Goal: Information Seeking & Learning: Compare options

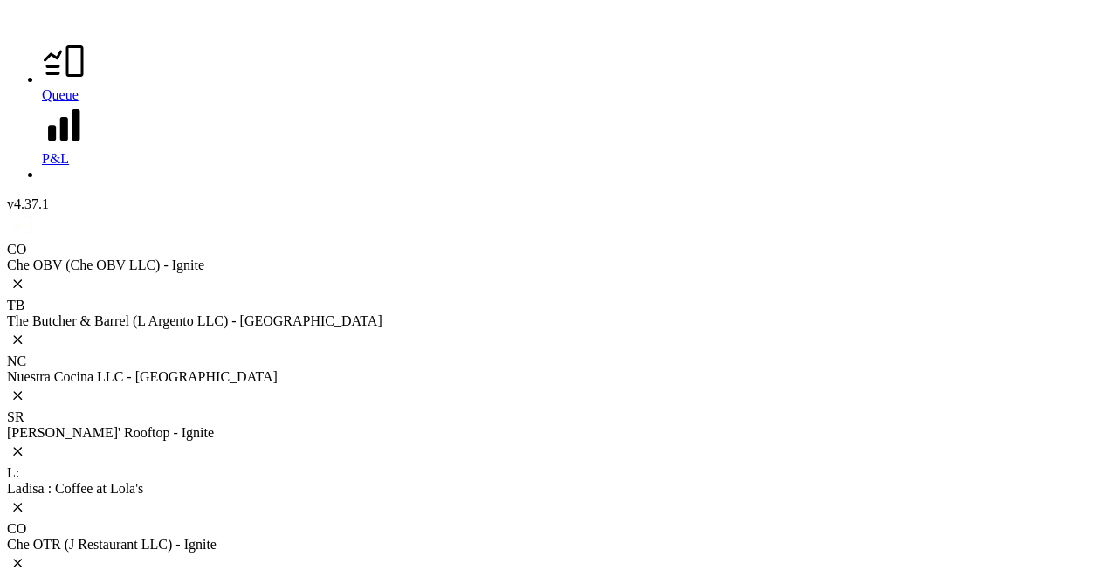
scroll to position [383, 0]
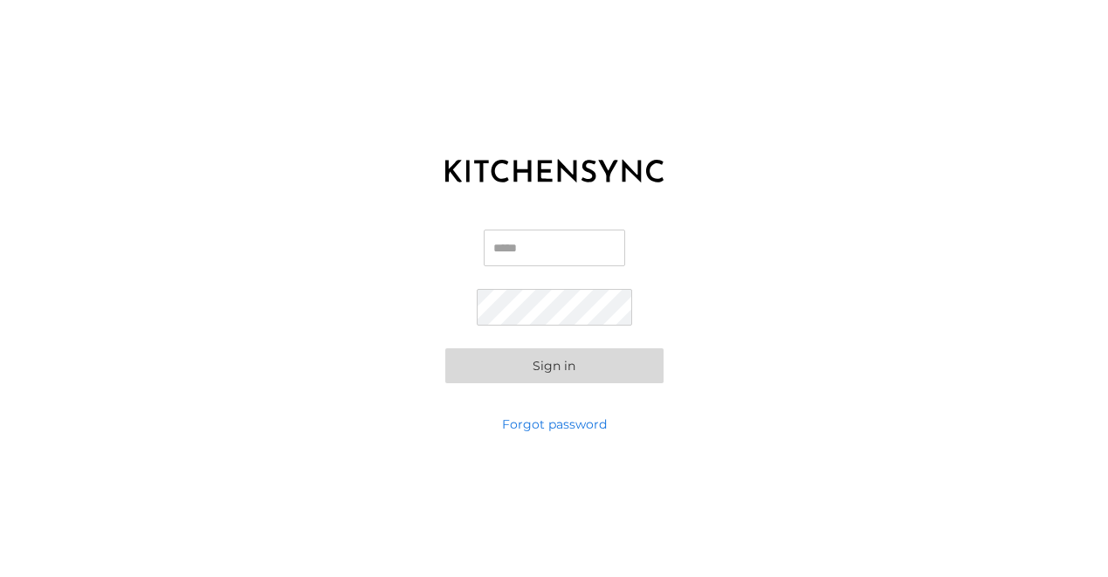
click at [575, 253] on input "Email" at bounding box center [554, 248] width 141 height 37
type input "**********"
click at [624, 373] on button "Sign in" at bounding box center [554, 365] width 218 height 35
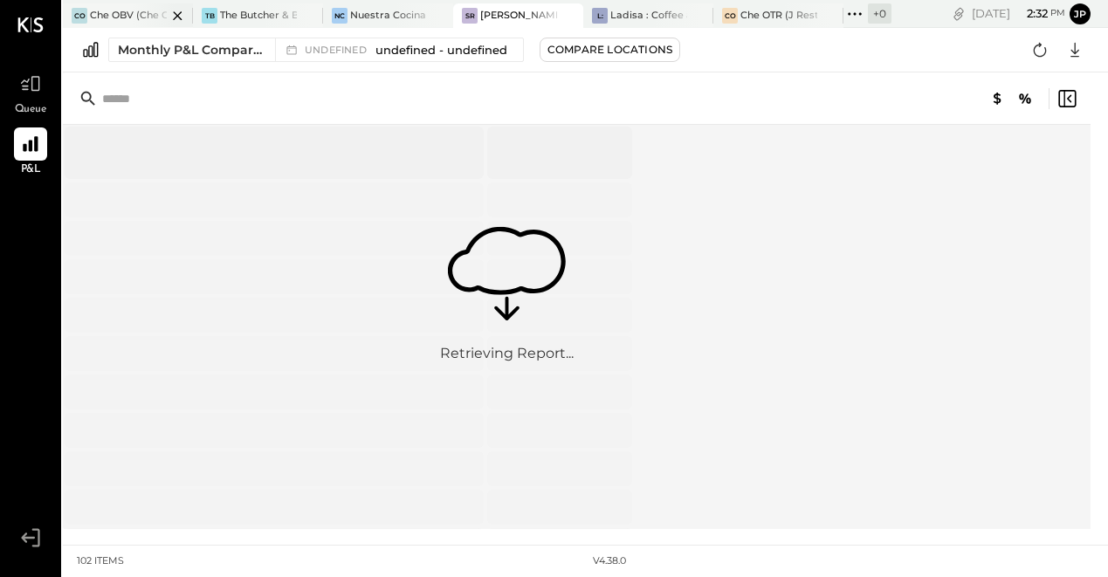
click at [151, 12] on div at bounding box center [162, 15] width 61 height 24
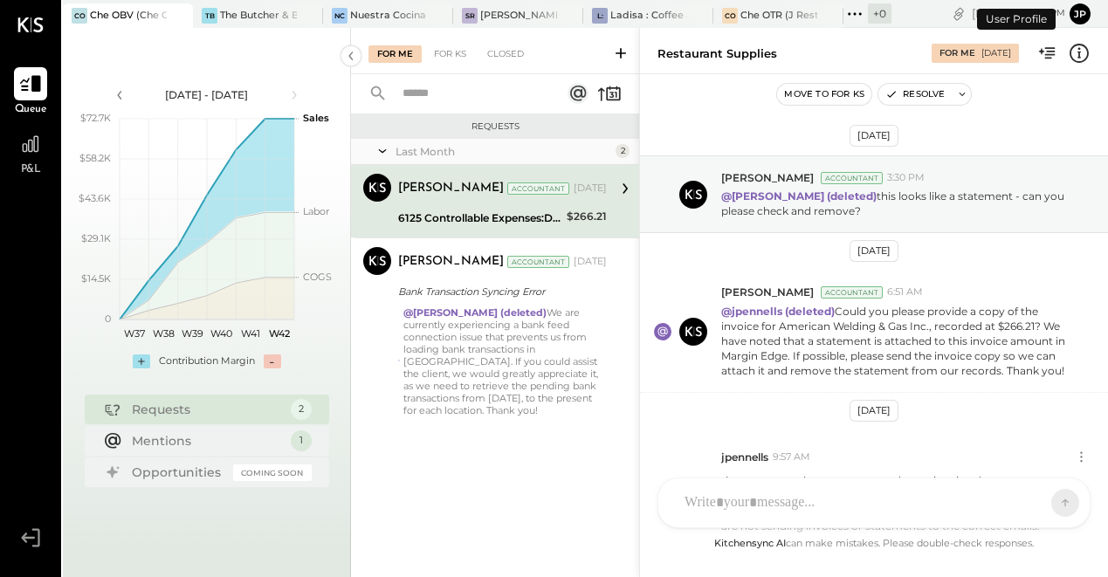
scroll to position [616, 0]
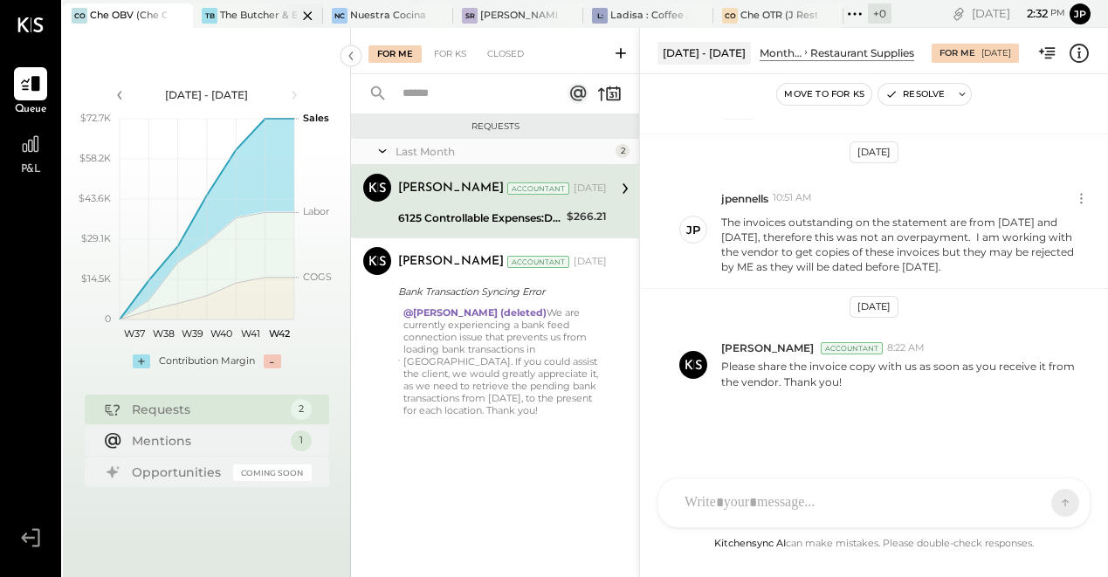
click at [262, 24] on div at bounding box center [292, 15] width 61 height 24
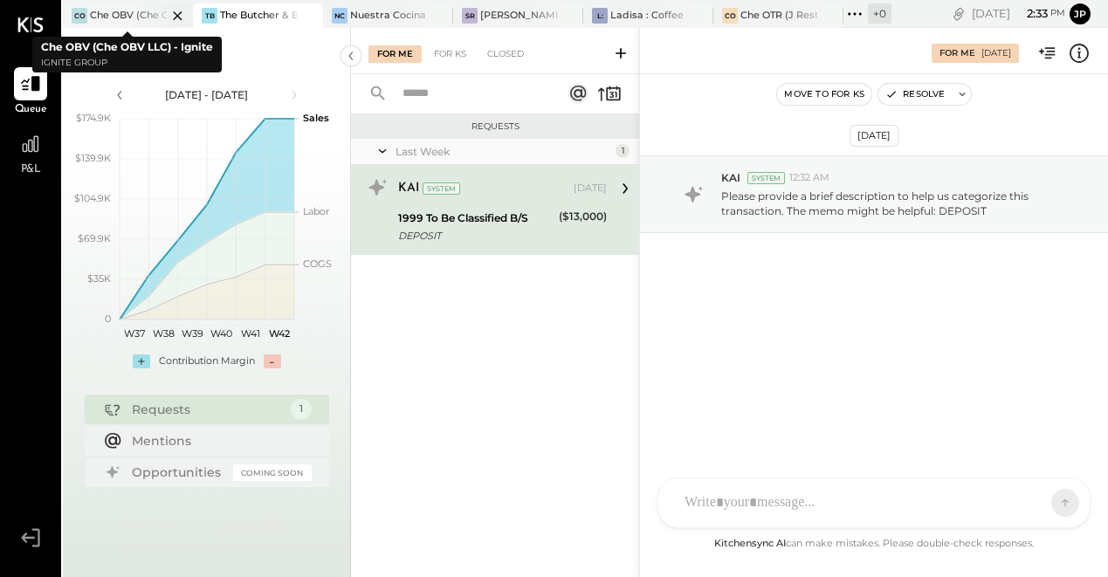
click at [159, 16] on div at bounding box center [162, 15] width 61 height 24
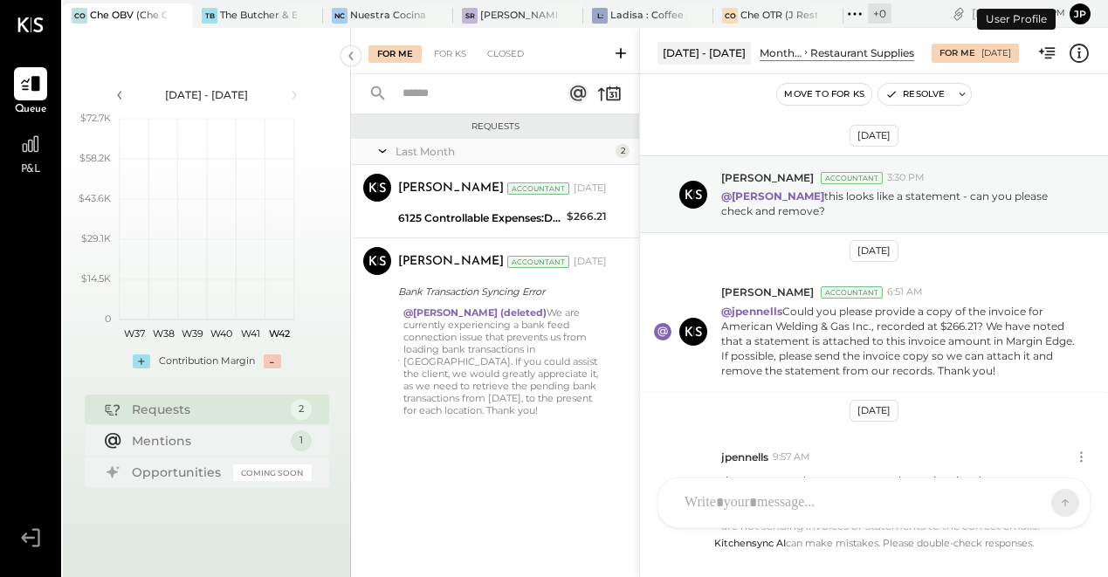
scroll to position [616, 0]
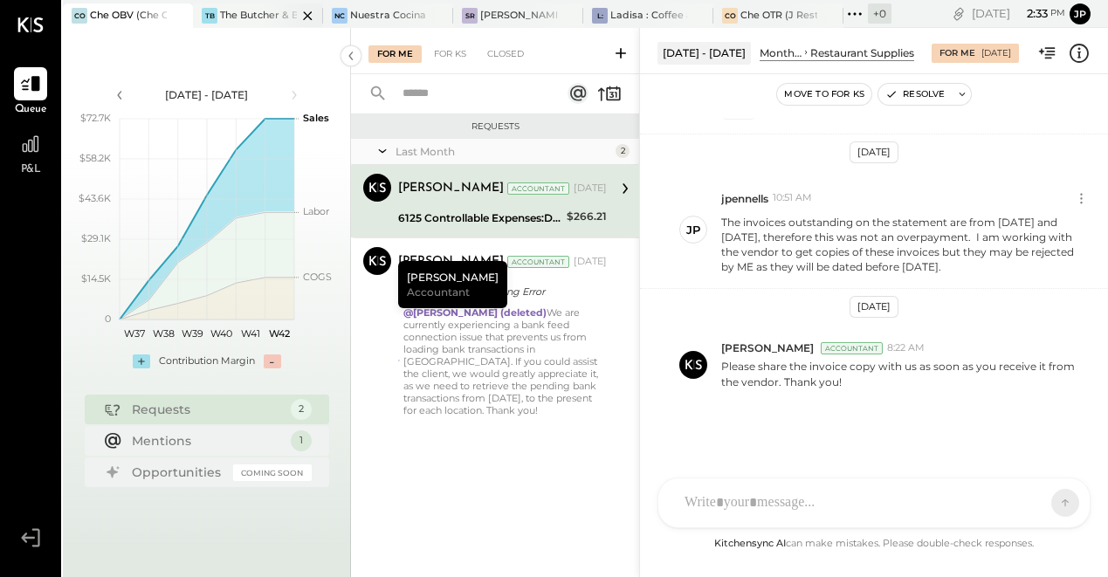
click at [254, 22] on div "TB The Butcher & Barrel (L Argento LLC) - [GEOGRAPHIC_DATA]" at bounding box center [245, 16] width 104 height 16
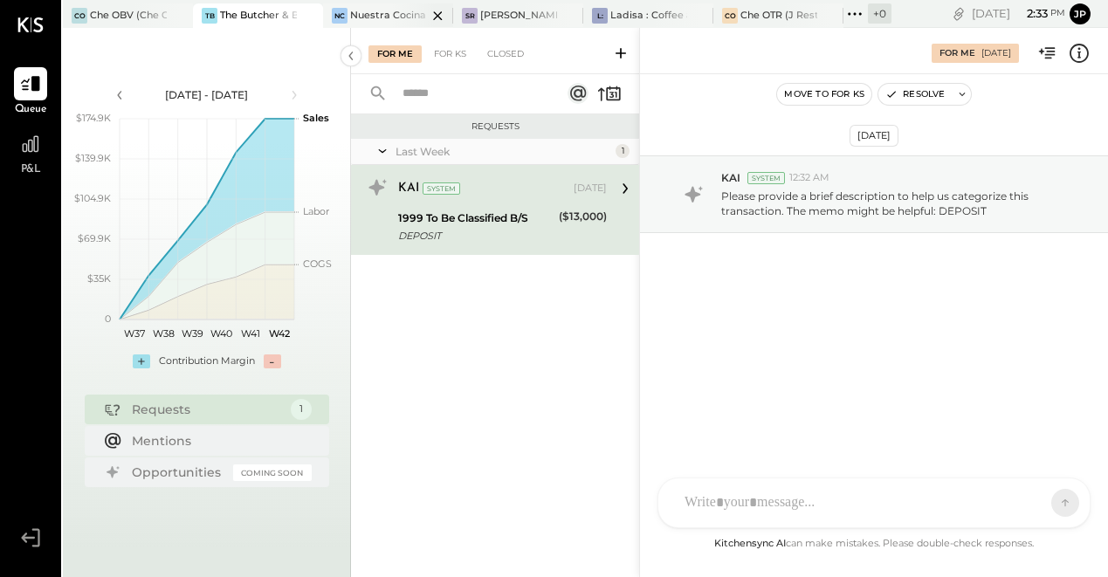
click at [390, 14] on div "Nuestra Cocina LLC - [GEOGRAPHIC_DATA]" at bounding box center [388, 16] width 77 height 14
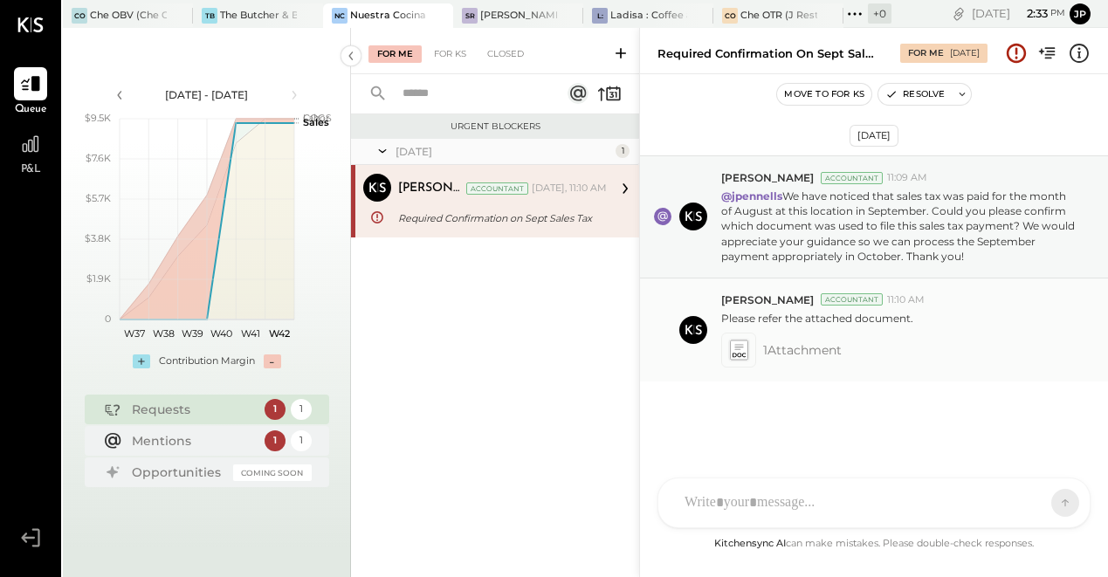
click at [737, 351] on icon at bounding box center [738, 351] width 18 height 20
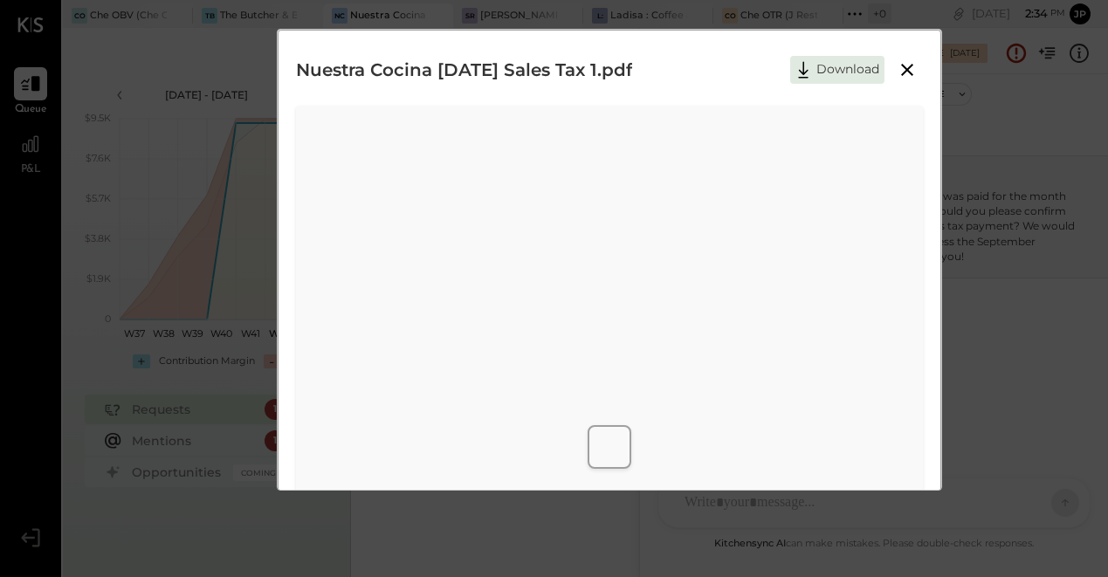
click at [902, 73] on icon at bounding box center [907, 69] width 21 height 21
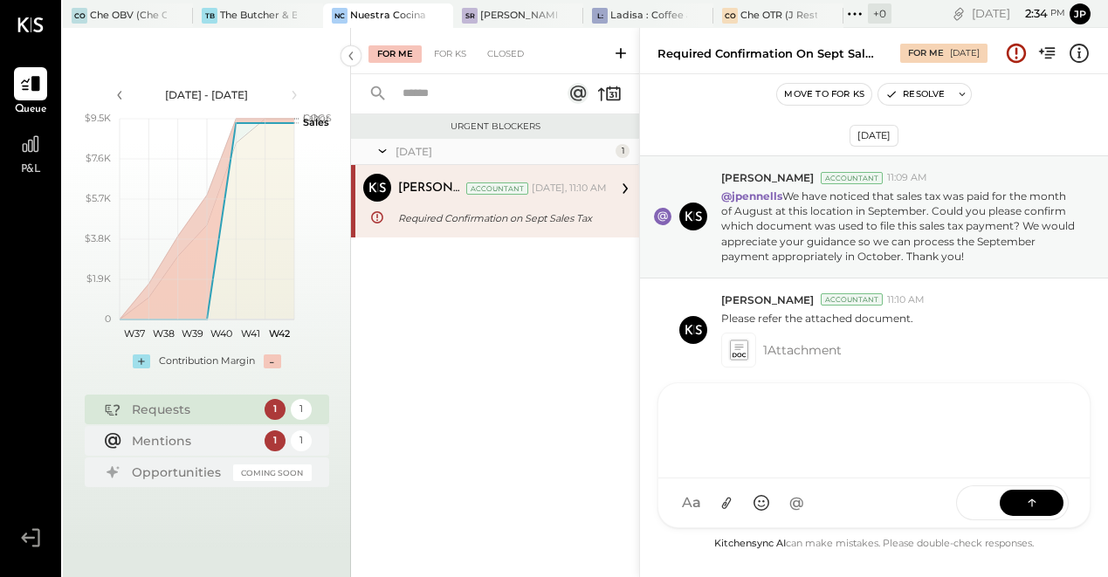
click at [761, 464] on div at bounding box center [874, 429] width 396 height 70
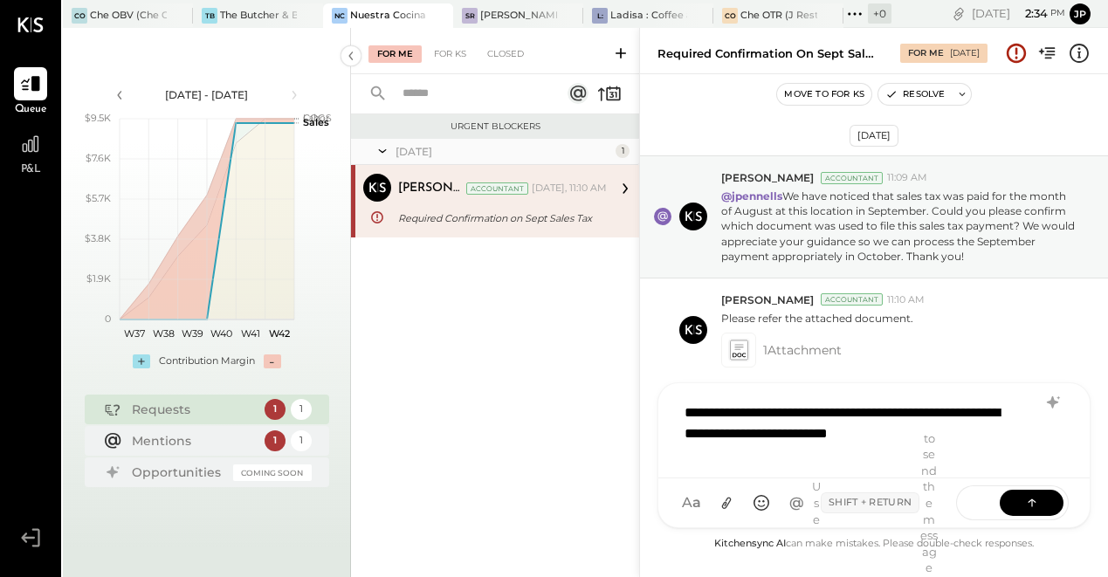
click at [912, 417] on div "**********" at bounding box center [874, 429] width 396 height 70
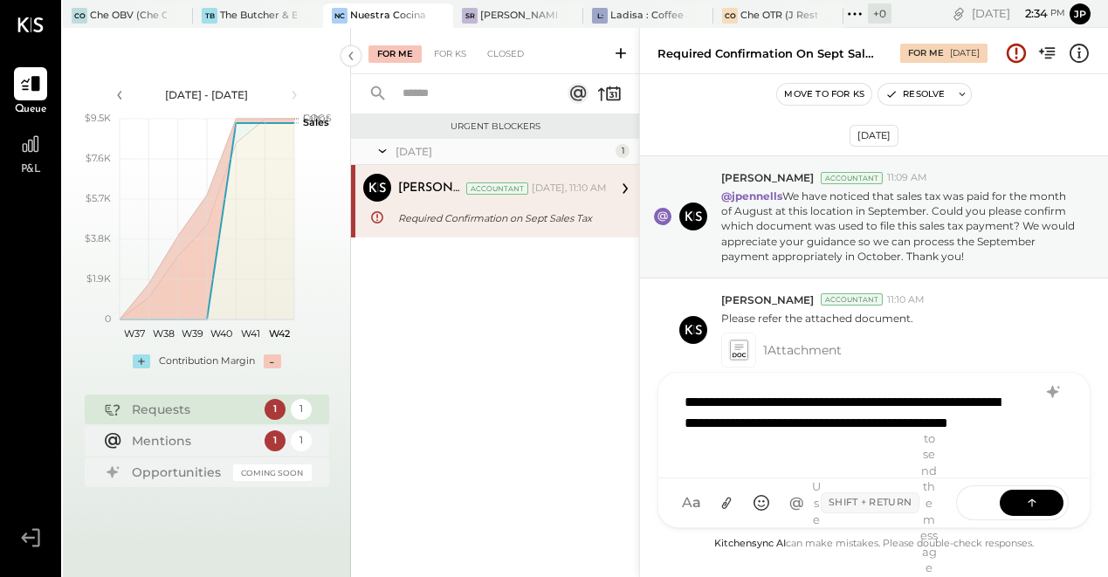
click at [851, 451] on div "Use Shift + Return to send the message" at bounding box center [875, 504] width 127 height 146
click at [849, 445] on div "Use Shift + Return to send the message" at bounding box center [875, 504] width 127 height 146
click at [825, 445] on div "Use Shift + Return to send the message" at bounding box center [875, 504] width 127 height 146
click at [920, 429] on div "**********" at bounding box center [874, 423] width 396 height 80
click at [1031, 502] on icon at bounding box center [1032, 501] width 17 height 17
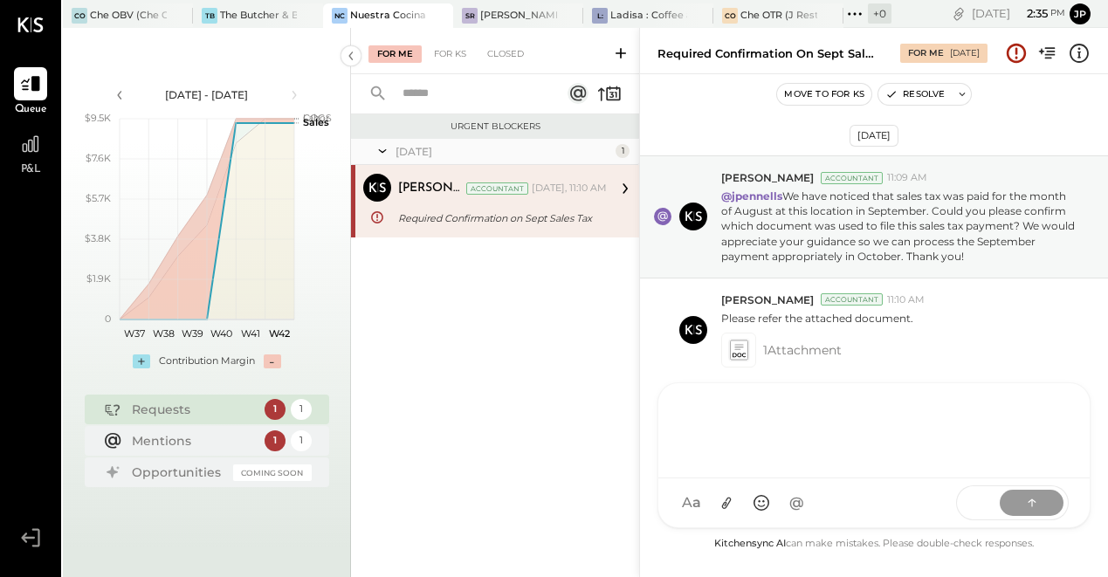
click at [760, 424] on div at bounding box center [874, 429] width 396 height 70
click at [740, 407] on div at bounding box center [874, 429] width 396 height 70
click at [698, 410] on div at bounding box center [874, 429] width 396 height 70
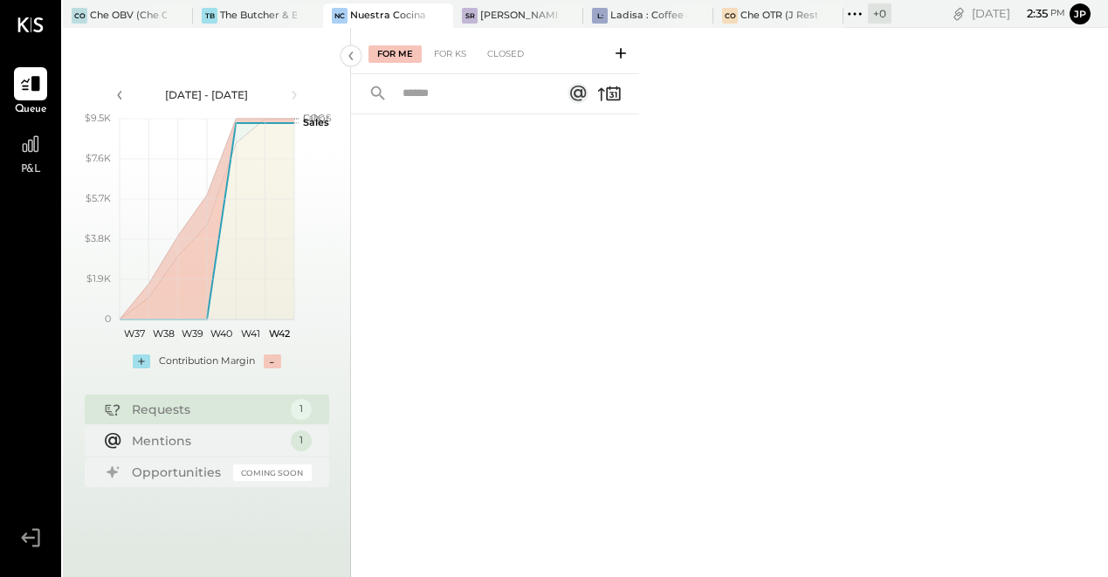
click at [392, 16] on div at bounding box center [422, 15] width 61 height 24
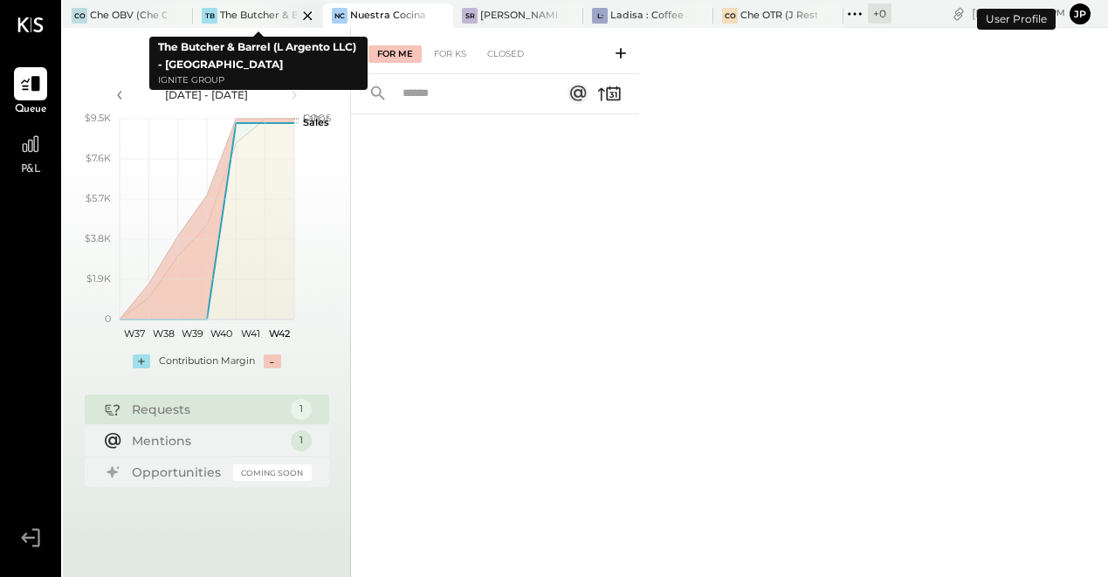
click at [256, 15] on div "The Butcher & Barrel (L Argento LLC) - [GEOGRAPHIC_DATA]" at bounding box center [258, 16] width 77 height 14
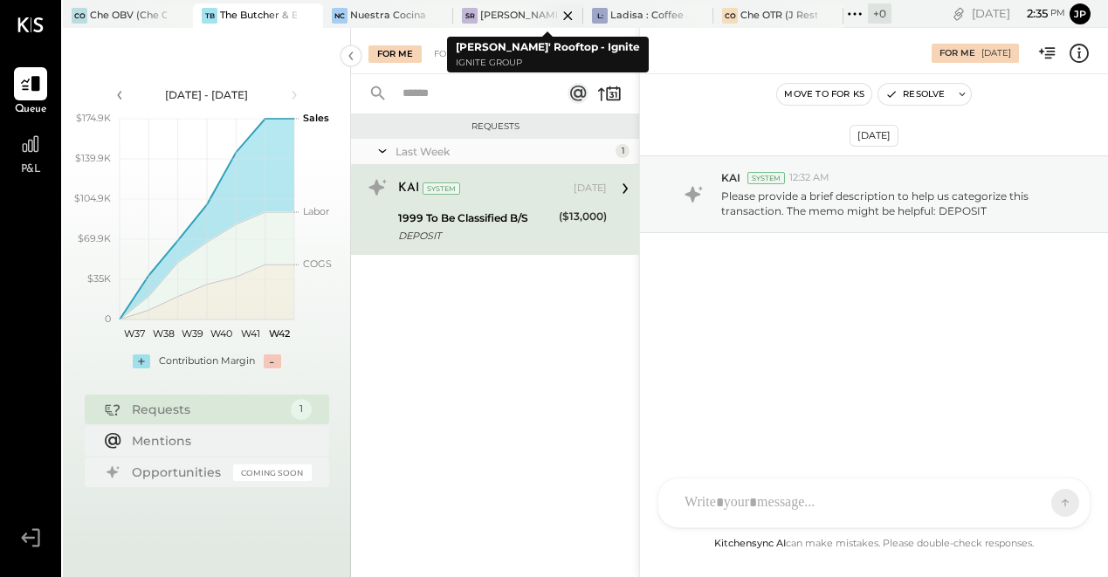
click at [515, 25] on div "SR [PERSON_NAME]' Rooftop - Ignite" at bounding box center [518, 15] width 130 height 24
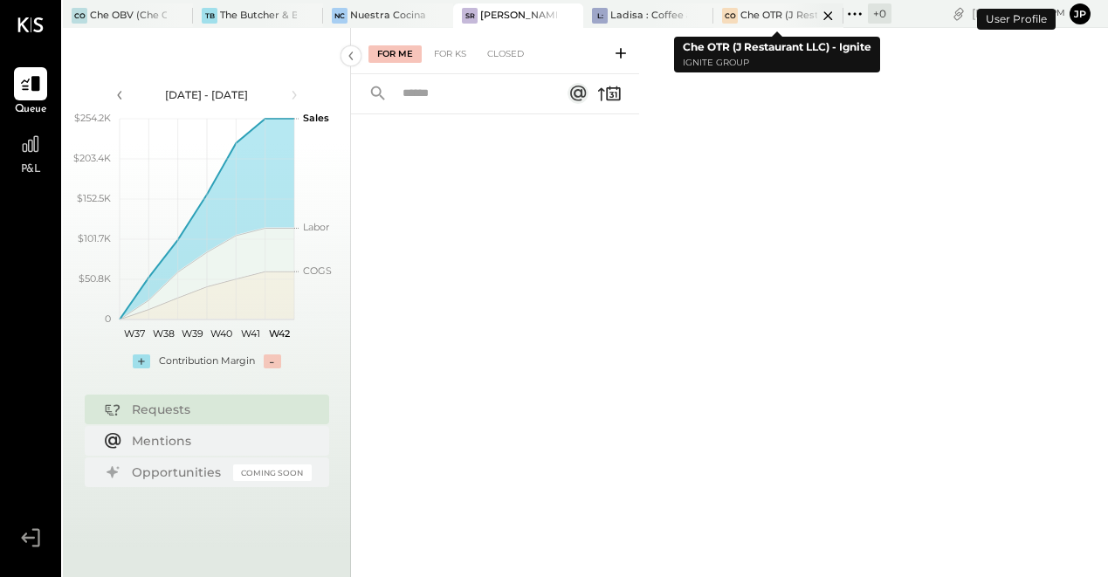
click at [766, 20] on div "Che OTR (J Restaurant LLC) - Ignite" at bounding box center [779, 16] width 77 height 14
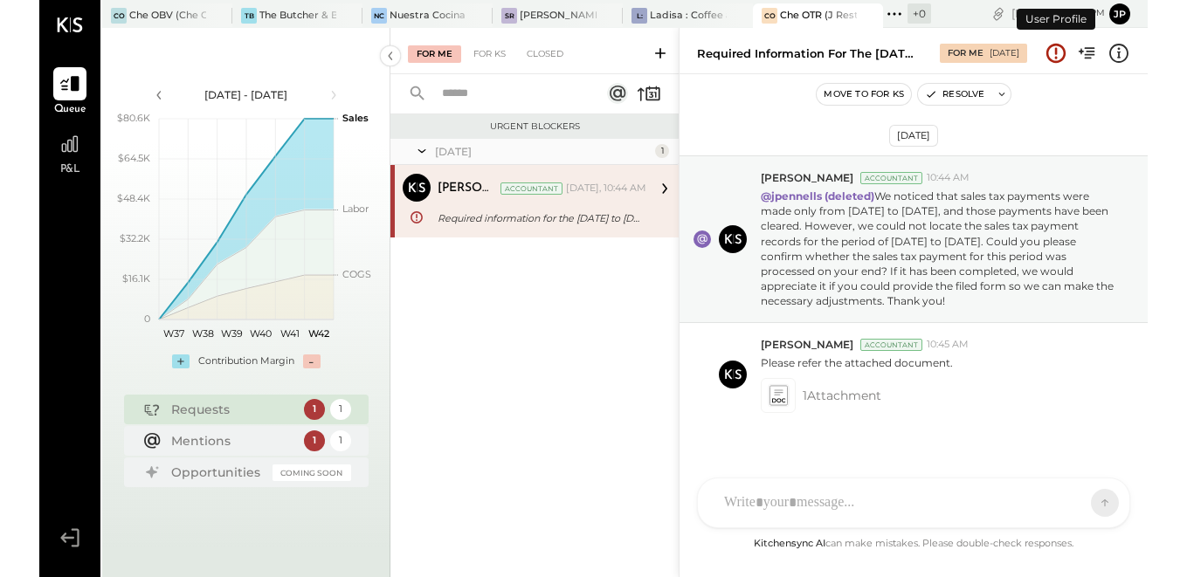
scroll to position [24, 0]
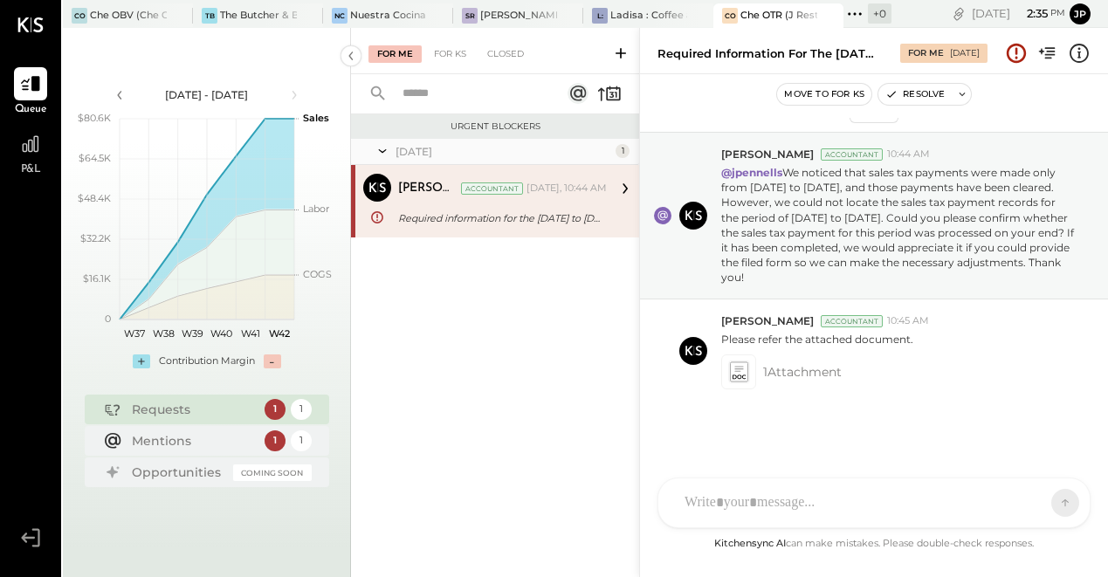
click at [729, 504] on div "AM [PERSON_NAME] imeronijuan MA [PERSON_NAME] jpennells J jpeyton S sueimeroni …" at bounding box center [874, 503] width 433 height 51
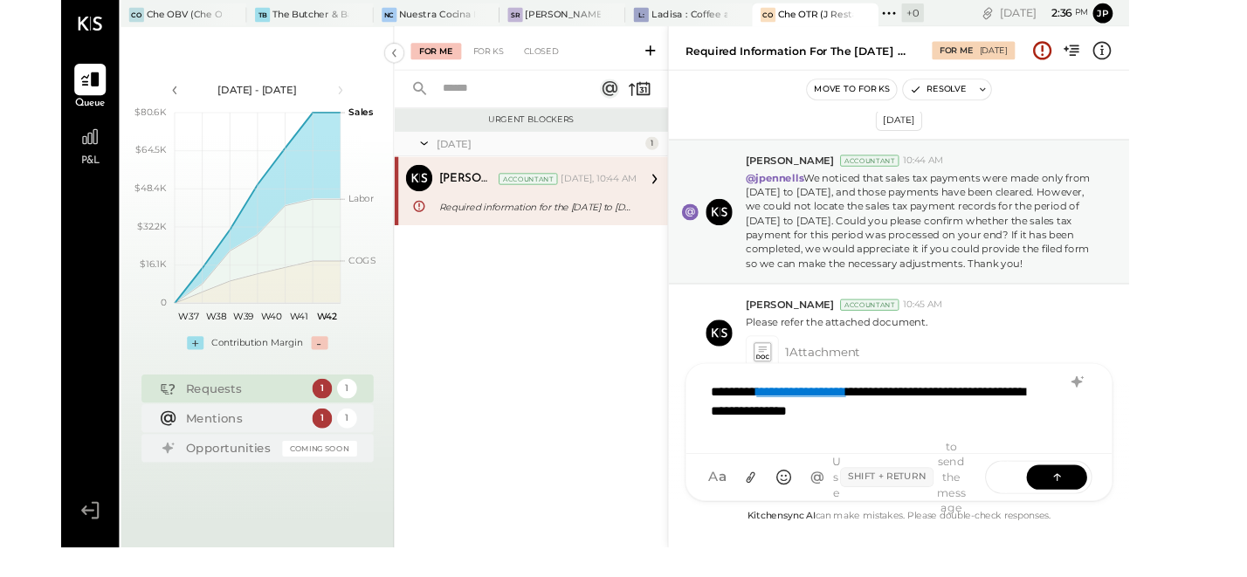
scroll to position [0, 0]
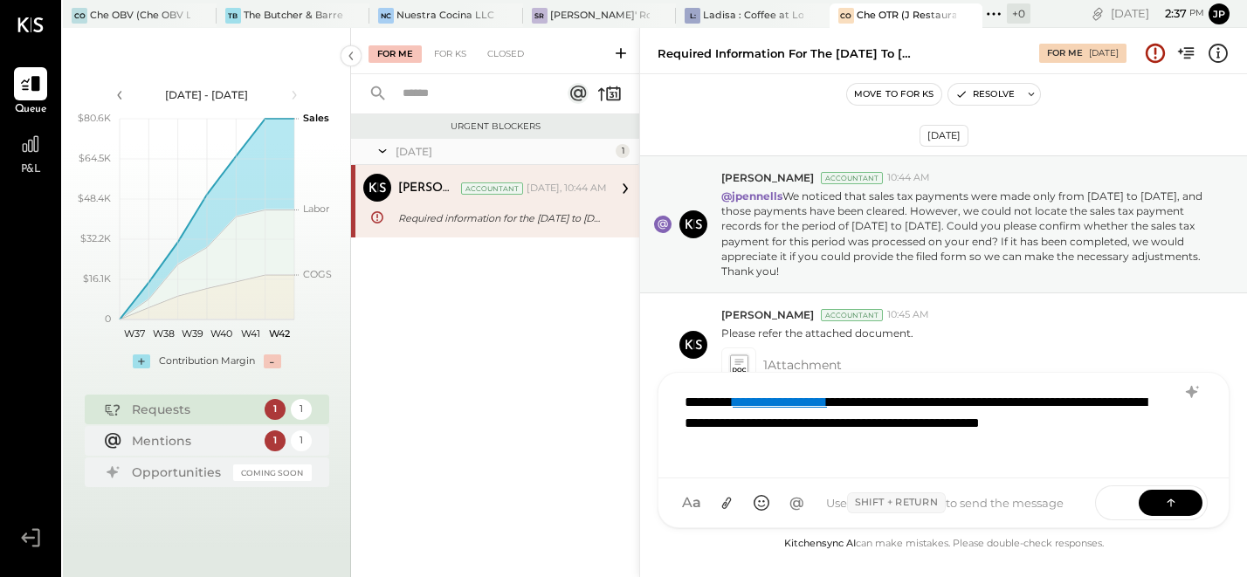
click at [779, 450] on div "**********" at bounding box center [943, 423] width 535 height 80
click at [776, 441] on div "**********" at bounding box center [943, 423] width 535 height 80
drag, startPoint x: 869, startPoint y: 424, endPoint x: 881, endPoint y: 434, distance: 16.1
click at [881, 434] on div "**********" at bounding box center [943, 423] width 535 height 80
click at [1107, 446] on div "**********" at bounding box center [943, 423] width 535 height 80
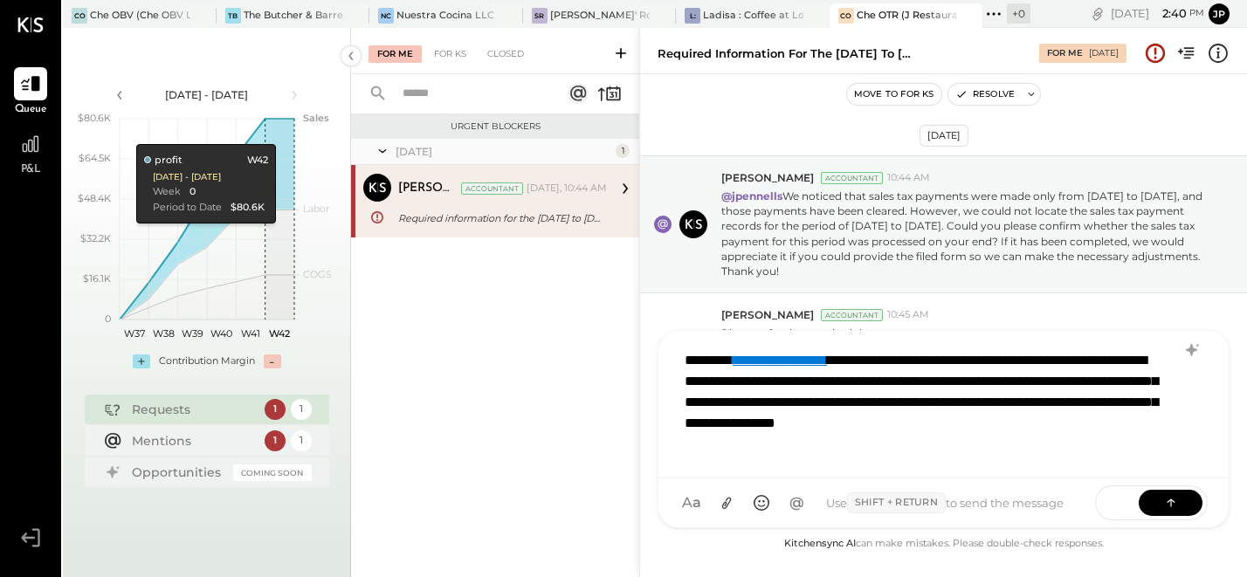
click at [889, 446] on div "**********" at bounding box center [943, 402] width 535 height 122
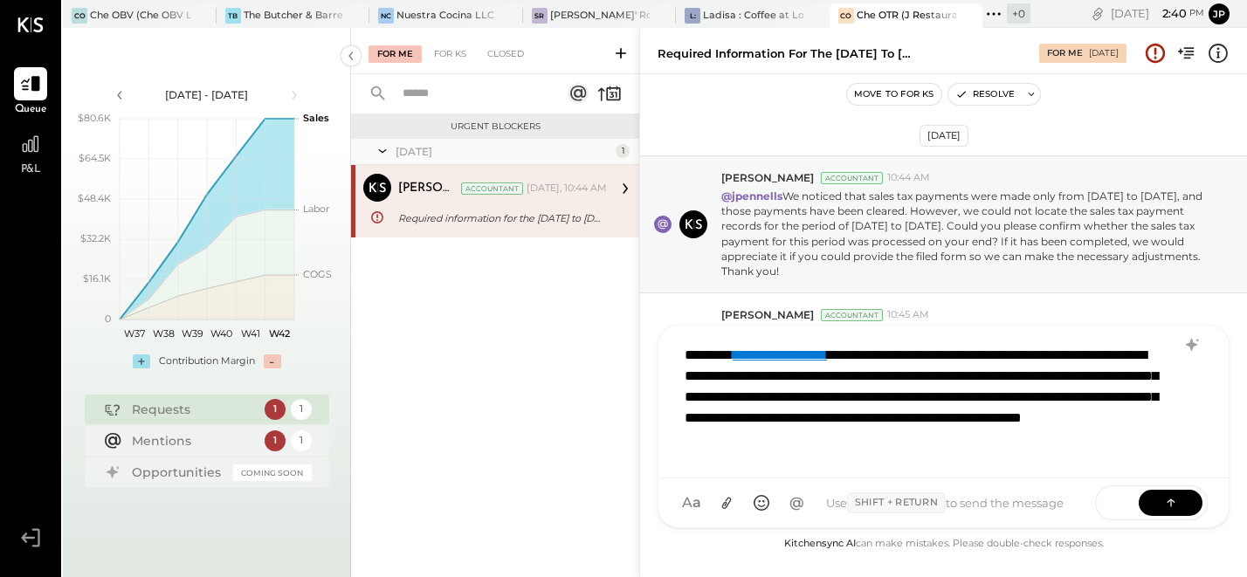
scroll to position [1, 0]
drag, startPoint x: 809, startPoint y: 458, endPoint x: 1133, endPoint y: 447, distance: 324.2
click at [1107, 448] on div "**********" at bounding box center [943, 401] width 534 height 131
drag, startPoint x: 883, startPoint y: 456, endPoint x: 1059, endPoint y: 454, distance: 176.4
click at [1059, 454] on div "**********" at bounding box center [943, 401] width 534 height 131
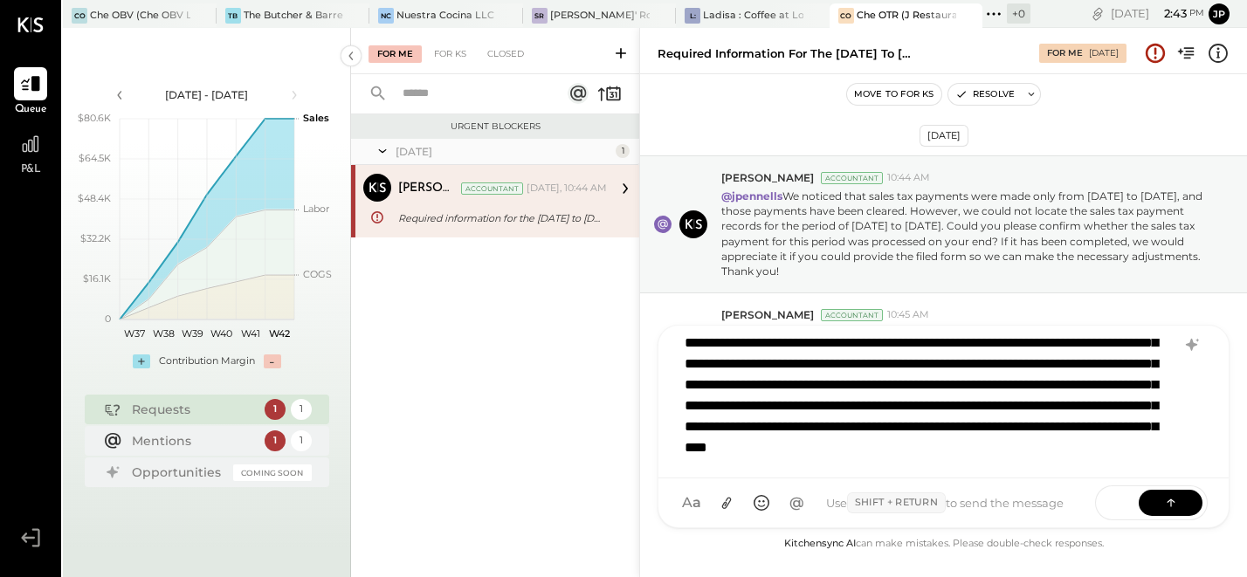
scroll to position [64, 0]
click at [1019, 461] on div "**********" at bounding box center [943, 401] width 534 height 131
click at [1107, 451] on div "**********" at bounding box center [943, 401] width 534 height 131
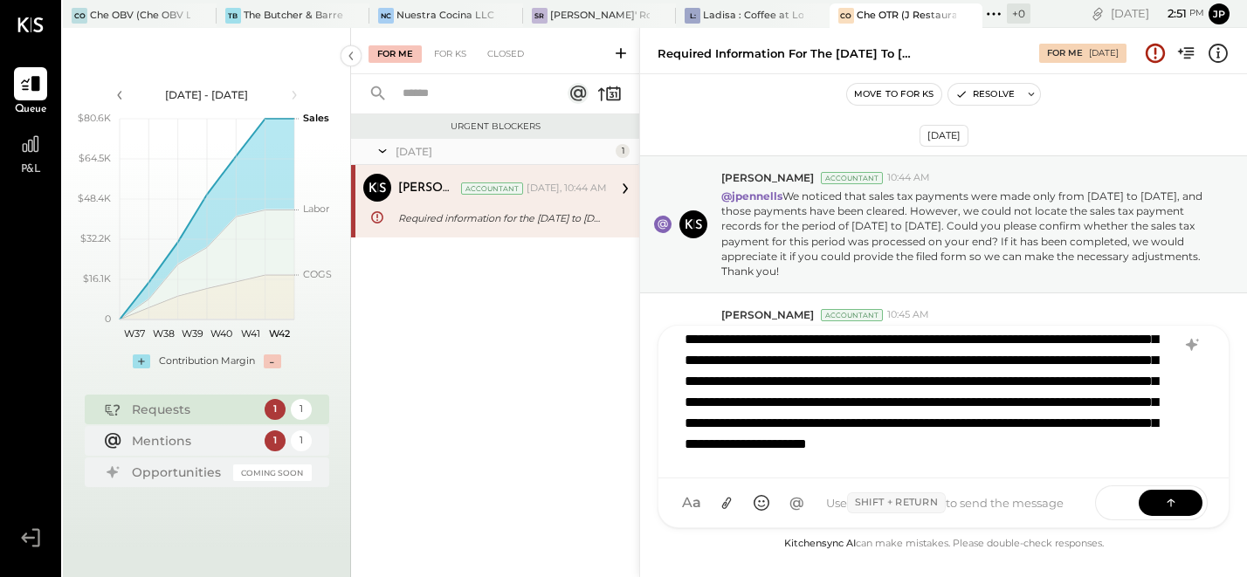
click at [838, 456] on div "**********" at bounding box center [943, 398] width 534 height 131
click at [730, 507] on icon at bounding box center [727, 503] width 18 height 18
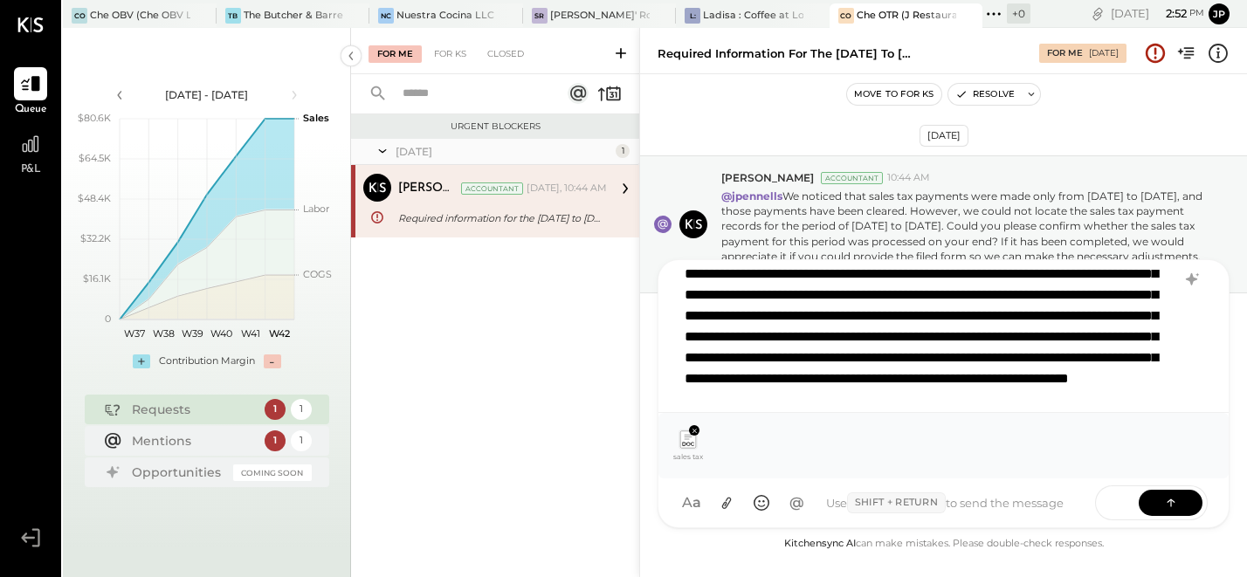
click at [786, 394] on div "**********" at bounding box center [943, 332] width 534 height 131
click at [1107, 506] on button at bounding box center [1171, 502] width 64 height 26
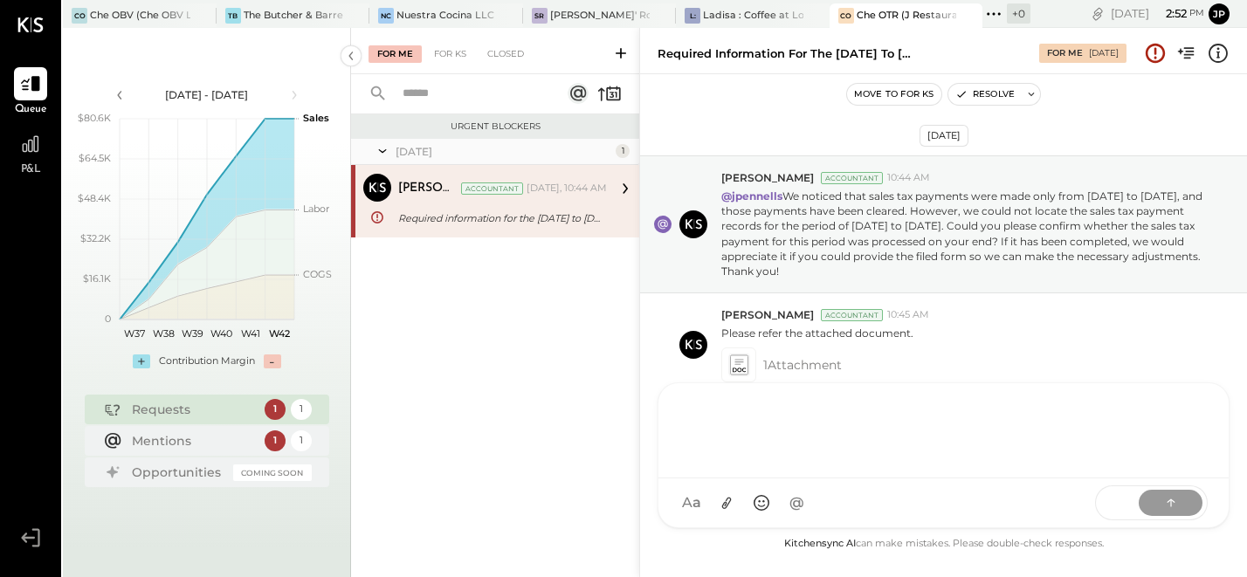
scroll to position [0, 0]
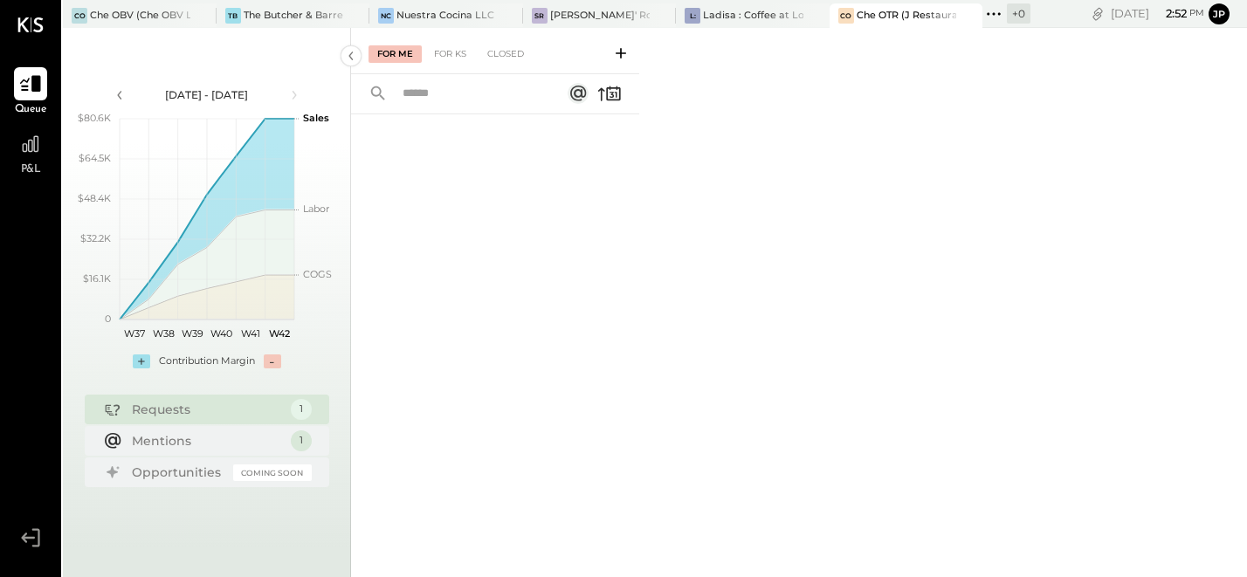
click at [37, 88] on icon at bounding box center [30, 84] width 21 height 17
click at [465, 54] on div "For KS" at bounding box center [450, 53] width 50 height 17
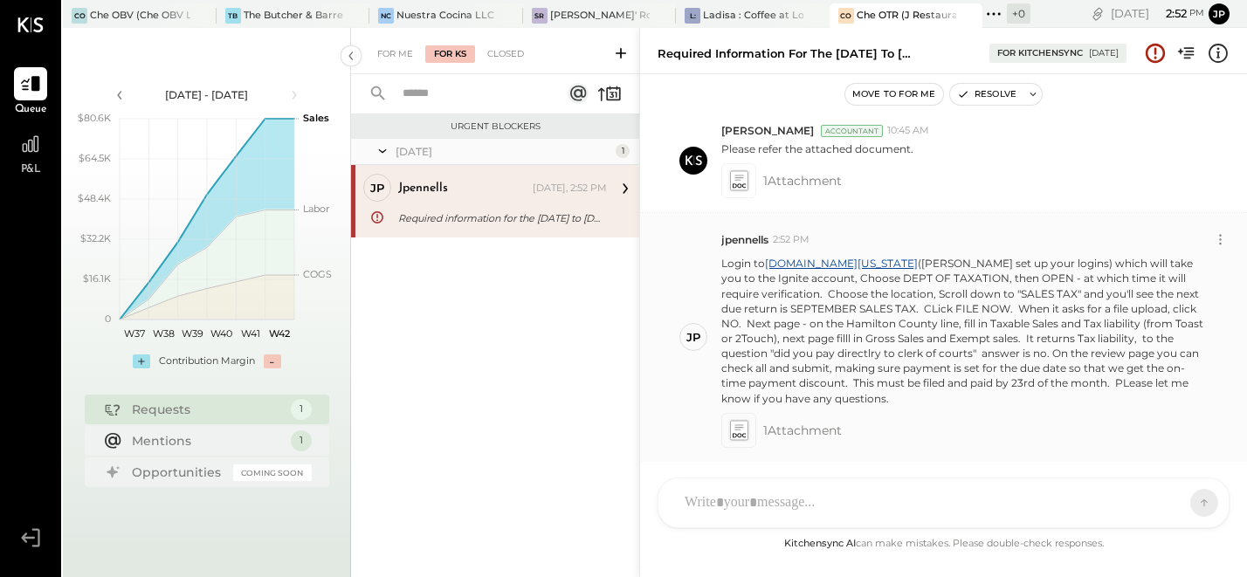
scroll to position [187, 0]
click at [1107, 238] on icon at bounding box center [1220, 237] width 18 height 18
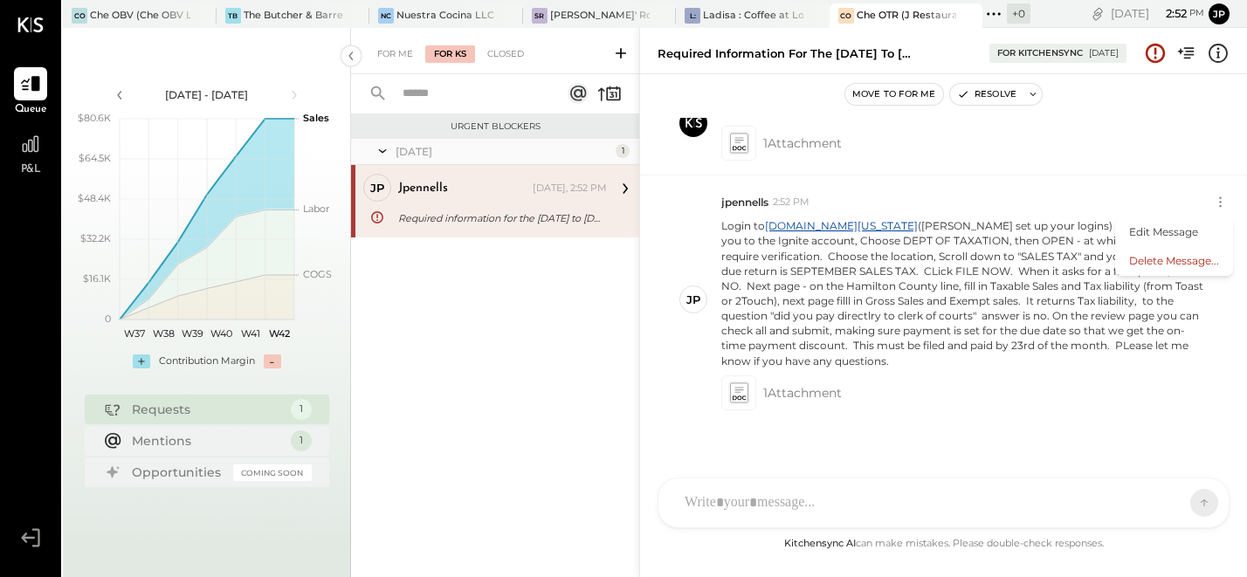
scroll to position [230, 0]
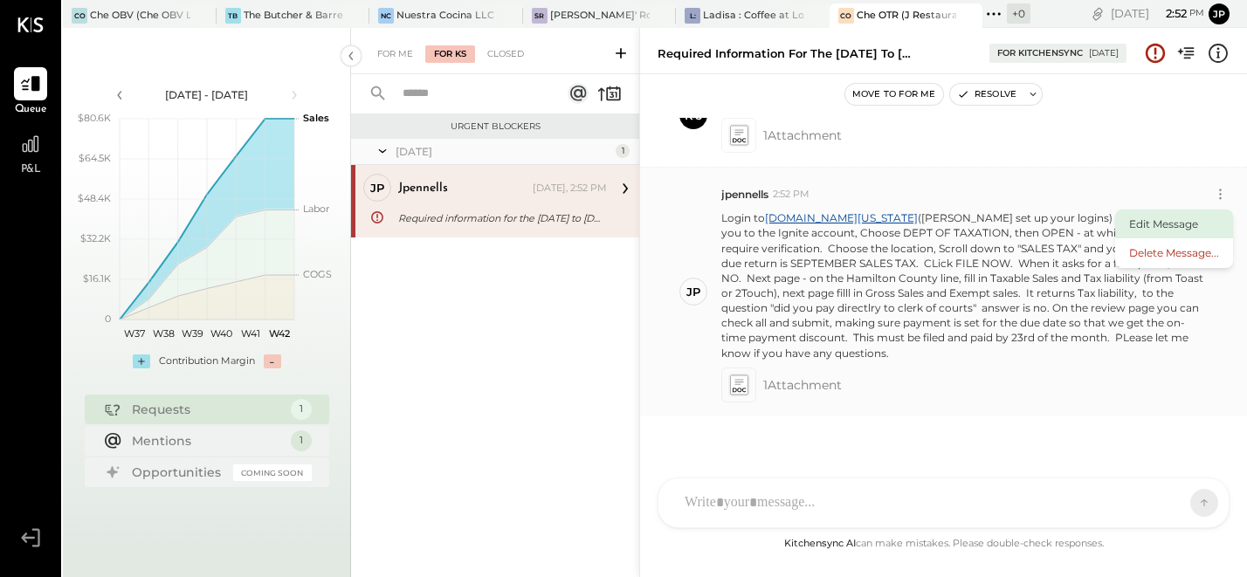
click at [1107, 221] on button "Edit Message" at bounding box center [1174, 224] width 118 height 29
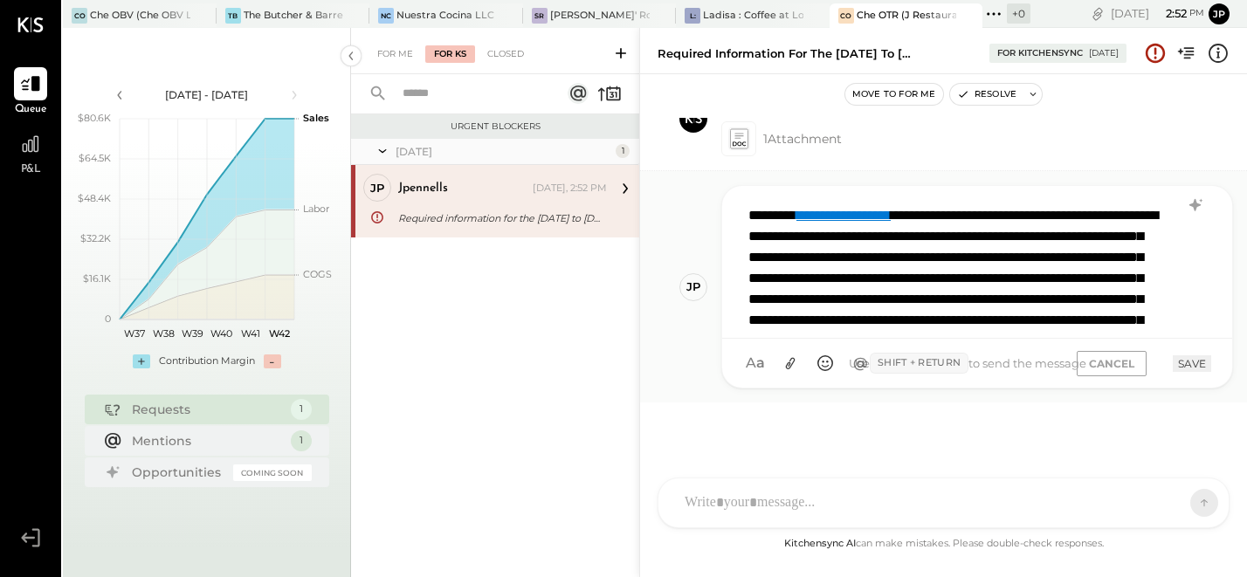
click at [753, 217] on div "**********" at bounding box center [976, 261] width 472 height 131
click at [750, 218] on div "**********" at bounding box center [976, 261] width 472 height 131
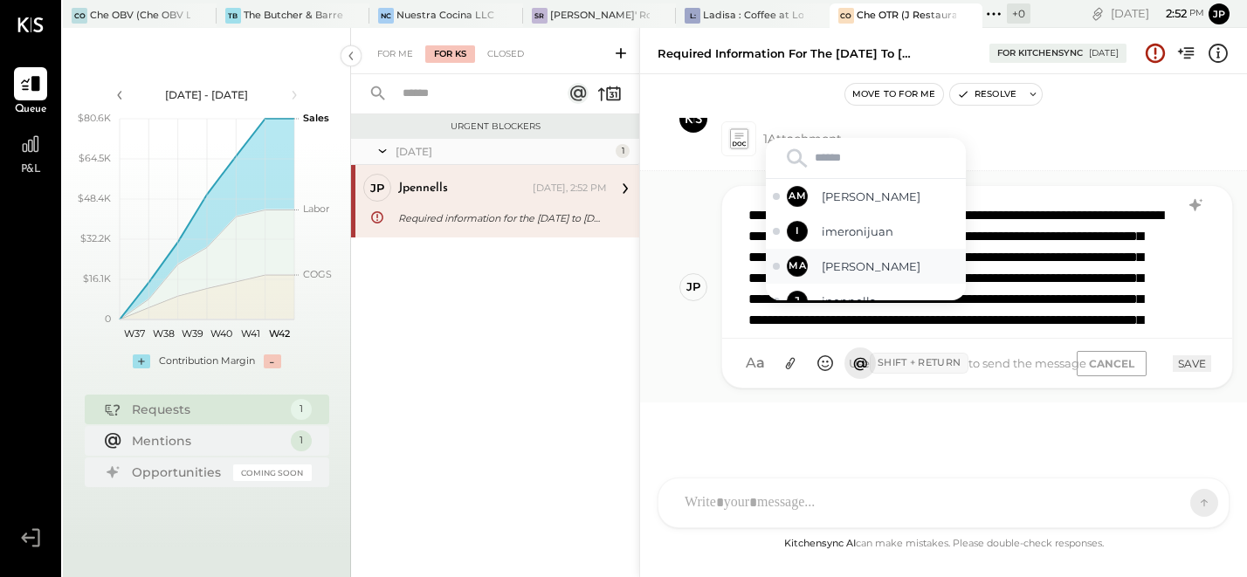
click at [893, 265] on span "[PERSON_NAME]" at bounding box center [890, 267] width 137 height 17
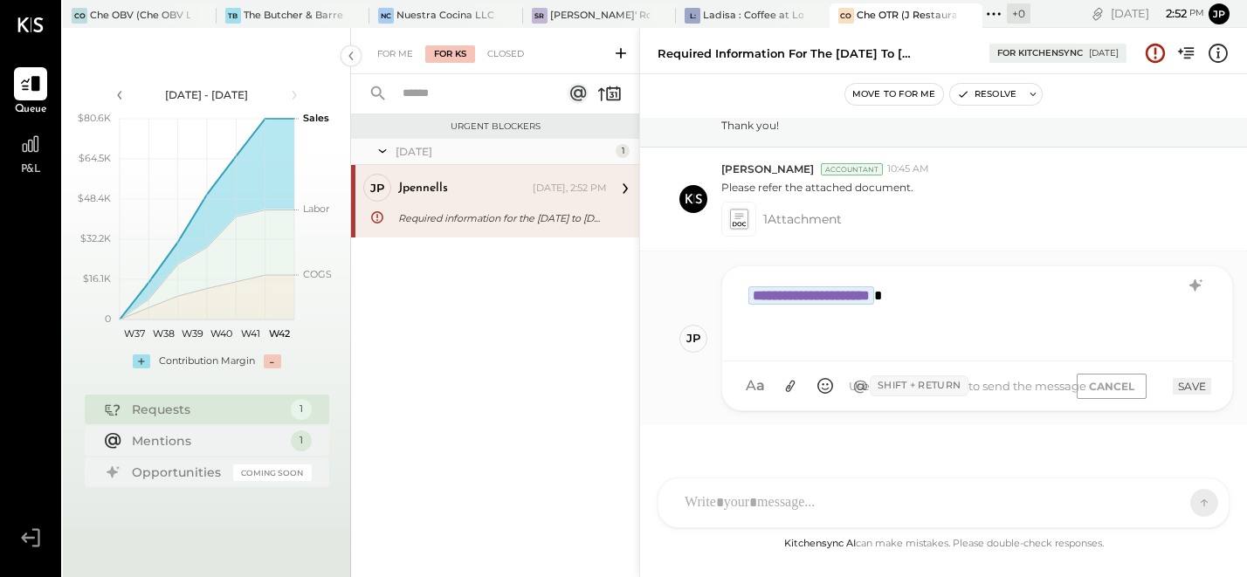
scroll to position [169, 0]
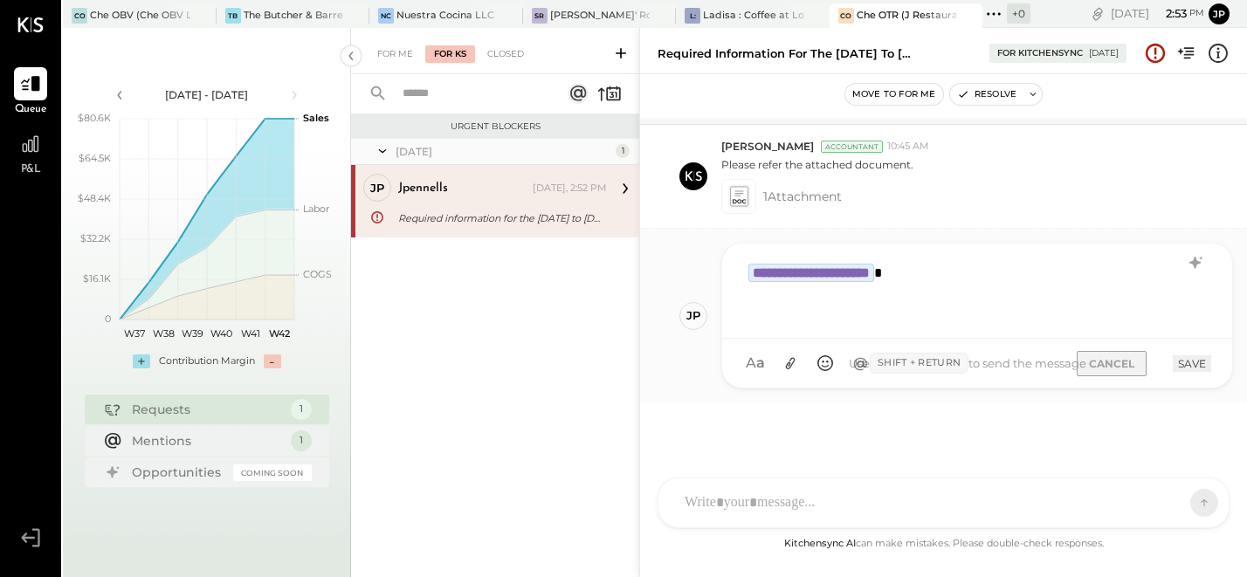
click at [1085, 362] on button "CANCEL" at bounding box center [1112, 363] width 70 height 25
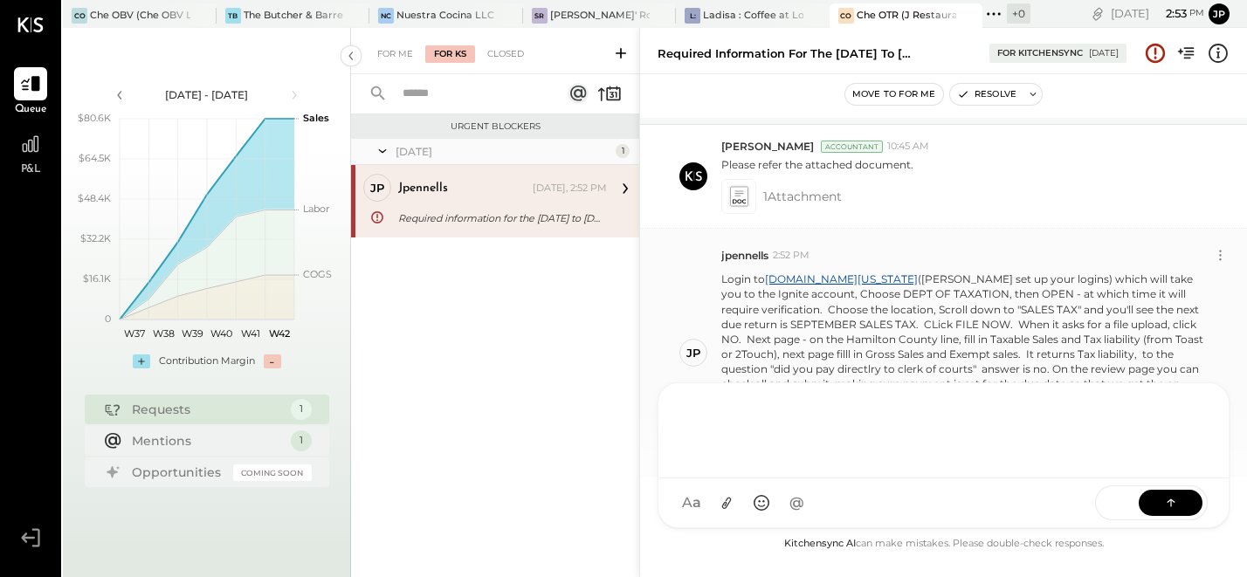
click at [812, 499] on div "AM [PERSON_NAME] I imeronijuan MA [PERSON_NAME] jpennells J jpeyton S sueimeron…" at bounding box center [944, 456] width 572 height 146
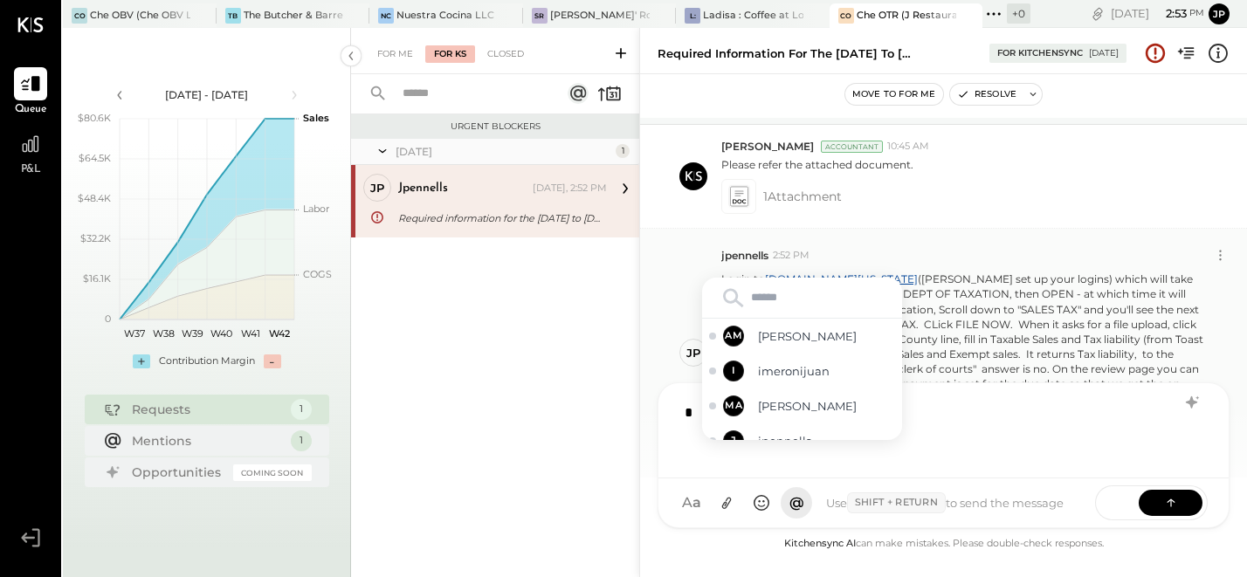
type input "*"
click at [824, 415] on span "[PERSON_NAME]" at bounding box center [826, 406] width 137 height 17
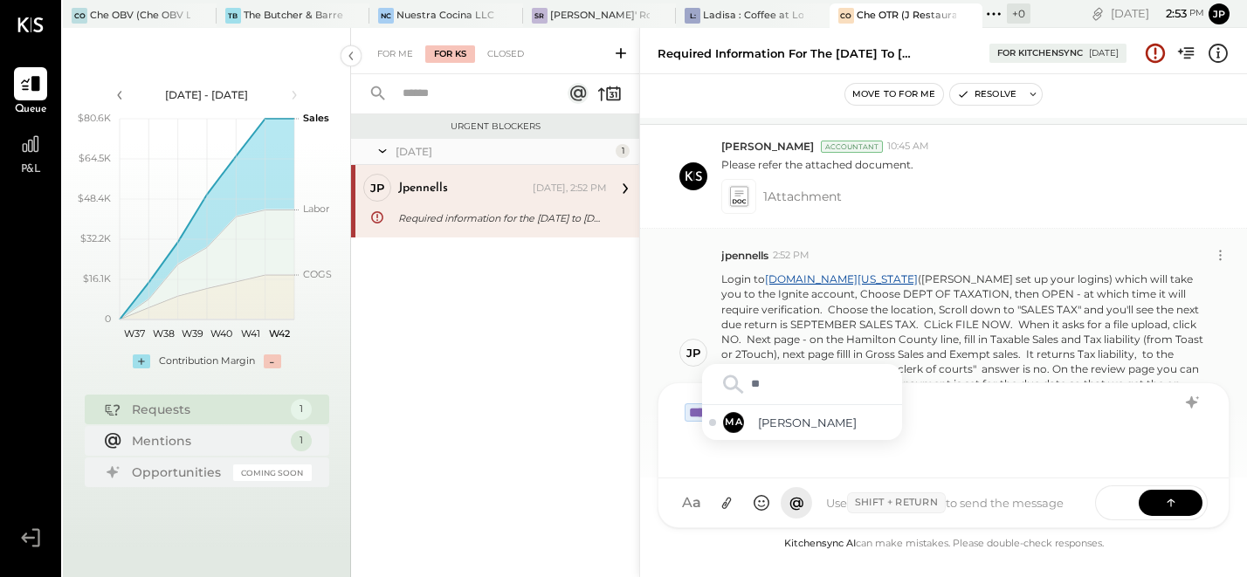
type input "*"
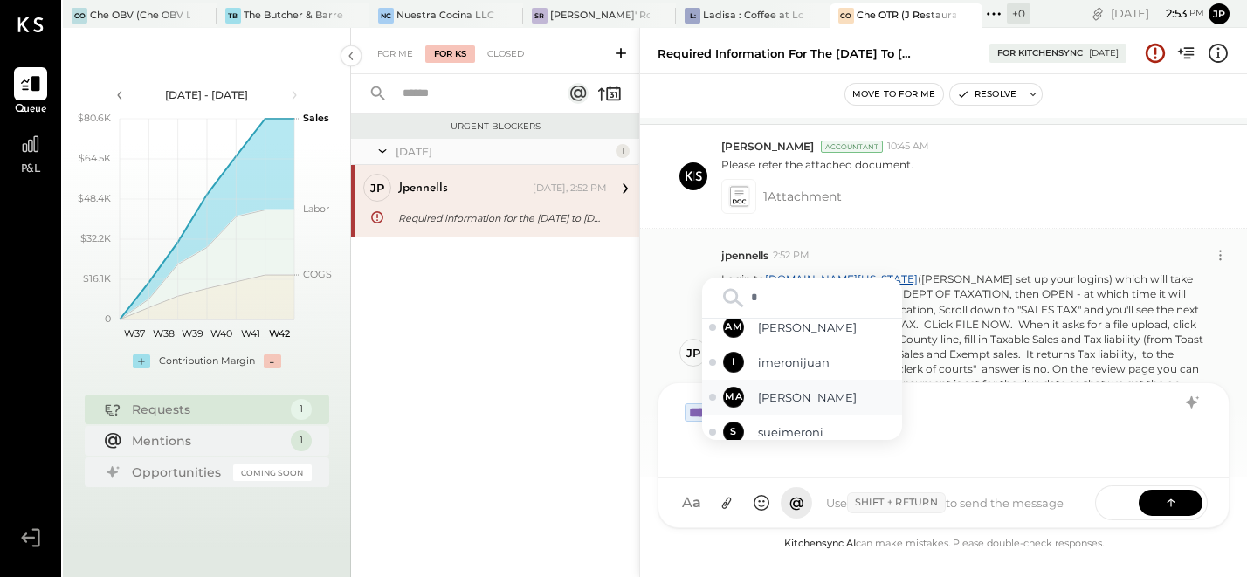
scroll to position [0, 0]
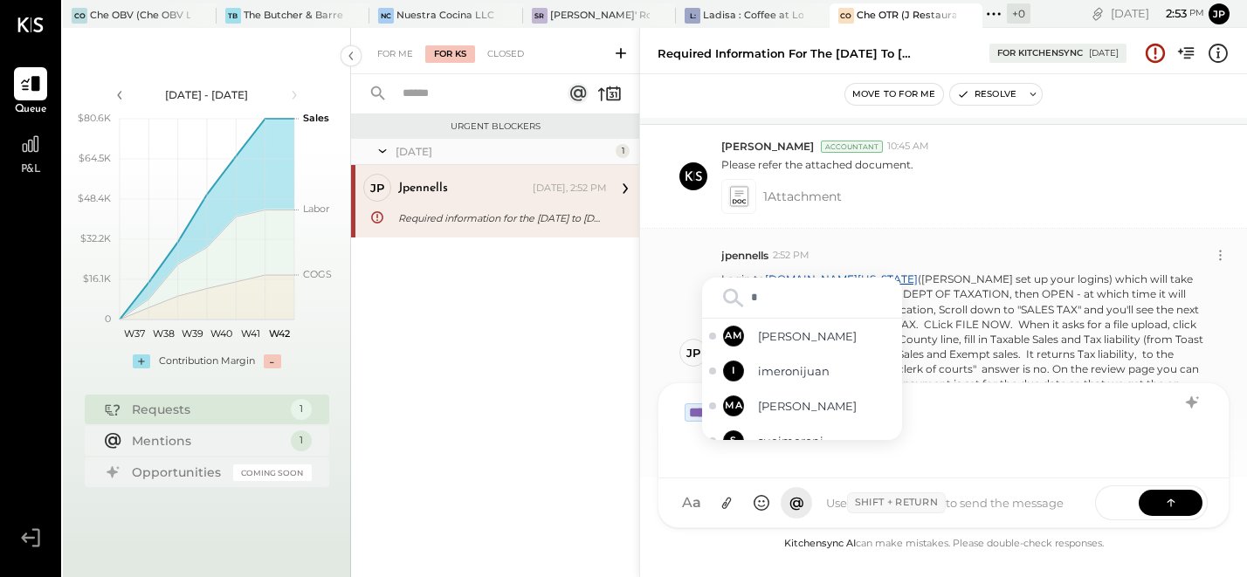
click at [947, 416] on div "**********" at bounding box center [943, 429] width 535 height 70
click at [1035, 474] on div "**********" at bounding box center [943, 430] width 570 height 95
click at [768, 342] on span "[PERSON_NAME]" at bounding box center [826, 336] width 137 height 17
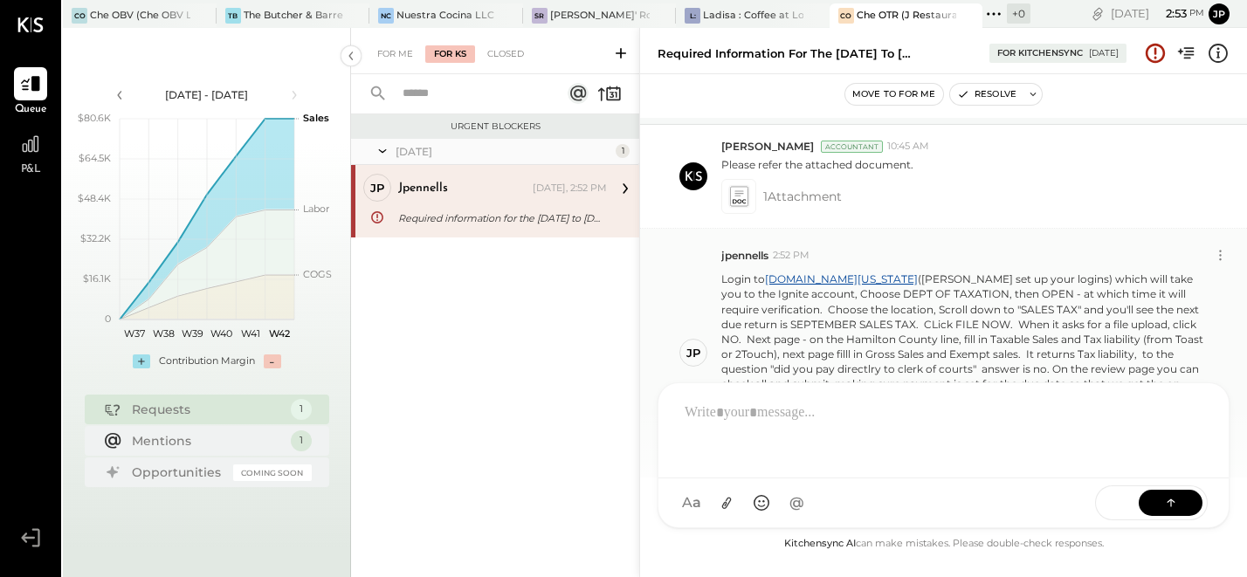
click at [624, 310] on div "Urgent Blockers [DATE] 1 jp jpennells Employee jpennells [DATE], 2:52 PM Requir…" at bounding box center [495, 323] width 288 height 419
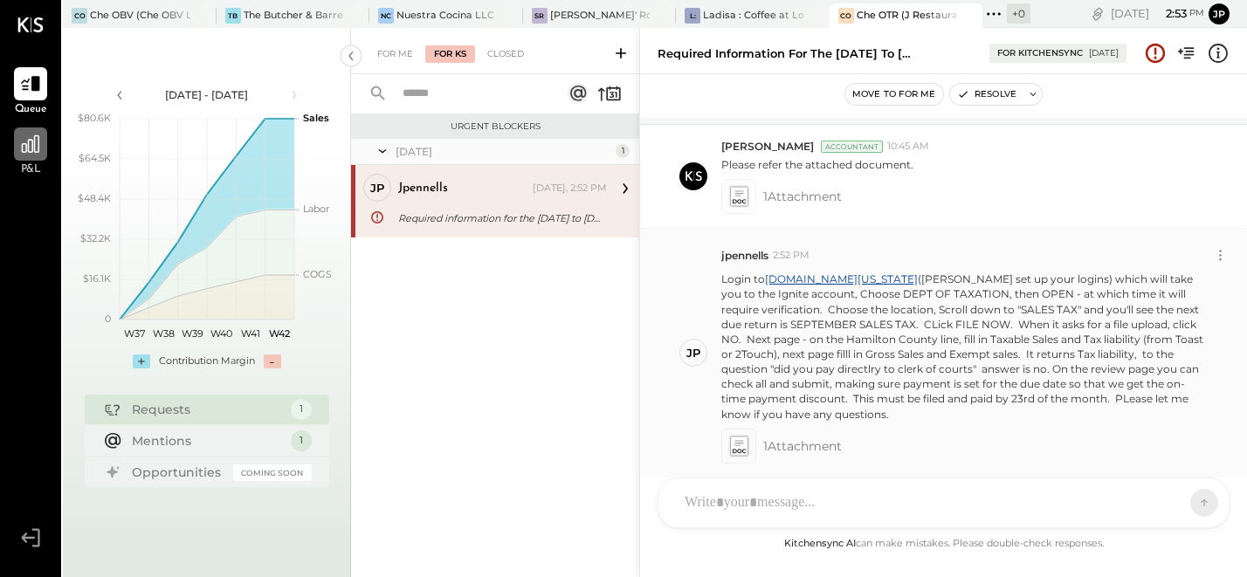
click at [30, 160] on div at bounding box center [30, 144] width 33 height 33
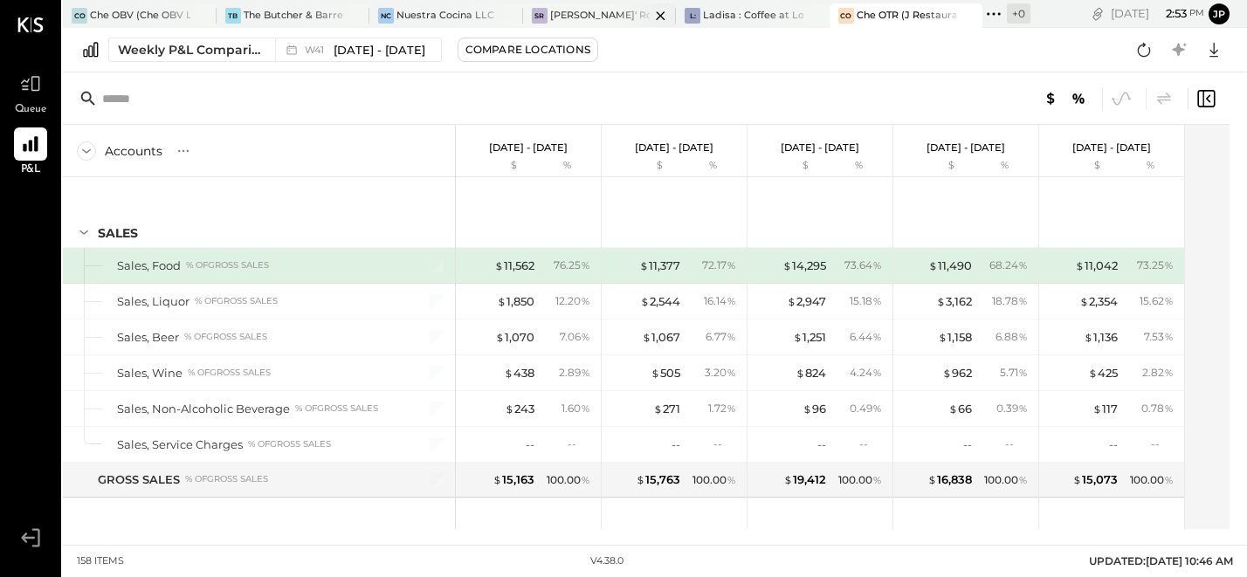
click at [583, 16] on div "[PERSON_NAME]' Rooftop - Ignite" at bounding box center [600, 16] width 100 height 14
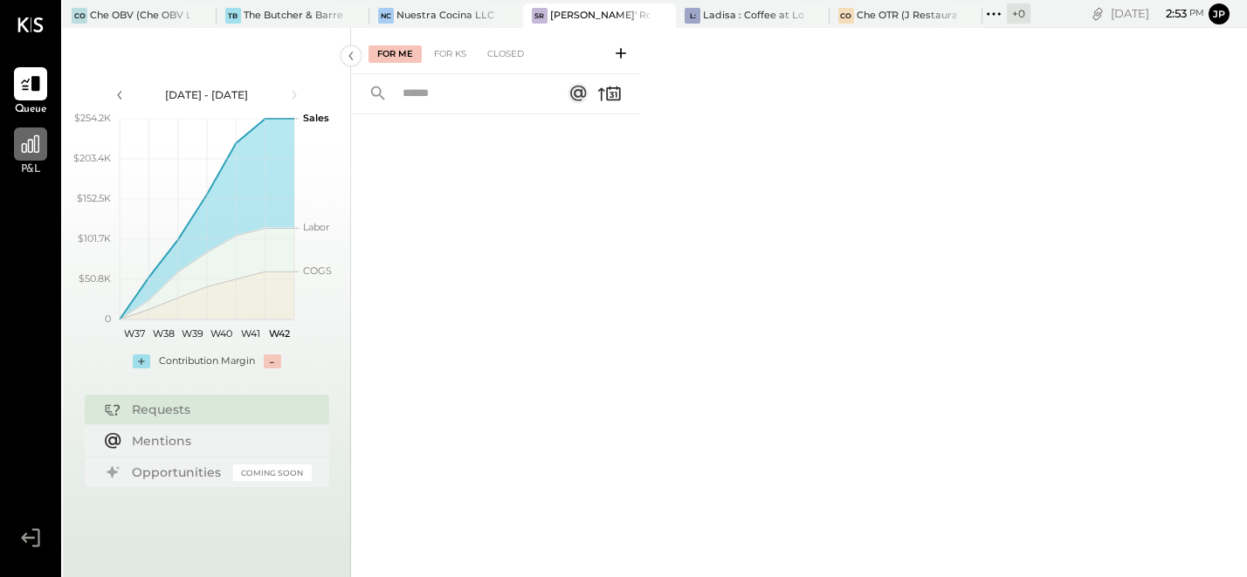
click at [31, 155] on icon at bounding box center [30, 144] width 23 height 23
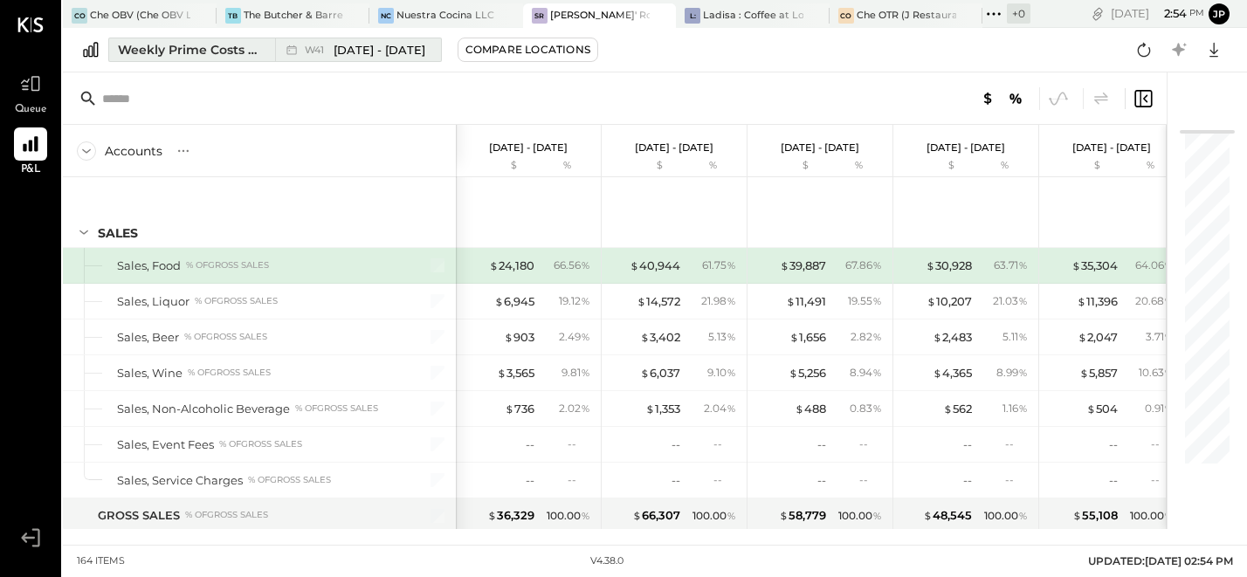
click at [221, 52] on div "Weekly Prime Costs Comparison" at bounding box center [191, 49] width 147 height 17
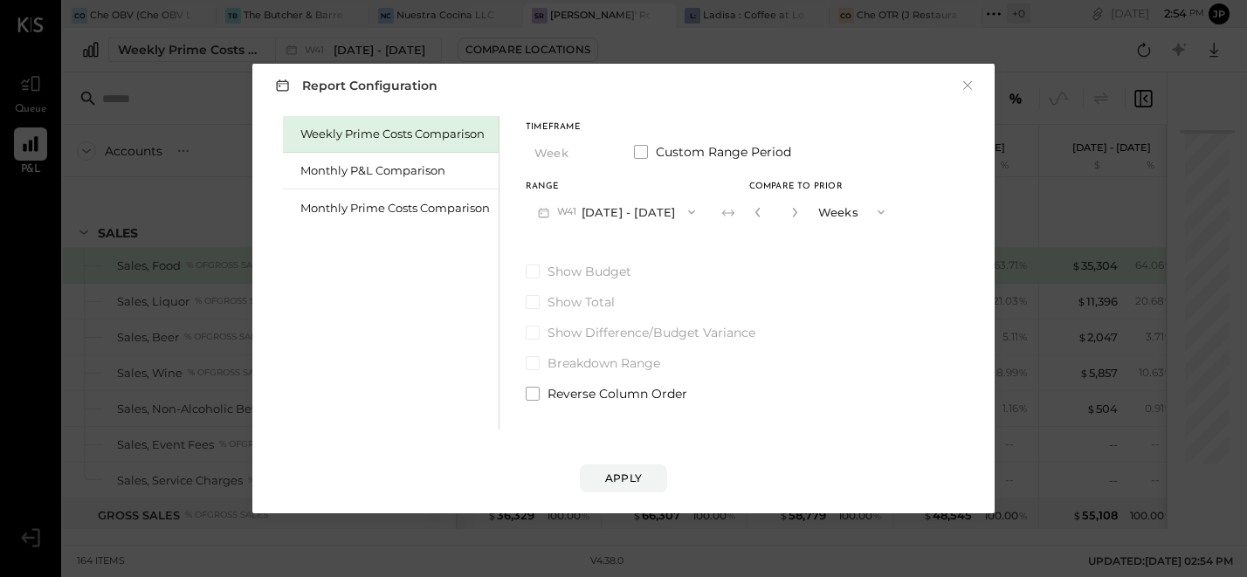
click at [350, 144] on div "Weekly Prime Costs Comparison" at bounding box center [391, 134] width 216 height 37
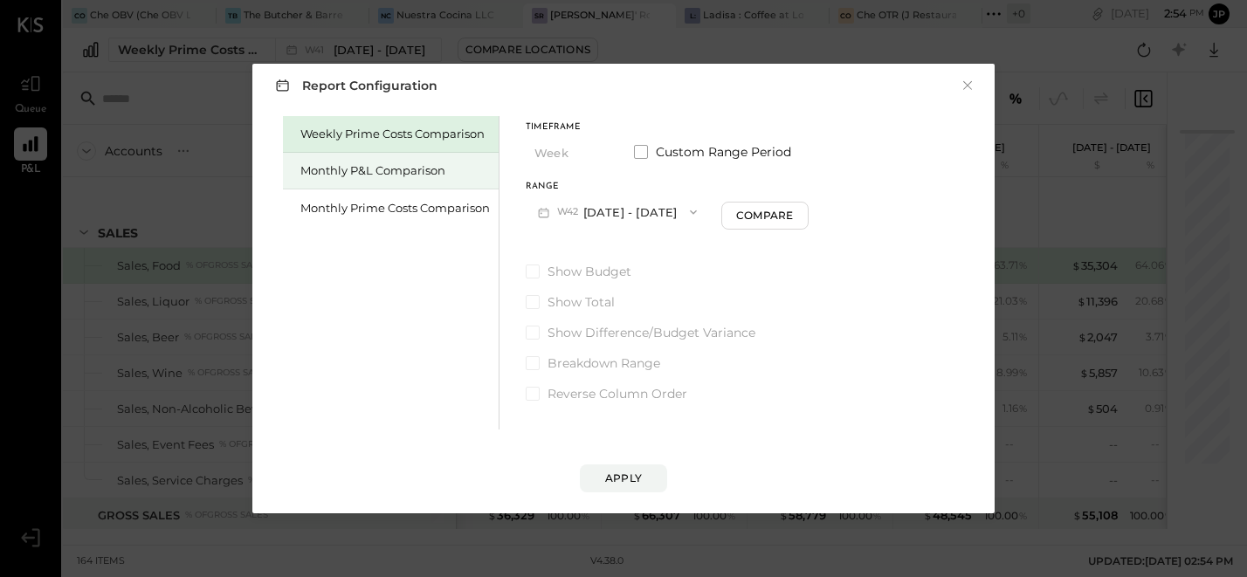
click at [460, 176] on div "Monthly P&L Comparison" at bounding box center [395, 170] width 190 height 17
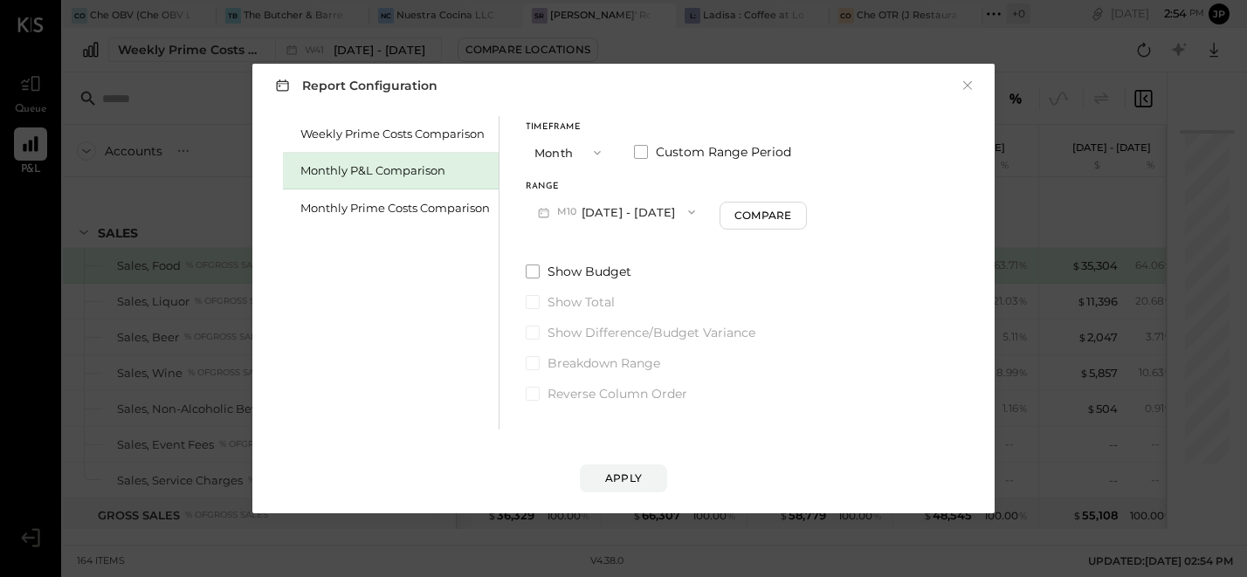
click at [628, 220] on button "M10 [DATE] - [DATE]" at bounding box center [617, 212] width 182 height 32
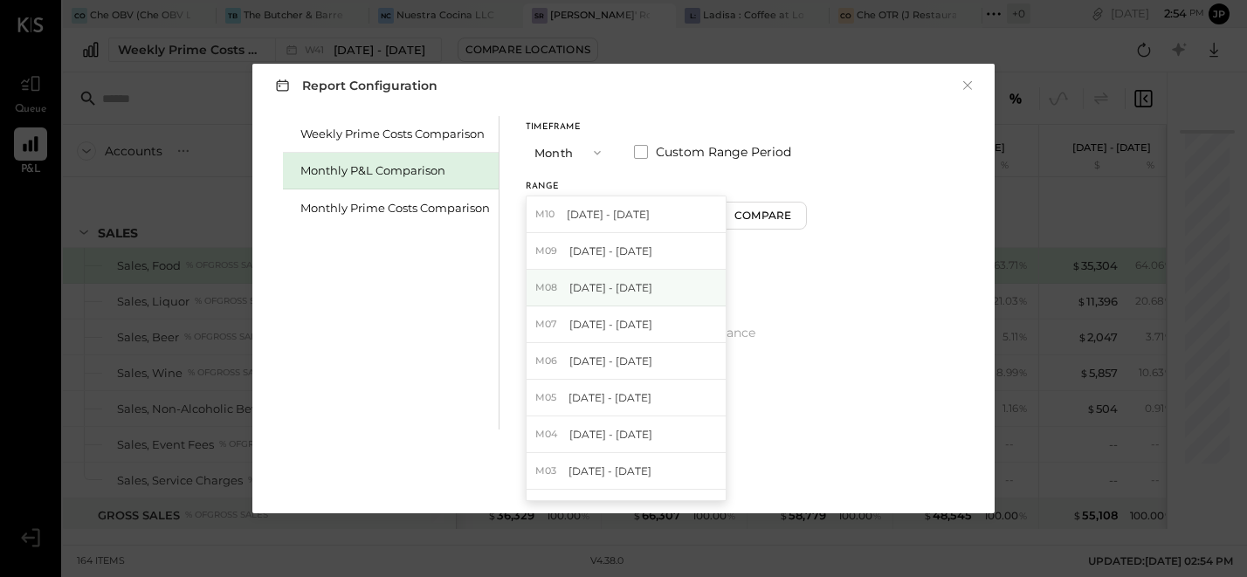
click at [625, 287] on span "[DATE] - [DATE]" at bounding box center [610, 287] width 83 height 15
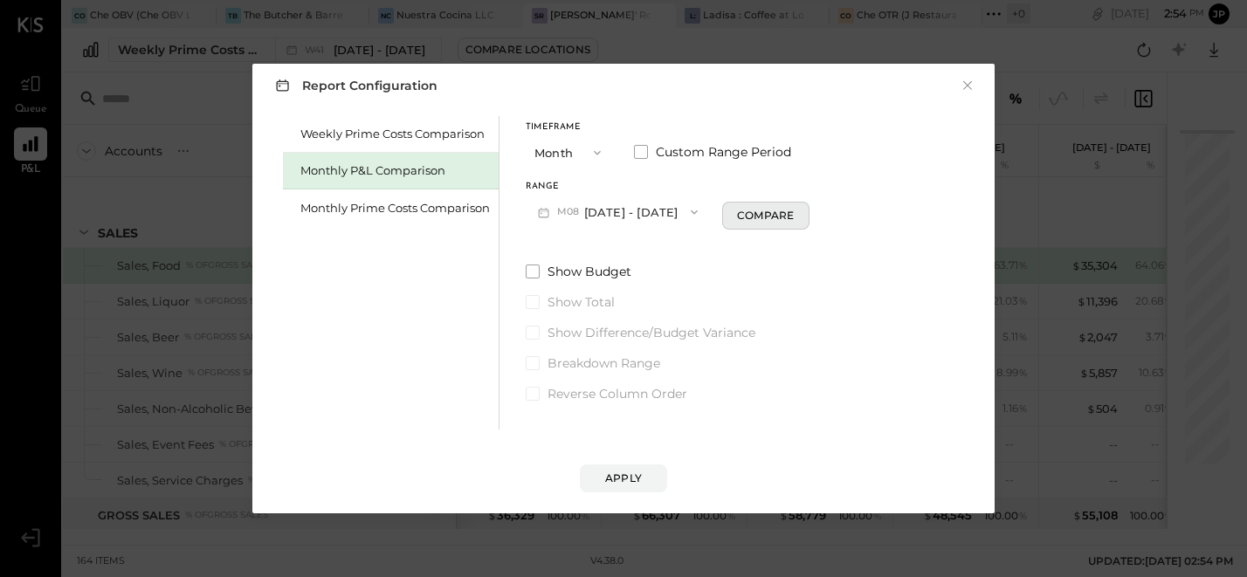
click at [761, 219] on div "Compare" at bounding box center [765, 215] width 57 height 15
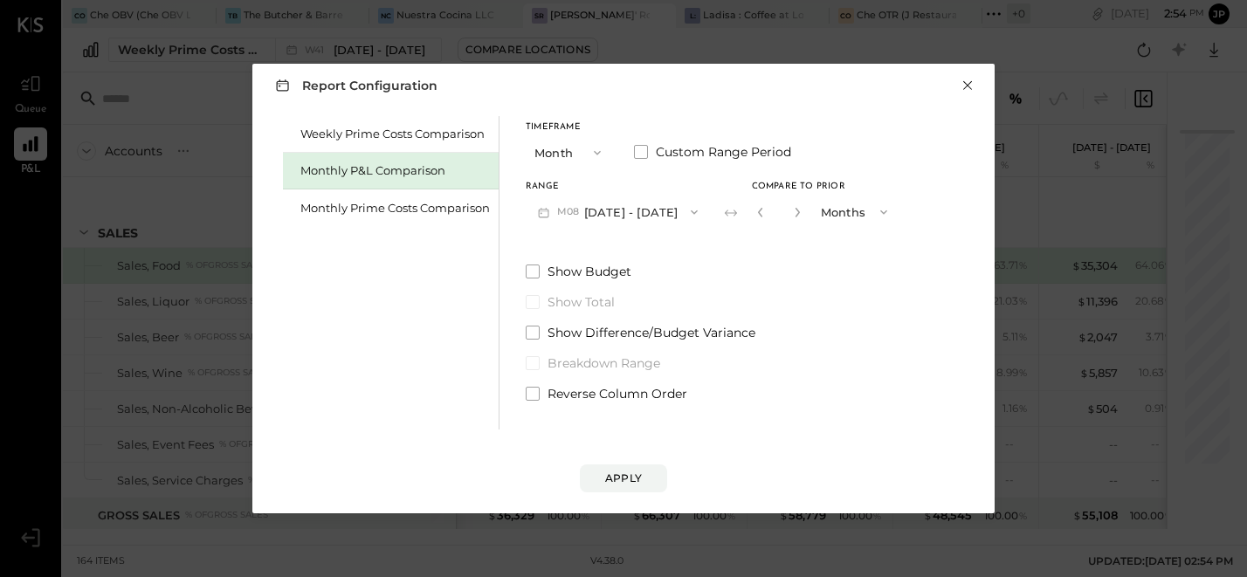
click at [966, 87] on button "×" at bounding box center [968, 85] width 16 height 17
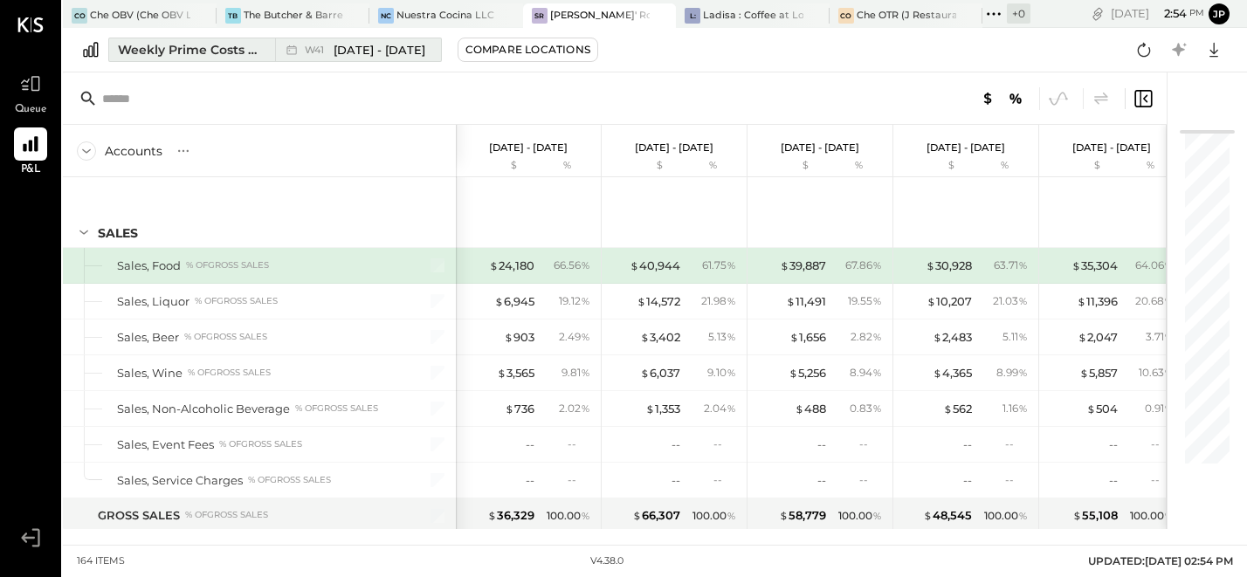
click at [187, 44] on div "Weekly Prime Costs Comparison" at bounding box center [191, 49] width 147 height 17
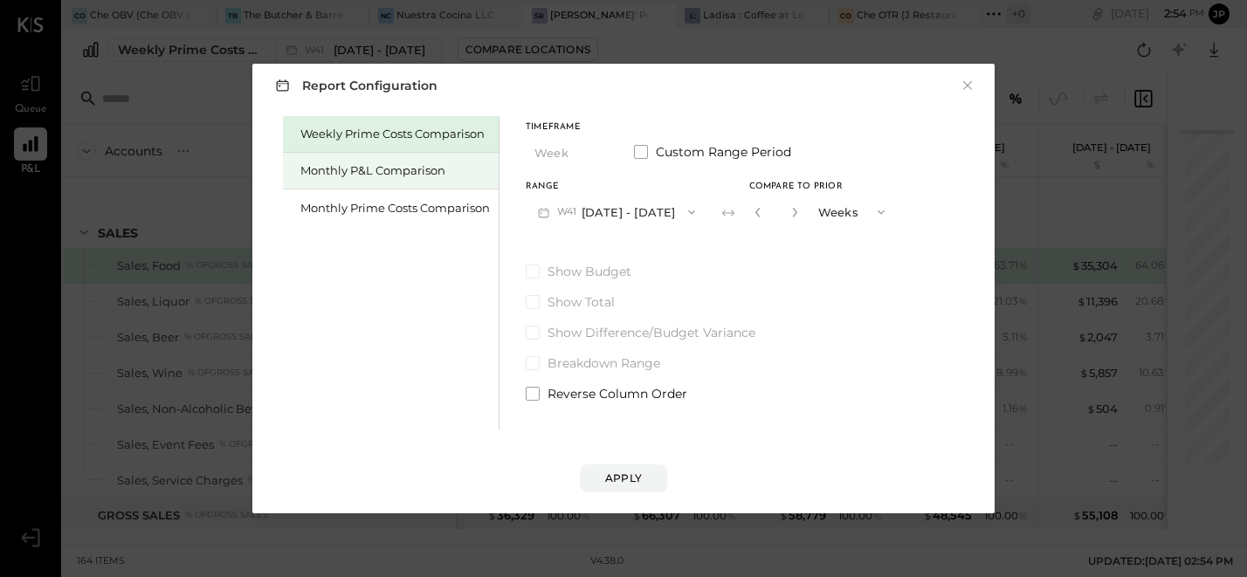
click at [354, 175] on div "Monthly P&L Comparison" at bounding box center [395, 170] width 190 height 17
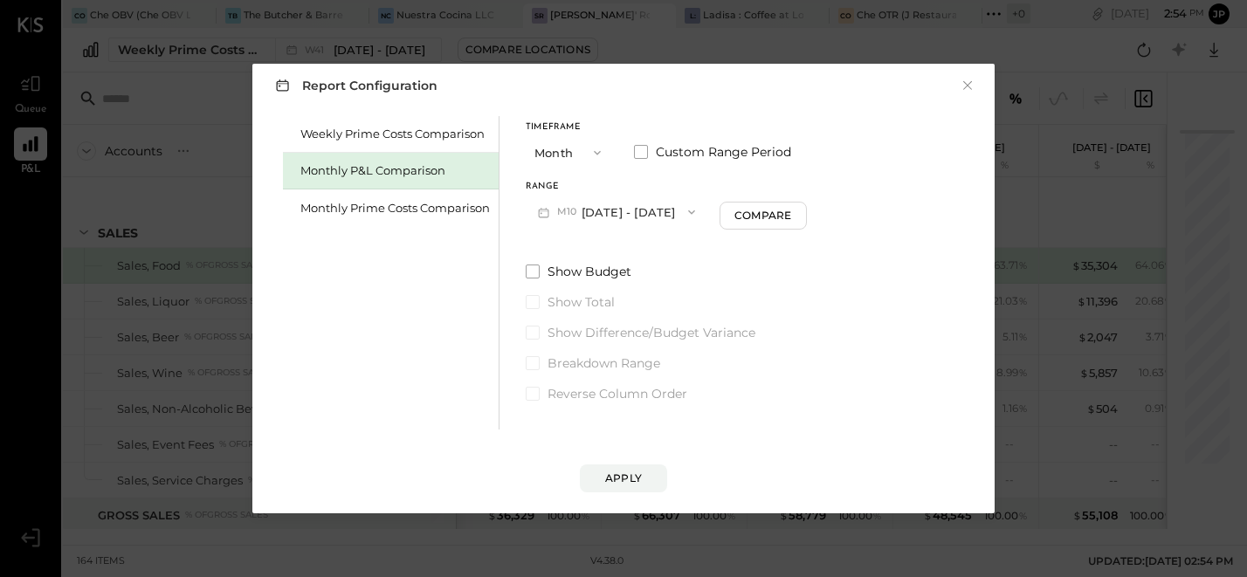
click at [596, 219] on button "M10 [DATE] - [DATE]" at bounding box center [617, 212] width 182 height 32
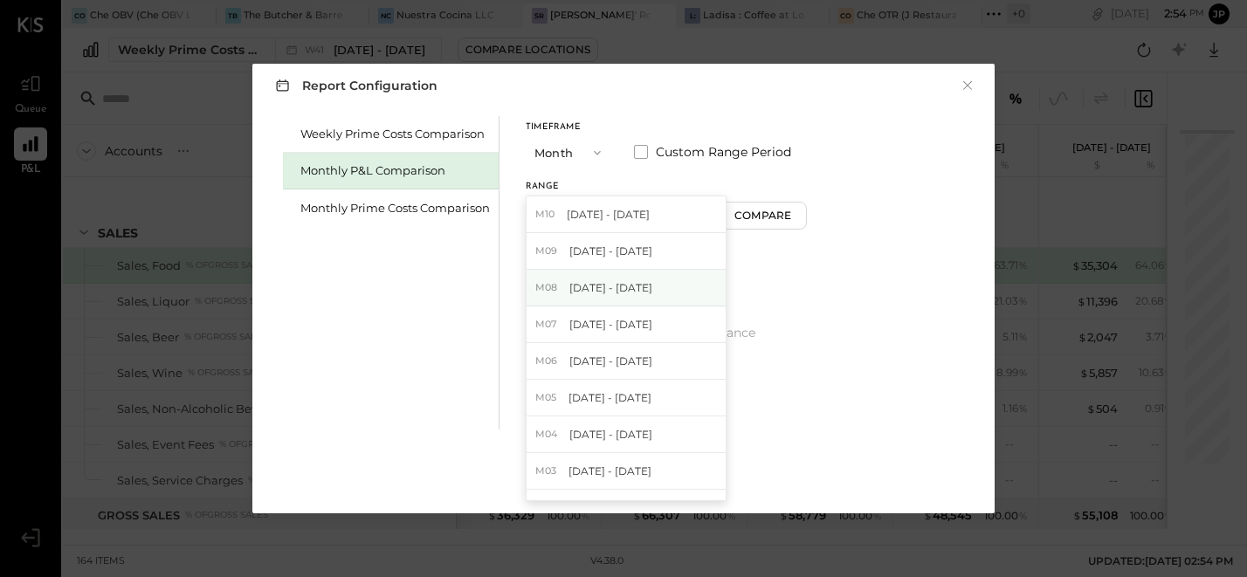
click at [586, 294] on span "[DATE] - [DATE]" at bounding box center [610, 287] width 83 height 15
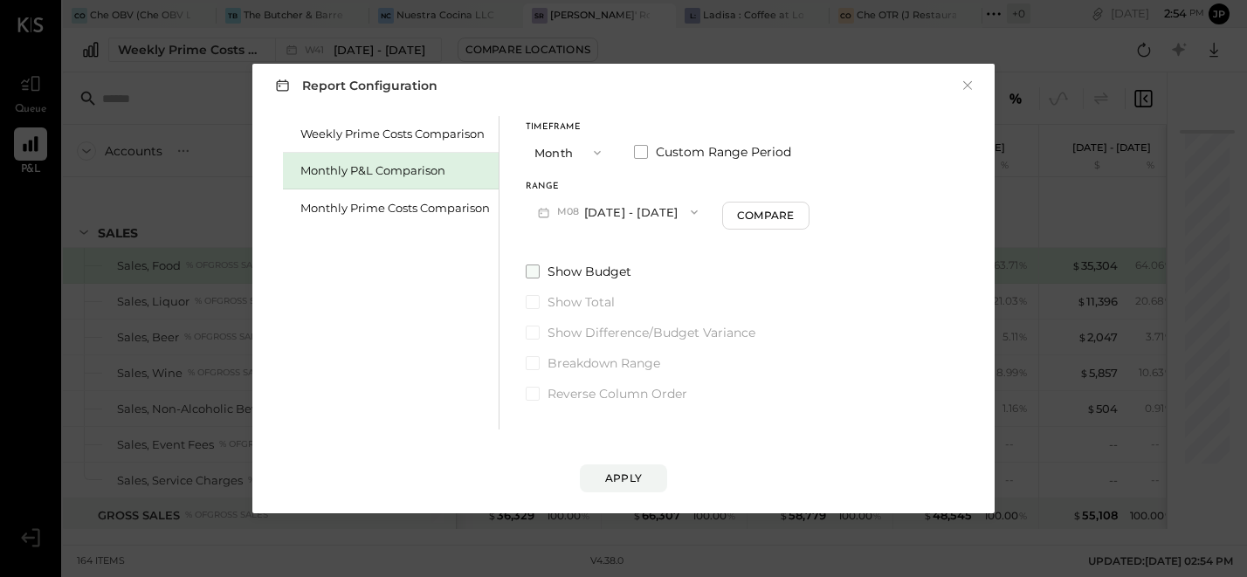
click at [569, 273] on span "Show Budget" at bounding box center [590, 271] width 84 height 17
click at [616, 472] on div "Apply" at bounding box center [623, 478] width 37 height 15
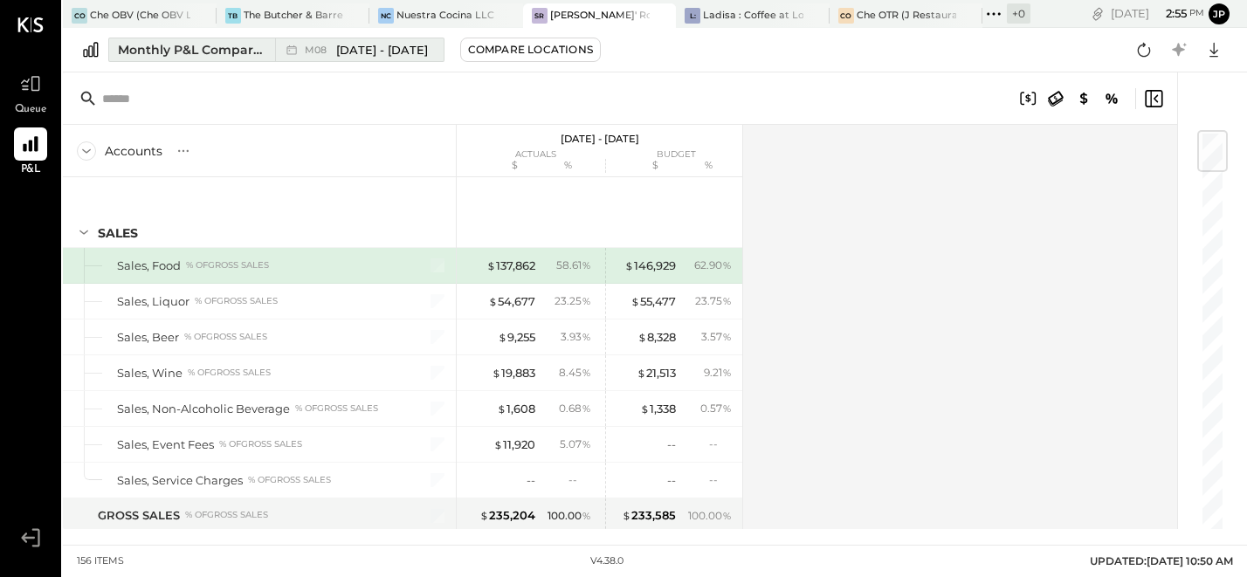
click at [233, 47] on div "Monthly P&L Comparison" at bounding box center [191, 49] width 147 height 17
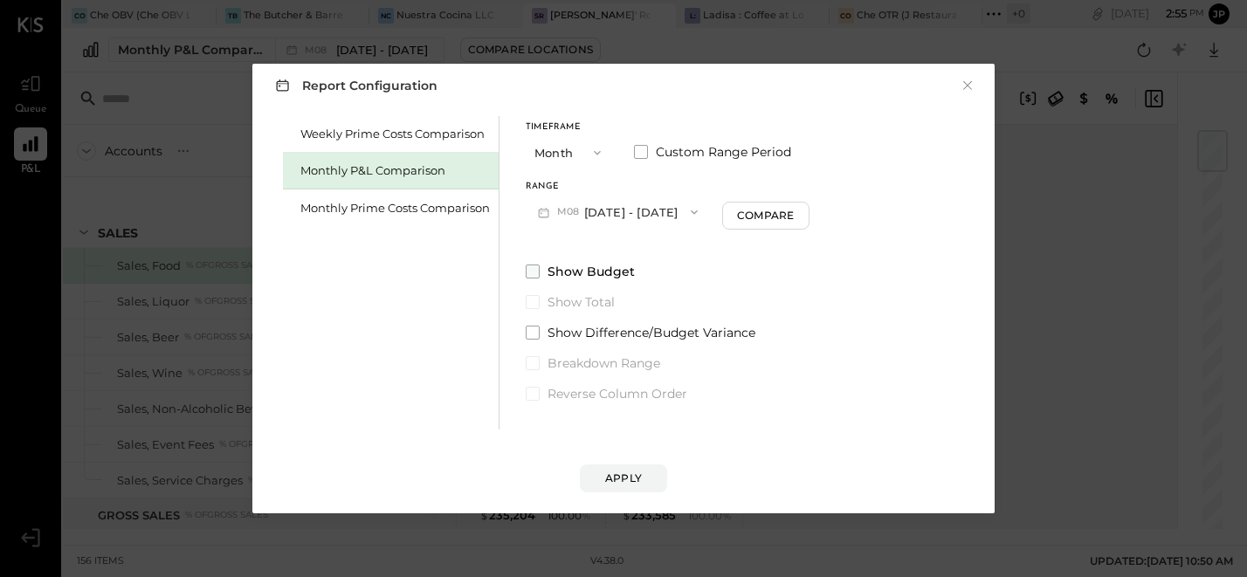
click at [557, 271] on span "Show Budget" at bounding box center [591, 271] width 87 height 17
click at [632, 476] on div "Apply" at bounding box center [623, 478] width 37 height 15
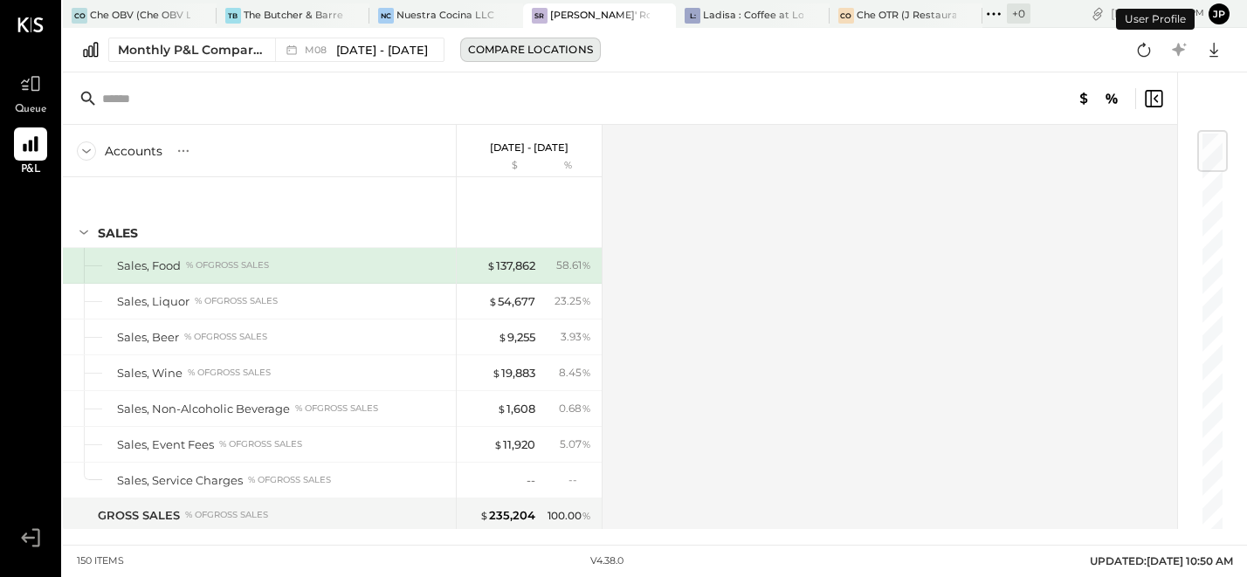
click at [524, 52] on div "Compare Locations" at bounding box center [530, 49] width 125 height 15
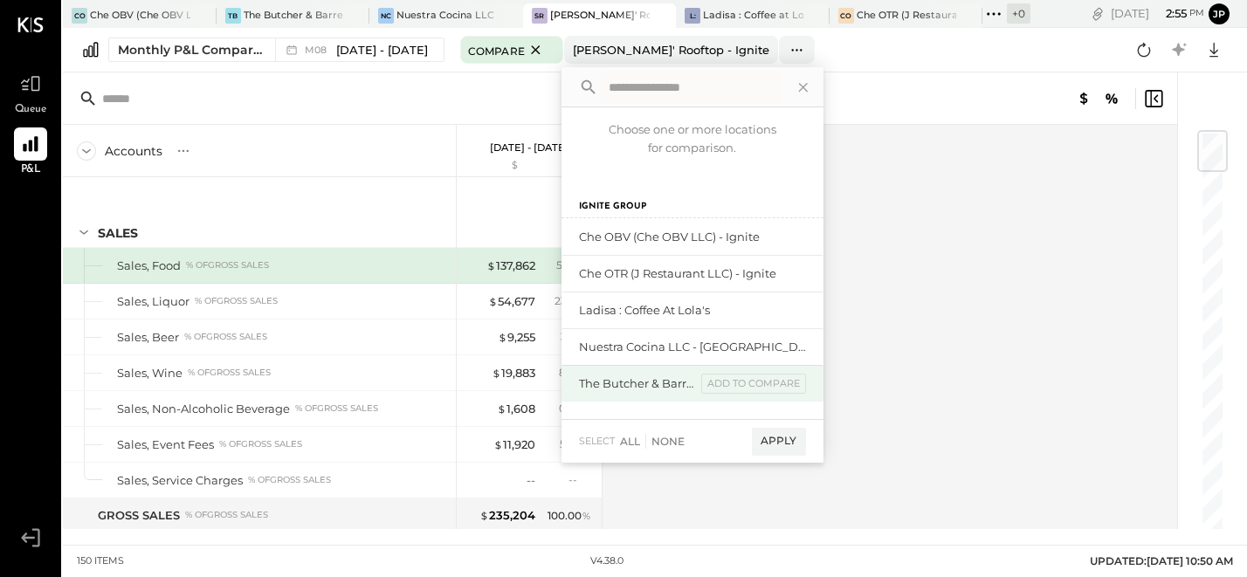
click at [630, 387] on div "The Butcher & Barrel (L Argento LLC) - [GEOGRAPHIC_DATA]" at bounding box center [637, 384] width 117 height 17
click at [669, 382] on div "The Butcher & Barrel (L Argento LLC) - [GEOGRAPHIC_DATA]" at bounding box center [637, 384] width 117 height 17
click at [588, 385] on div "The Butcher & Barrel (L Argento LLC) - [GEOGRAPHIC_DATA]" at bounding box center [637, 384] width 117 height 17
click at [589, 386] on div "The Butcher & Barrel (L Argento LLC) - [GEOGRAPHIC_DATA]" at bounding box center [637, 384] width 117 height 17
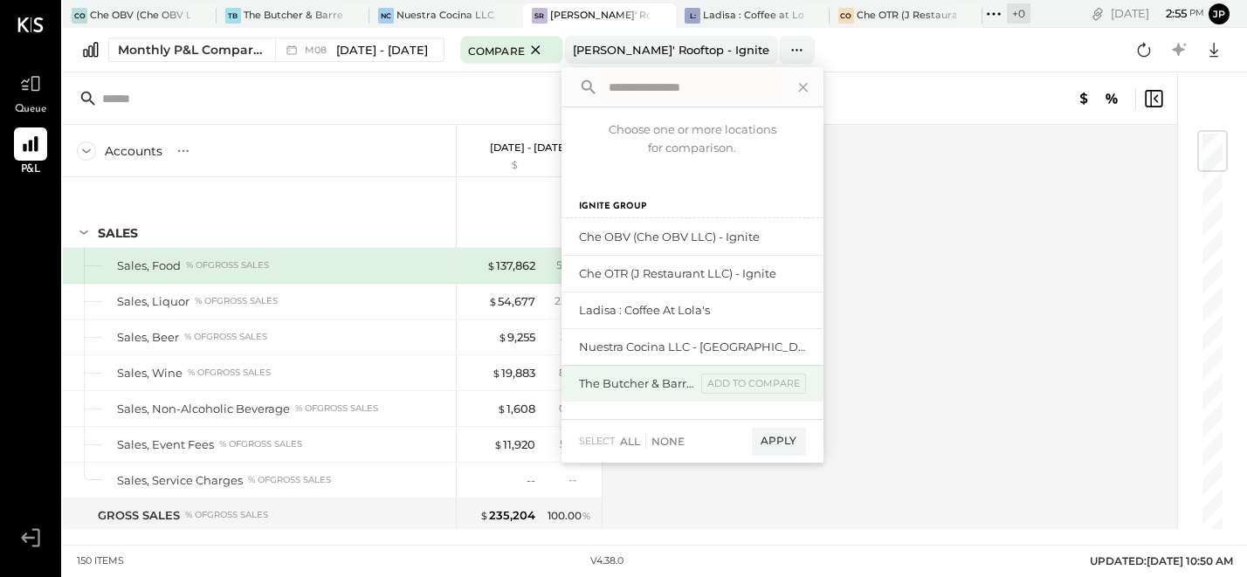
click at [627, 396] on div "The Butcher & Barrel (L Argento LLC) - Ignite add to compare" at bounding box center [693, 383] width 262 height 37
click at [746, 385] on div "add to compare" at bounding box center [753, 384] width 105 height 21
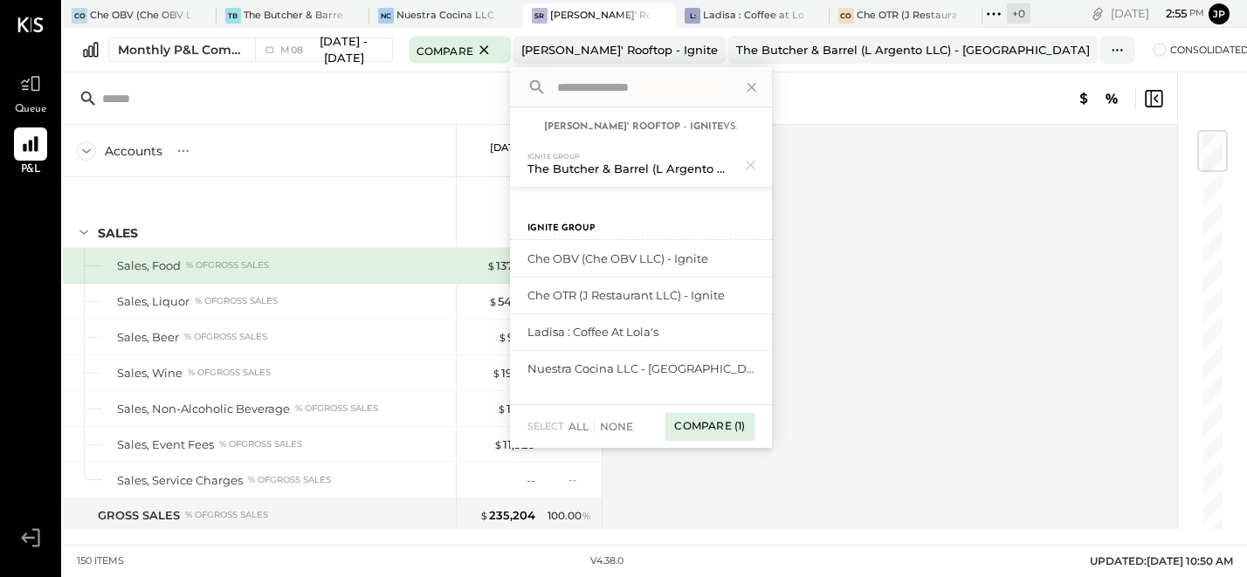
click at [754, 422] on div "Compare (1)" at bounding box center [709, 427] width 88 height 28
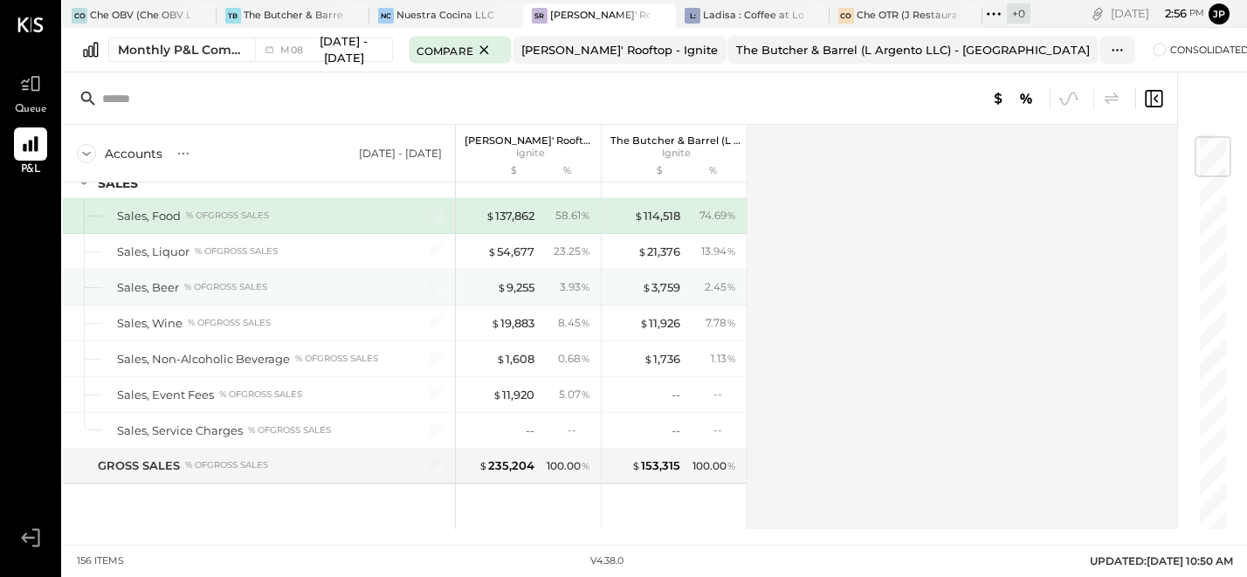
scroll to position [53, 0]
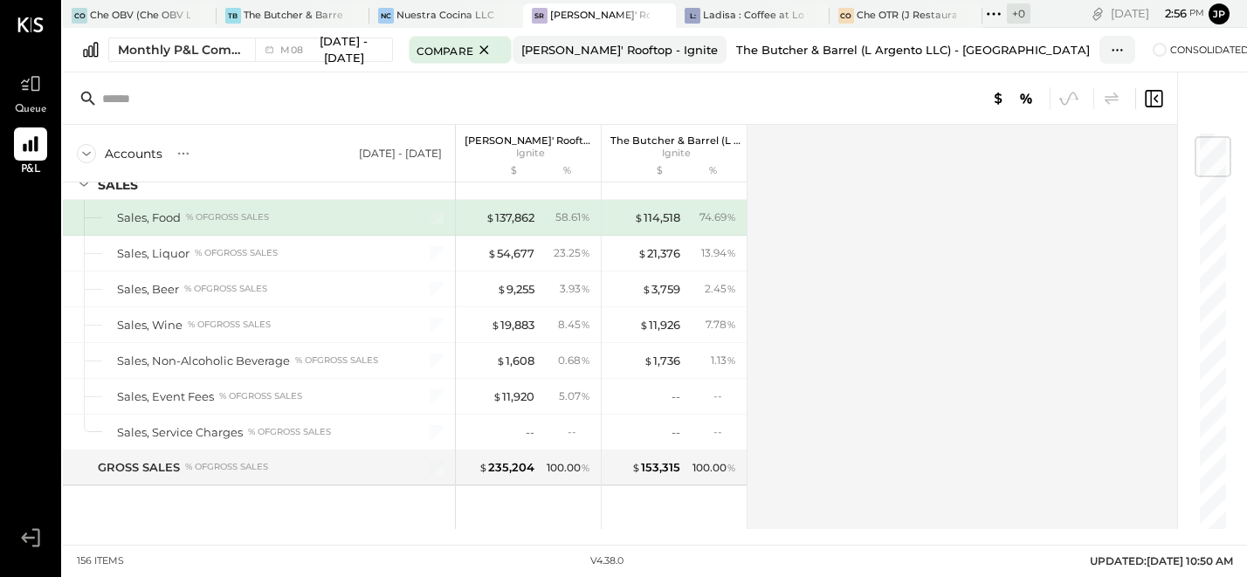
drag, startPoint x: 617, startPoint y: 47, endPoint x: 874, endPoint y: 52, distance: 257.7
click at [874, 52] on div "Compare [PERSON_NAME]' Rooftop - Ignite The Butcher & Barrel (L Argento LLC) - …" at bounding box center [772, 50] width 727 height 28
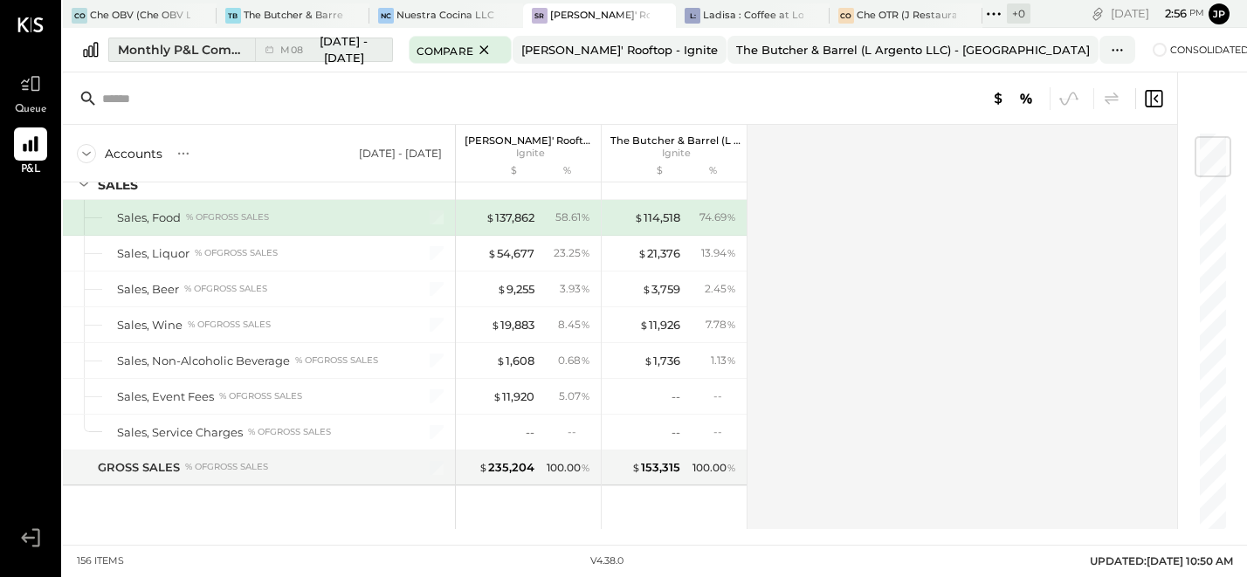
click at [245, 53] on div "Monthly P&L Comparison" at bounding box center [181, 49] width 127 height 17
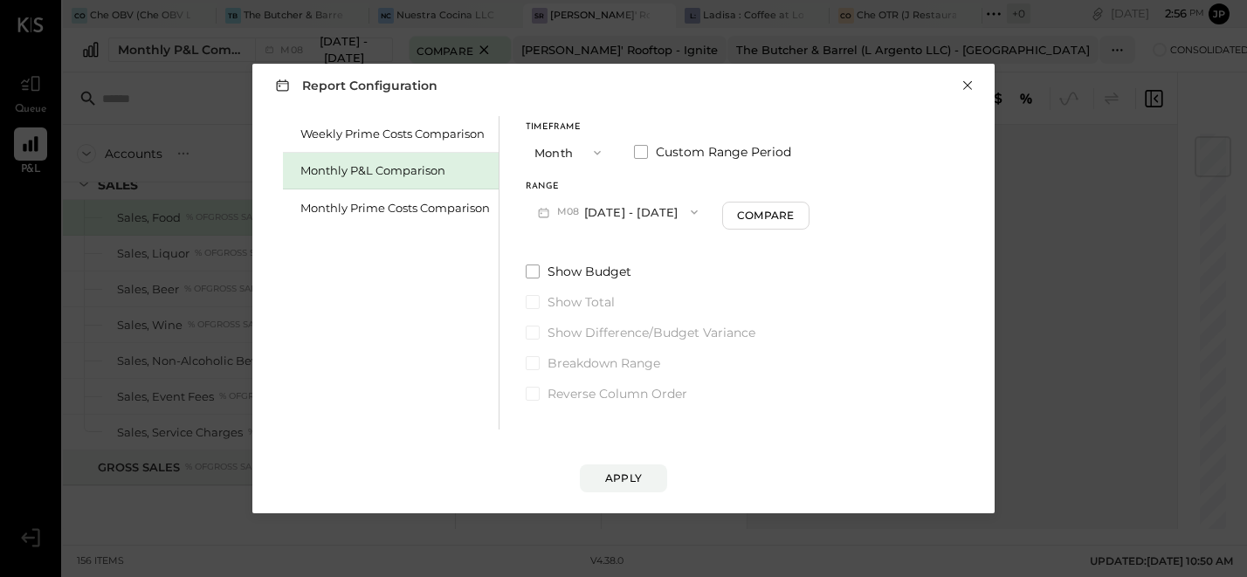
click at [966, 87] on button "×" at bounding box center [968, 85] width 16 height 17
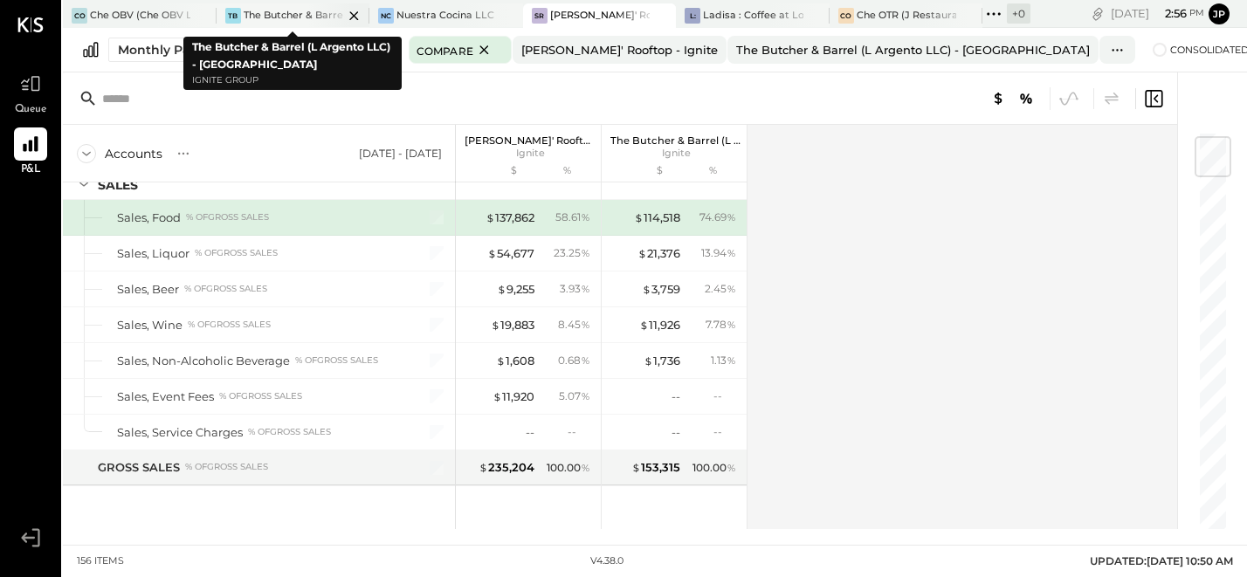
click at [325, 18] on div at bounding box center [338, 15] width 61 height 24
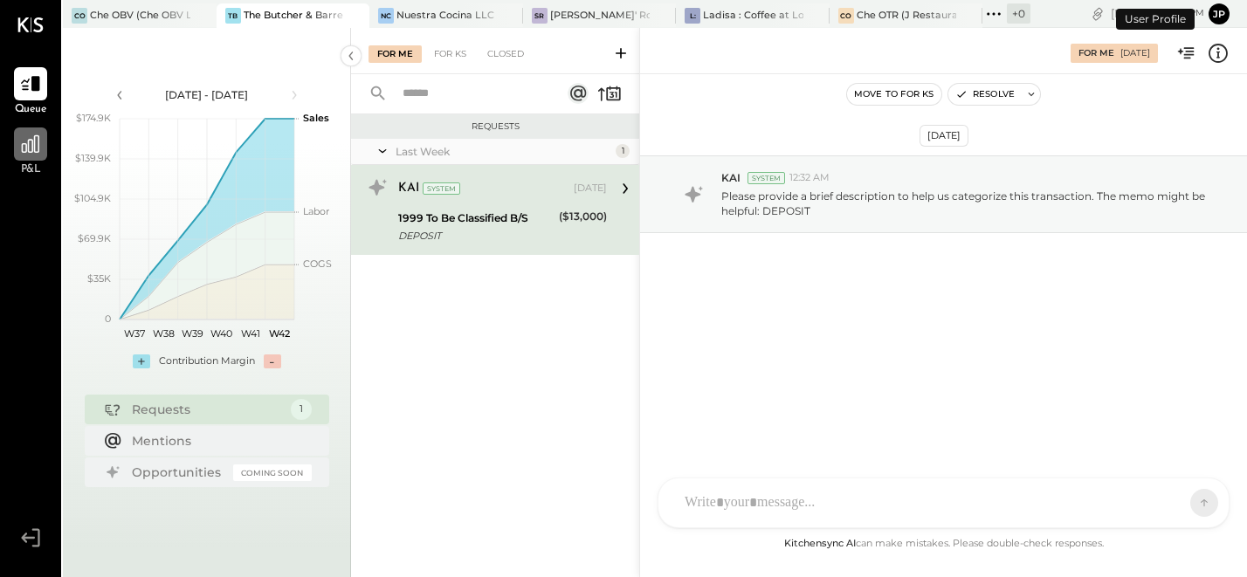
click at [32, 156] on div at bounding box center [30, 144] width 33 height 33
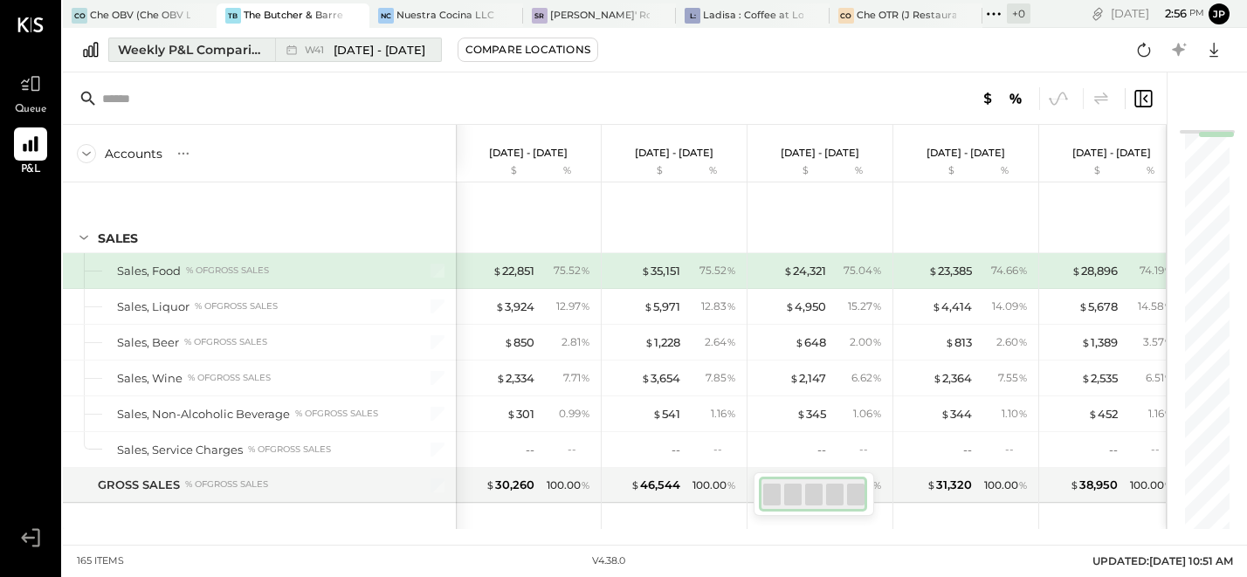
click at [226, 55] on div "Weekly P&L Comparison" at bounding box center [191, 49] width 147 height 17
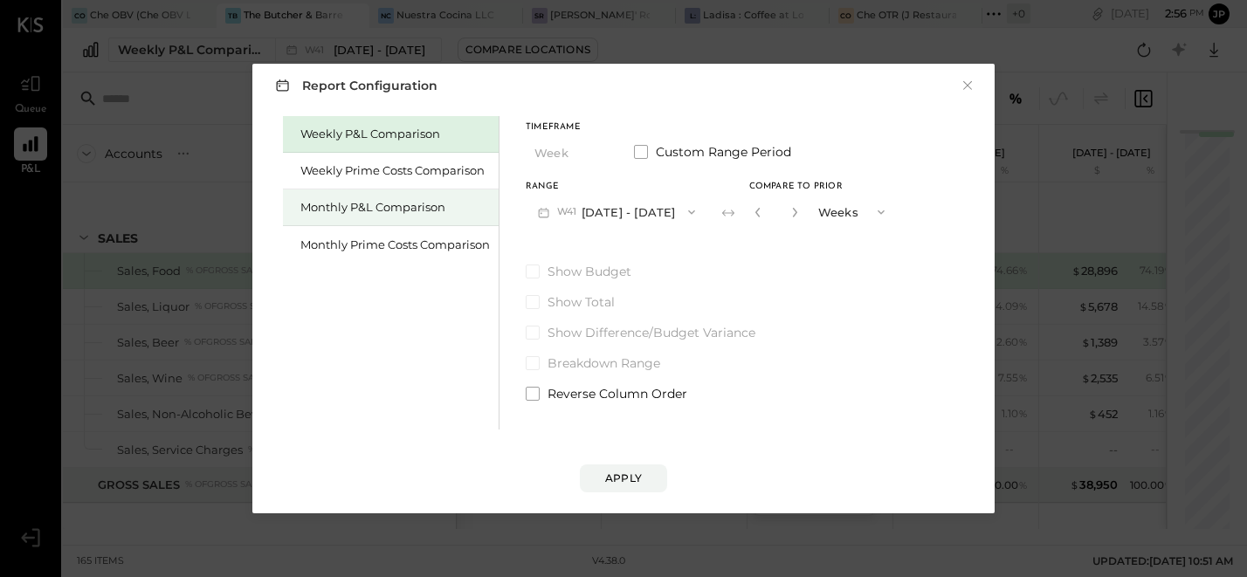
click at [363, 208] on div "Monthly P&L Comparison" at bounding box center [395, 207] width 190 height 17
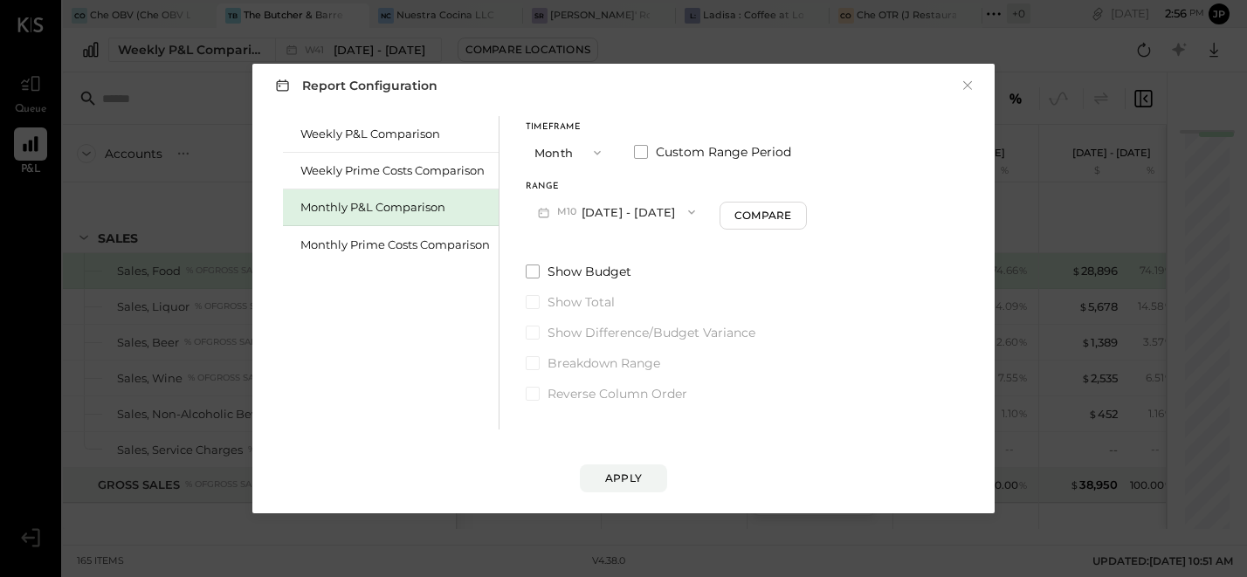
click at [610, 219] on button "M10 [DATE] - [DATE]" at bounding box center [617, 212] width 182 height 32
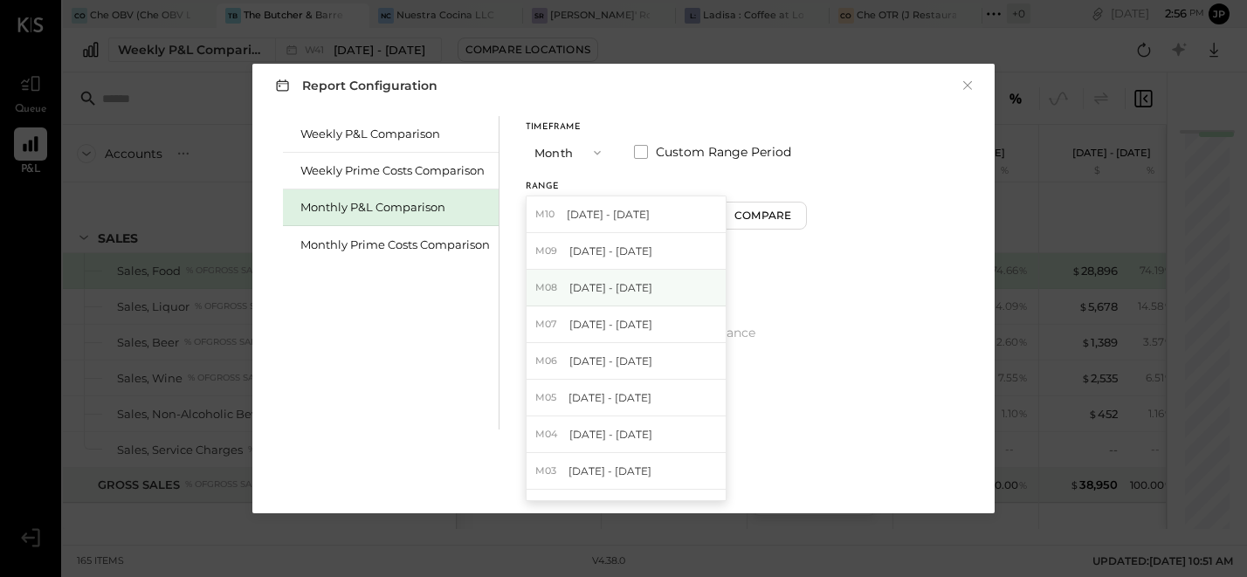
click at [598, 292] on span "[DATE] - [DATE]" at bounding box center [610, 287] width 83 height 15
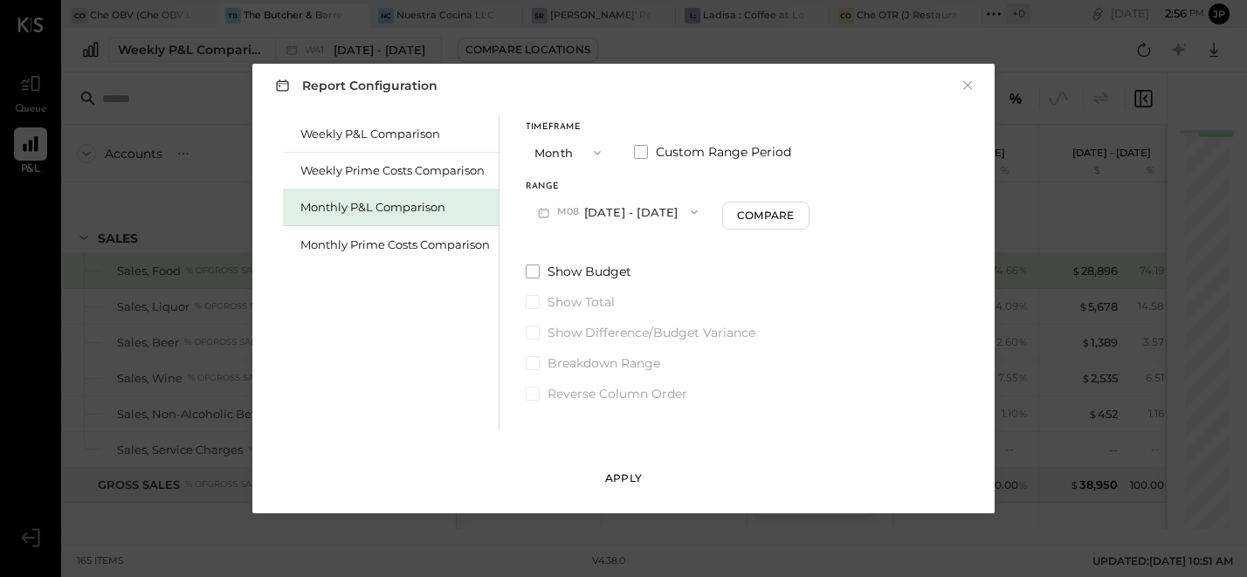
click at [629, 473] on div "Apply" at bounding box center [623, 478] width 37 height 15
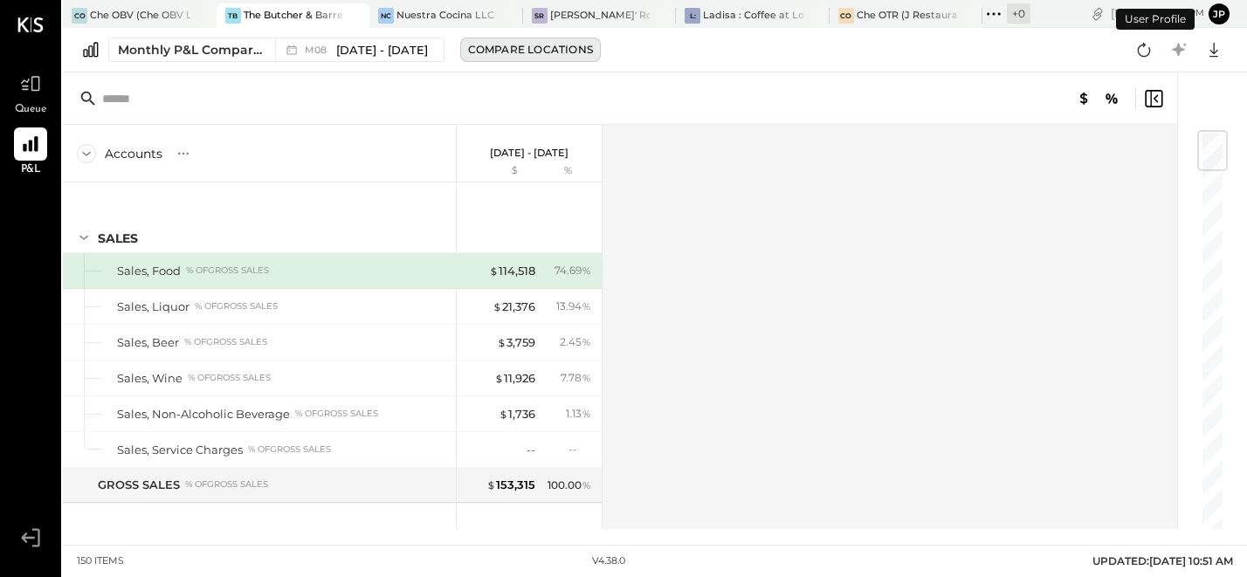
click at [509, 53] on div "Compare Locations" at bounding box center [530, 49] width 125 height 15
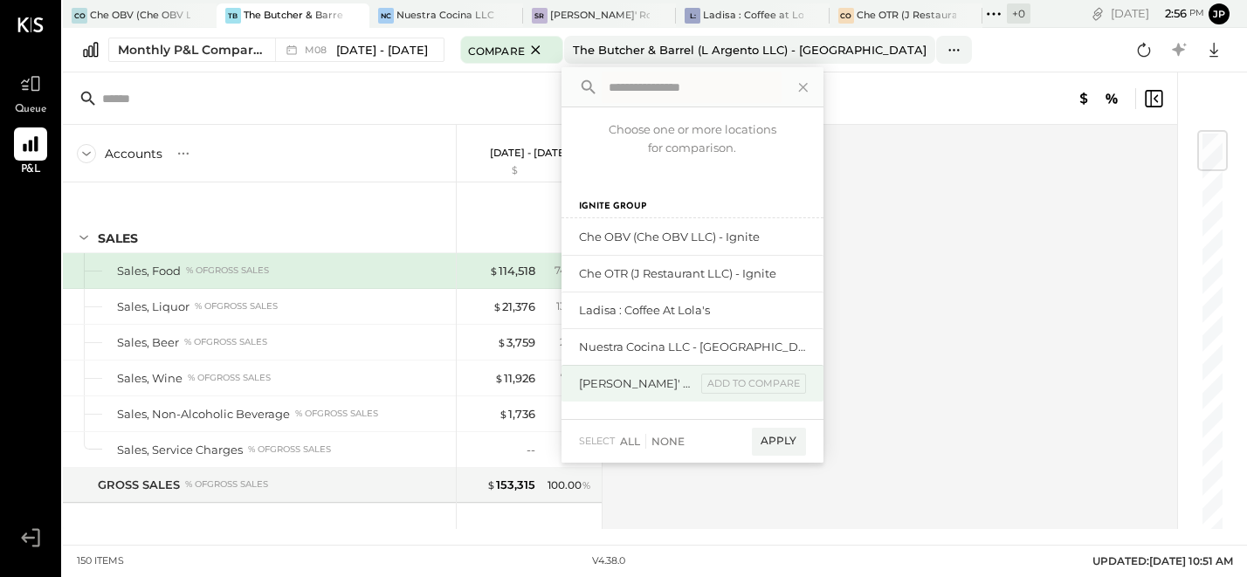
click at [660, 379] on div "[PERSON_NAME]' Rooftop - Ignite" at bounding box center [637, 384] width 117 height 17
click at [718, 383] on div "add to compare" at bounding box center [753, 384] width 105 height 21
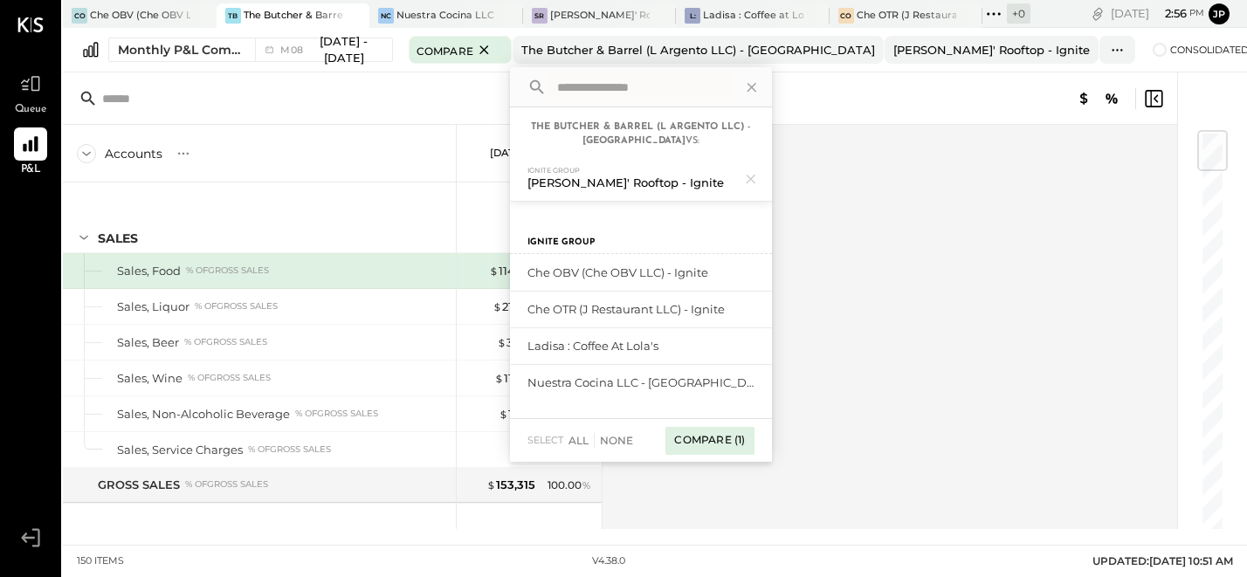
click at [731, 444] on div "Compare (1)" at bounding box center [709, 441] width 88 height 28
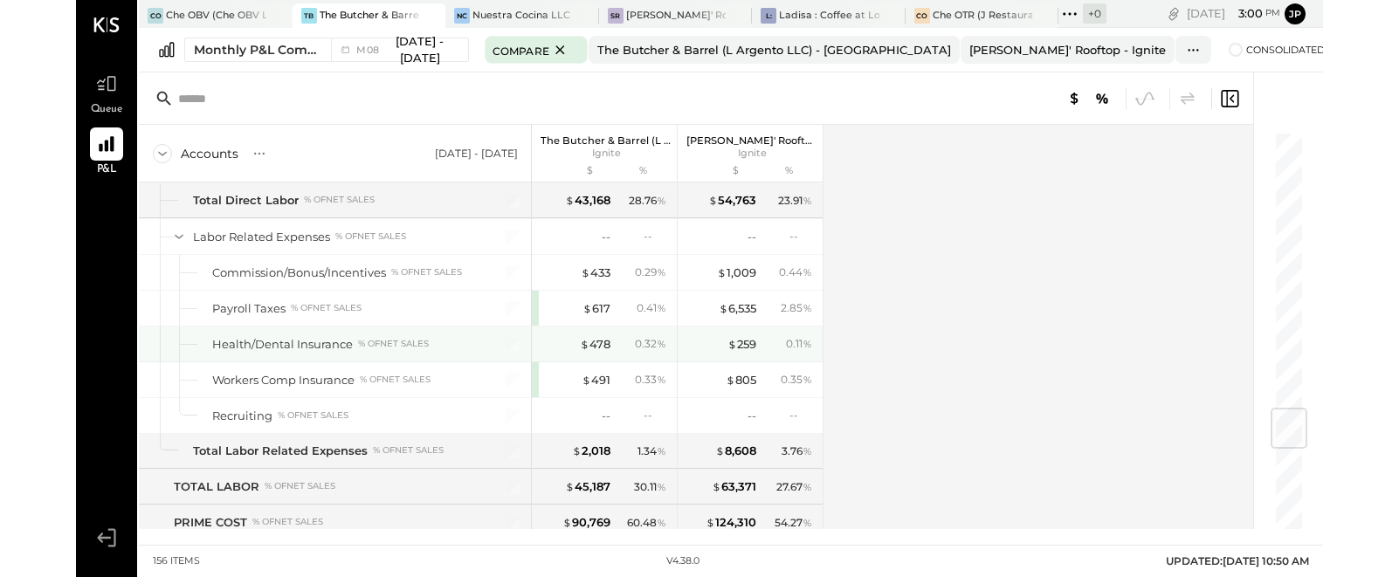
scroll to position [2345, 0]
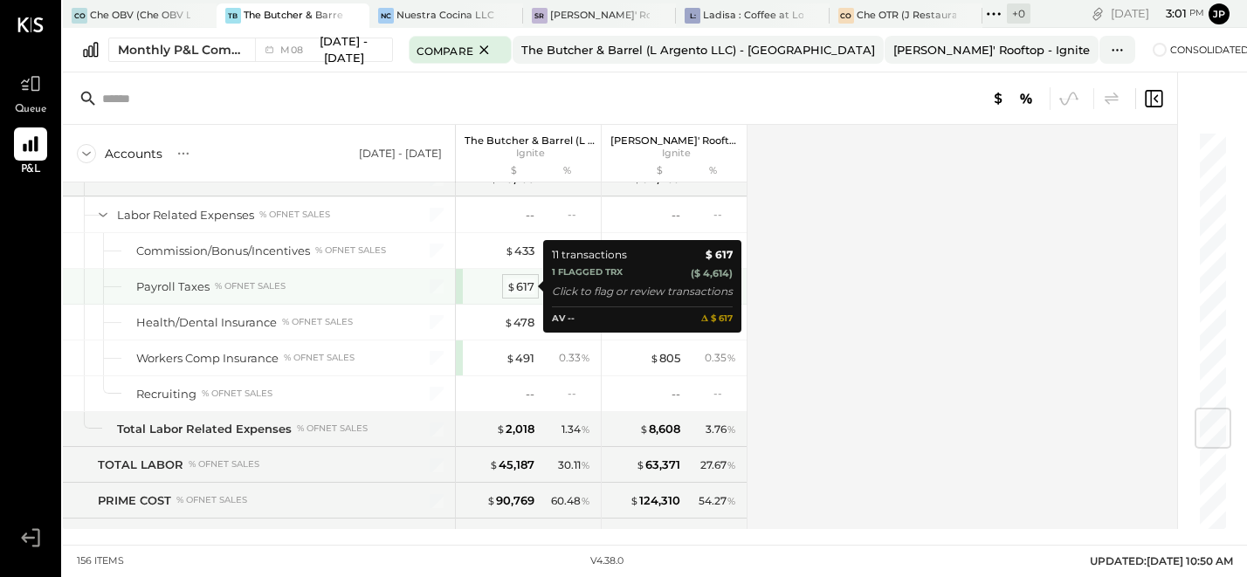
click at [520, 288] on div "$ 617" at bounding box center [521, 287] width 28 height 17
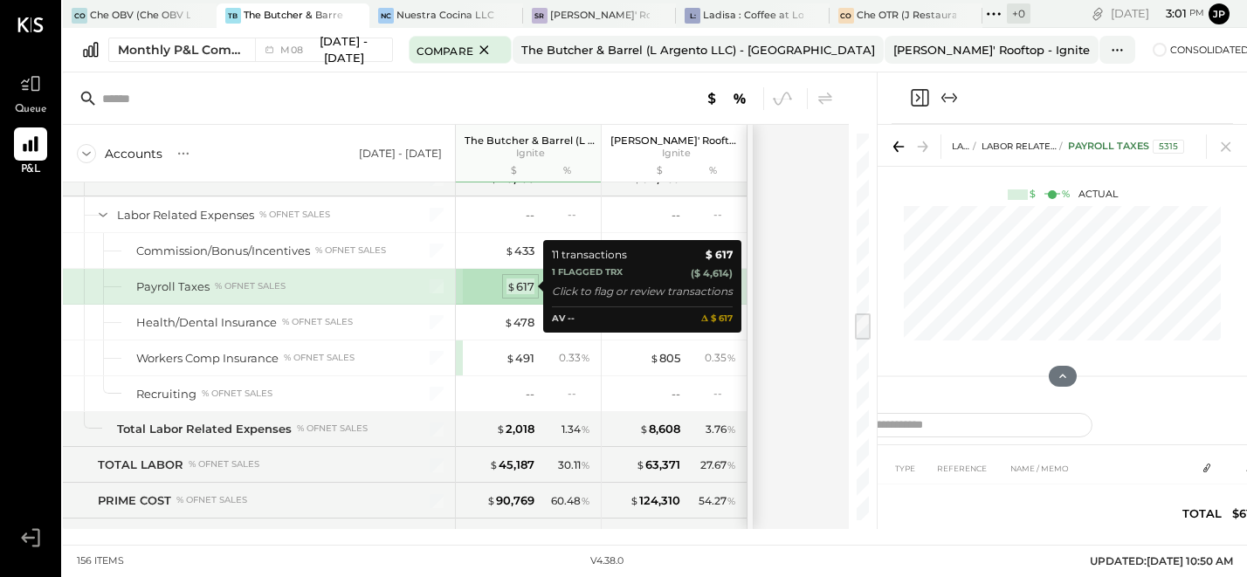
click at [525, 286] on div "$ 617" at bounding box center [521, 287] width 28 height 17
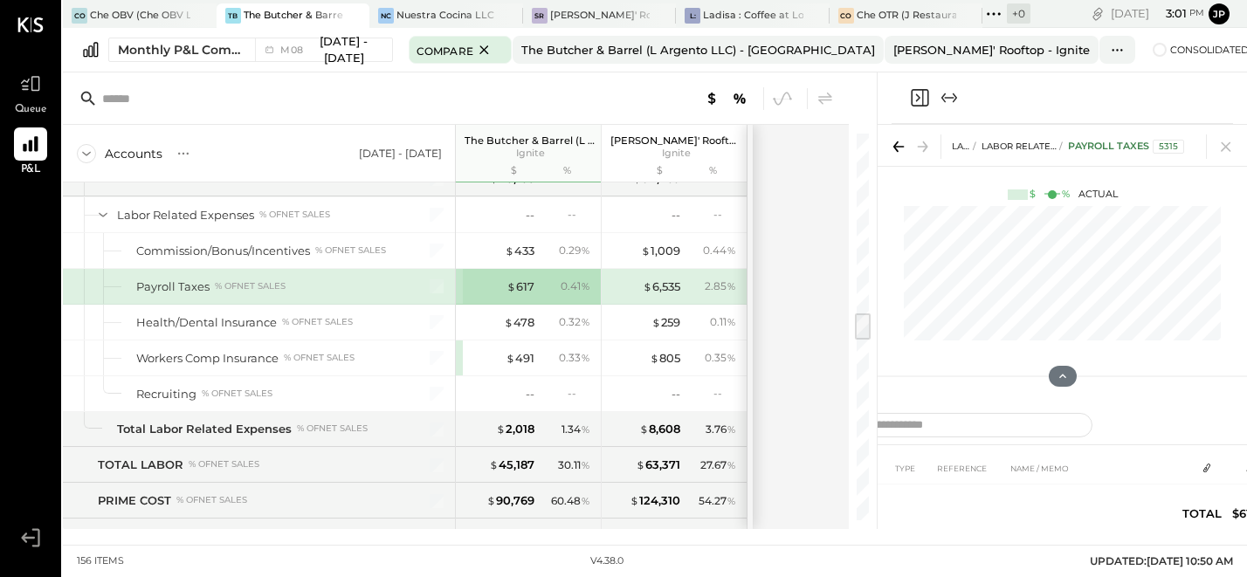
click at [557, 293] on div "0.41 %" at bounding box center [567, 287] width 57 height 16
click at [566, 287] on div "0.41 %" at bounding box center [576, 287] width 30 height 16
click at [513, 289] on span "$" at bounding box center [512, 286] width 10 height 14
click at [523, 286] on div "$ 617" at bounding box center [521, 287] width 28 height 17
click at [534, 293] on div "$ 617 0.41 %" at bounding box center [530, 286] width 131 height 35
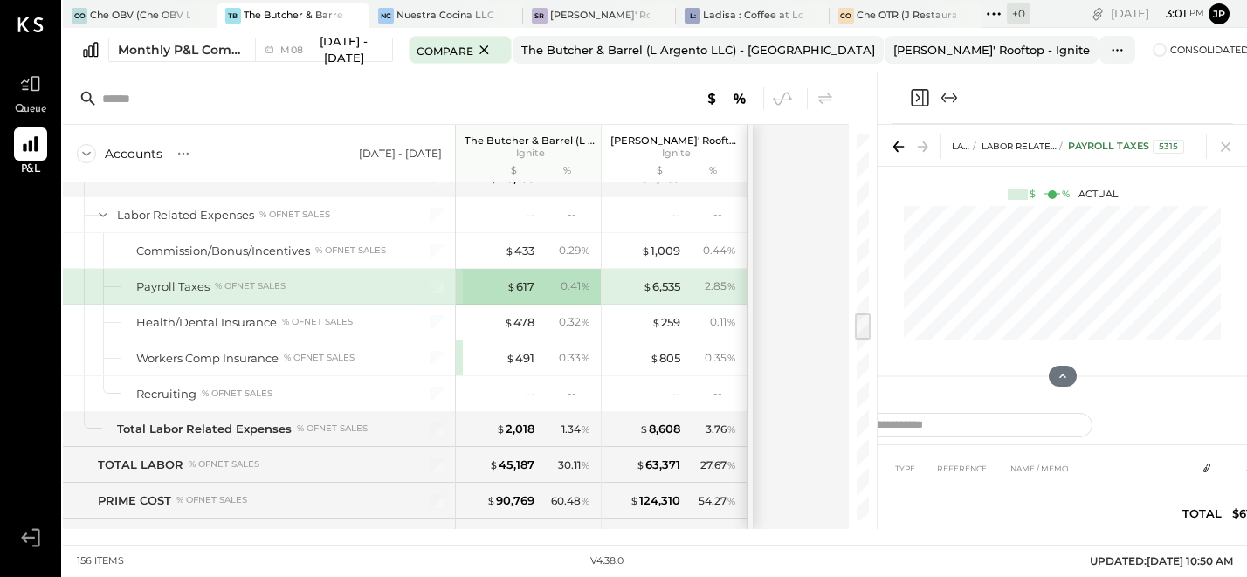
click at [534, 293] on div "$ 617 0.41 %" at bounding box center [530, 286] width 131 height 35
click at [1104, 150] on div "Payroll Taxes 5315" at bounding box center [1126, 147] width 116 height 14
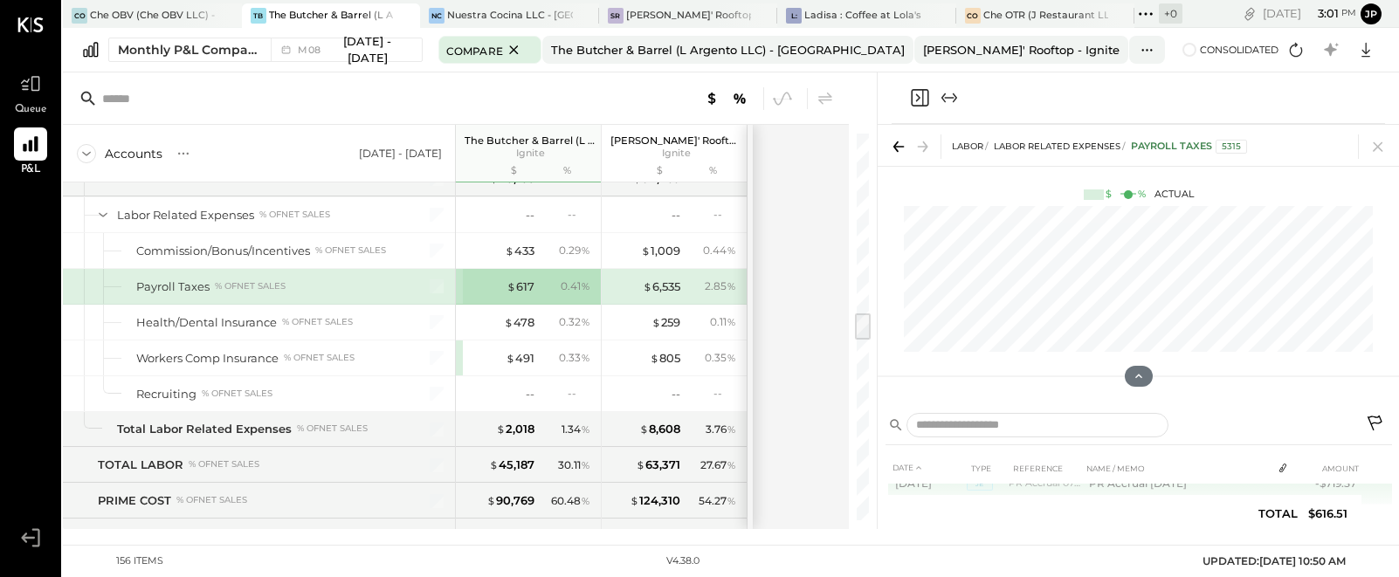
scroll to position [13, 0]
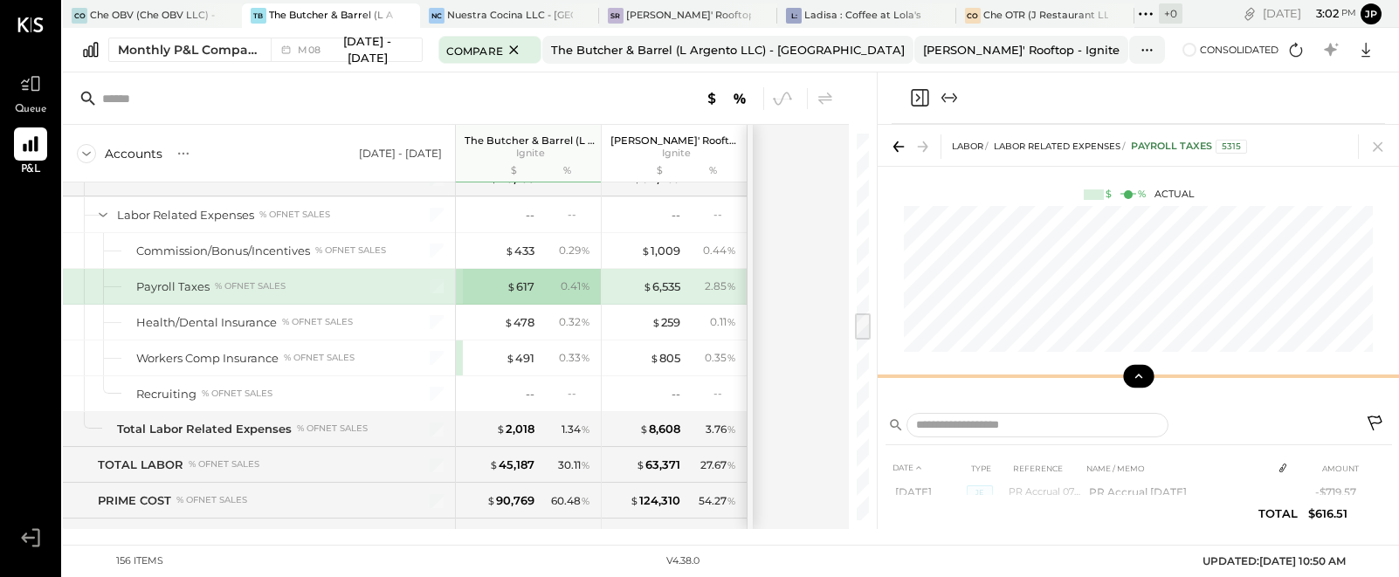
click at [1107, 369] on icon at bounding box center [1139, 377] width 16 height 16
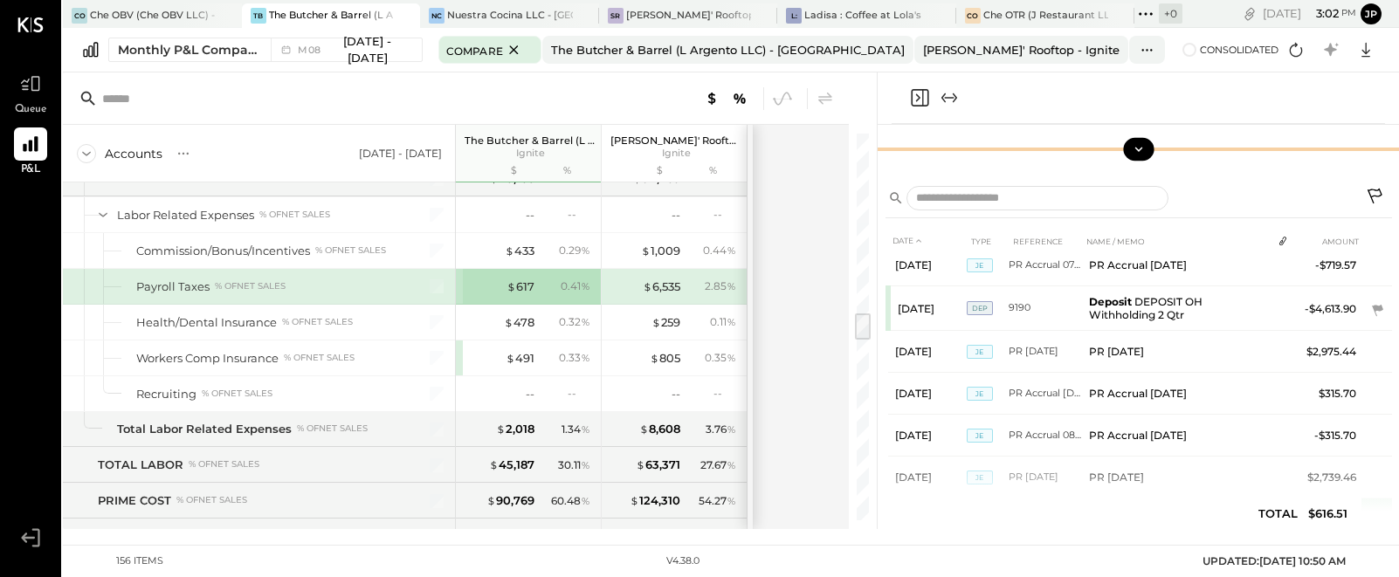
scroll to position [0, 0]
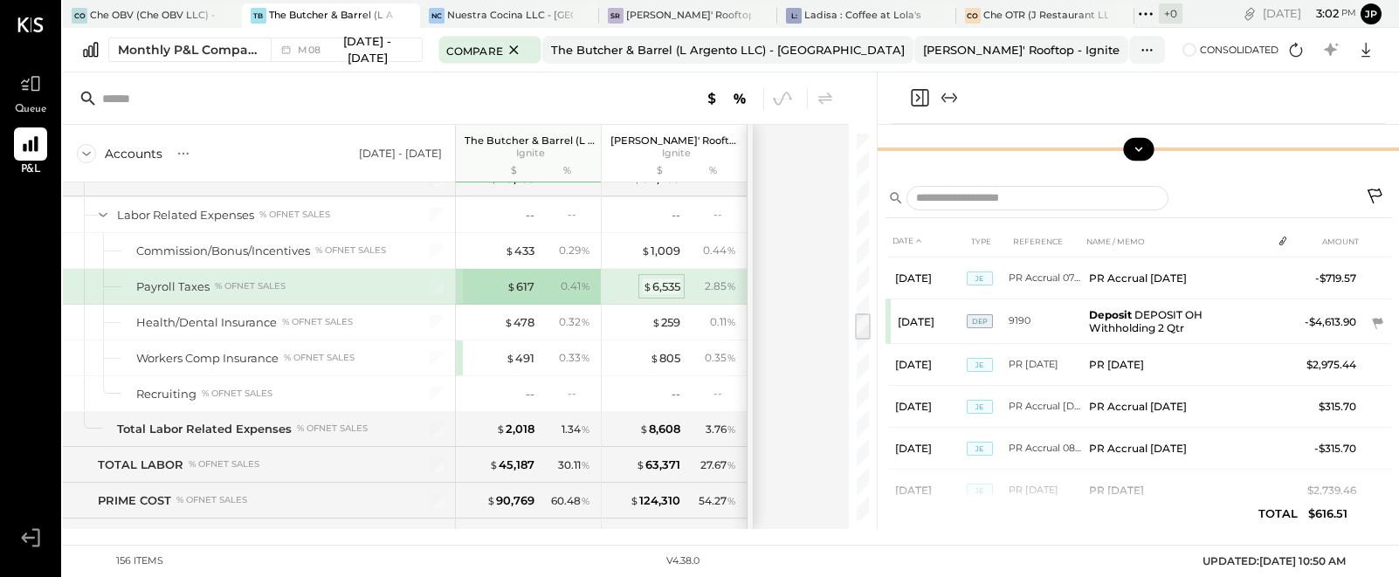
click at [668, 287] on div "$ 6,535" at bounding box center [662, 287] width 38 height 17
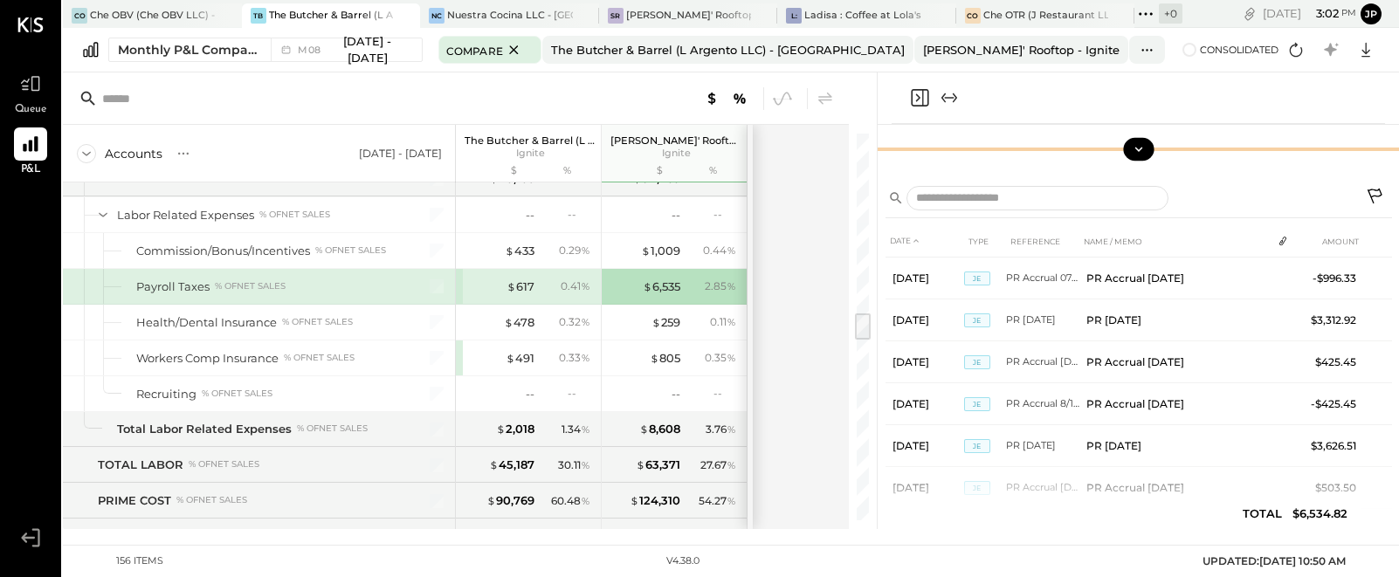
click at [553, 288] on div "0.41 %" at bounding box center [567, 287] width 57 height 16
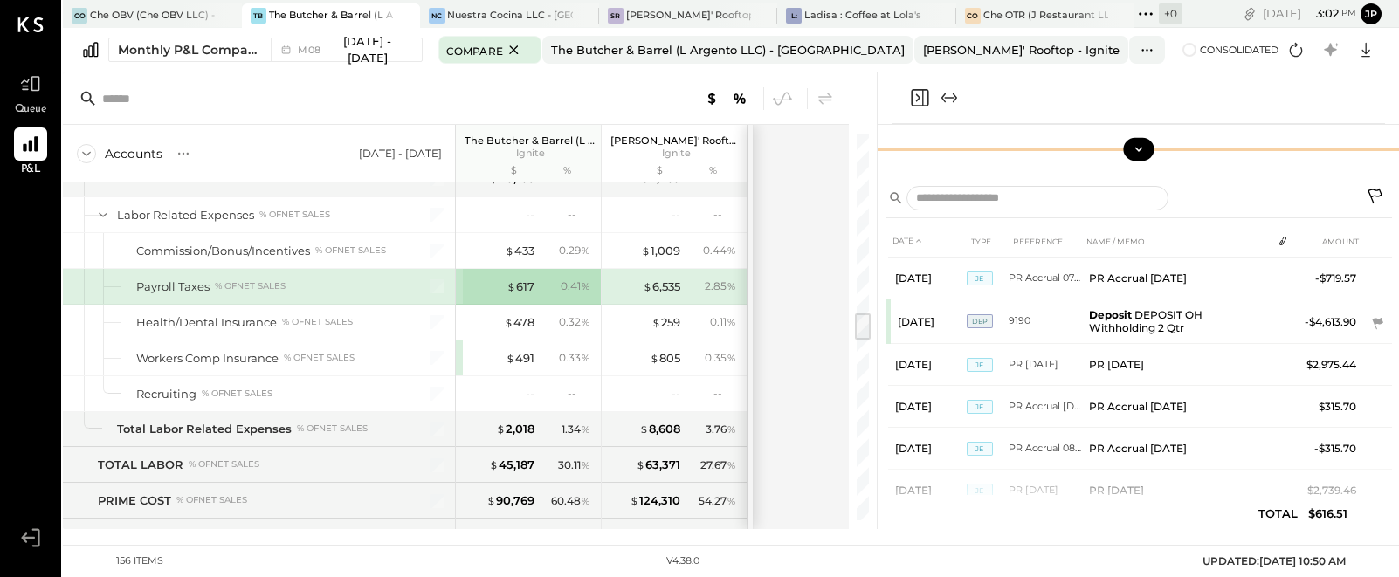
click at [540, 286] on div "0.41 %" at bounding box center [567, 287] width 57 height 16
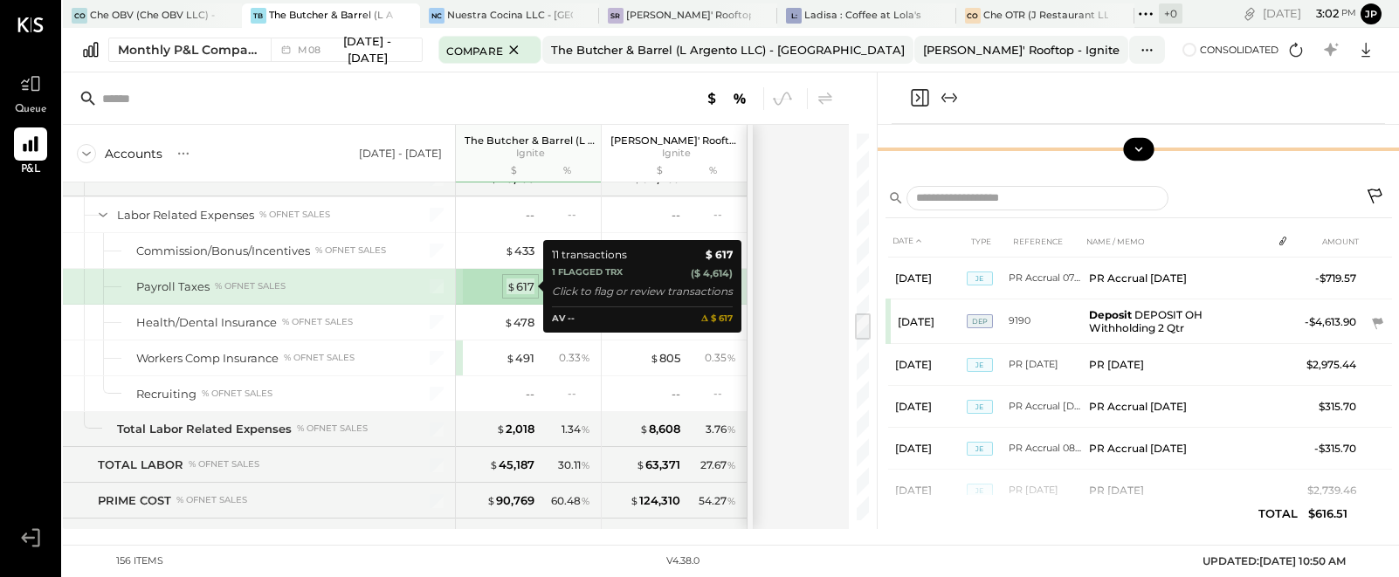
click at [521, 286] on div "$ 617" at bounding box center [521, 287] width 28 height 17
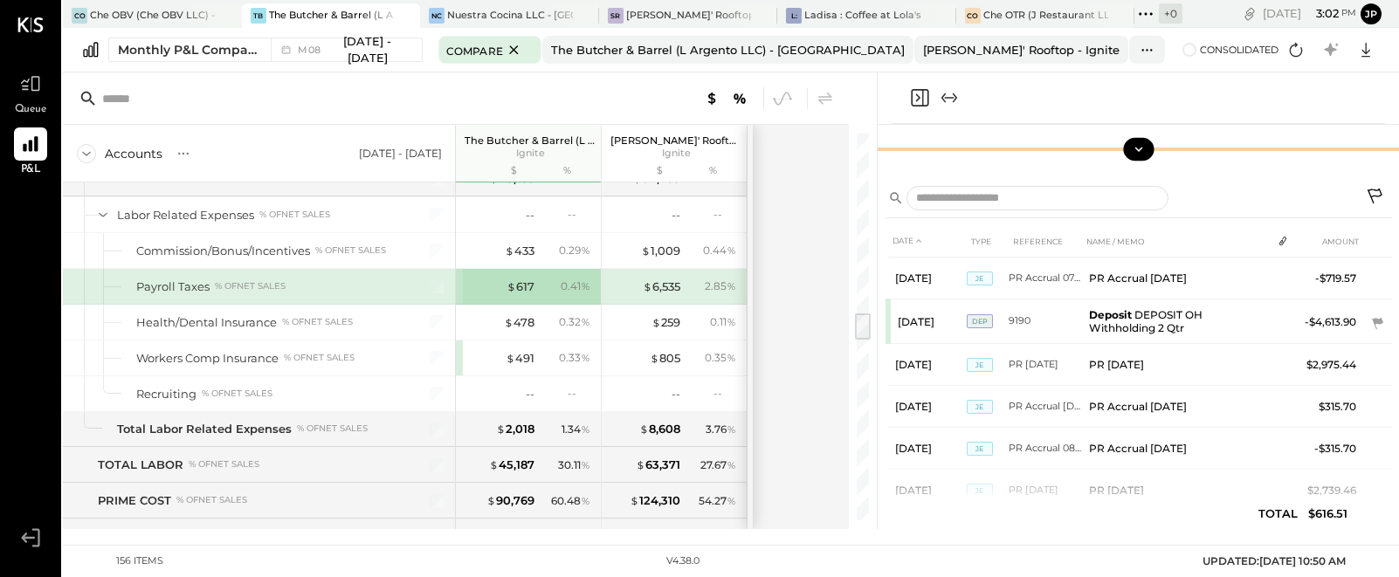
click at [1107, 198] on icon at bounding box center [1376, 198] width 21 height 21
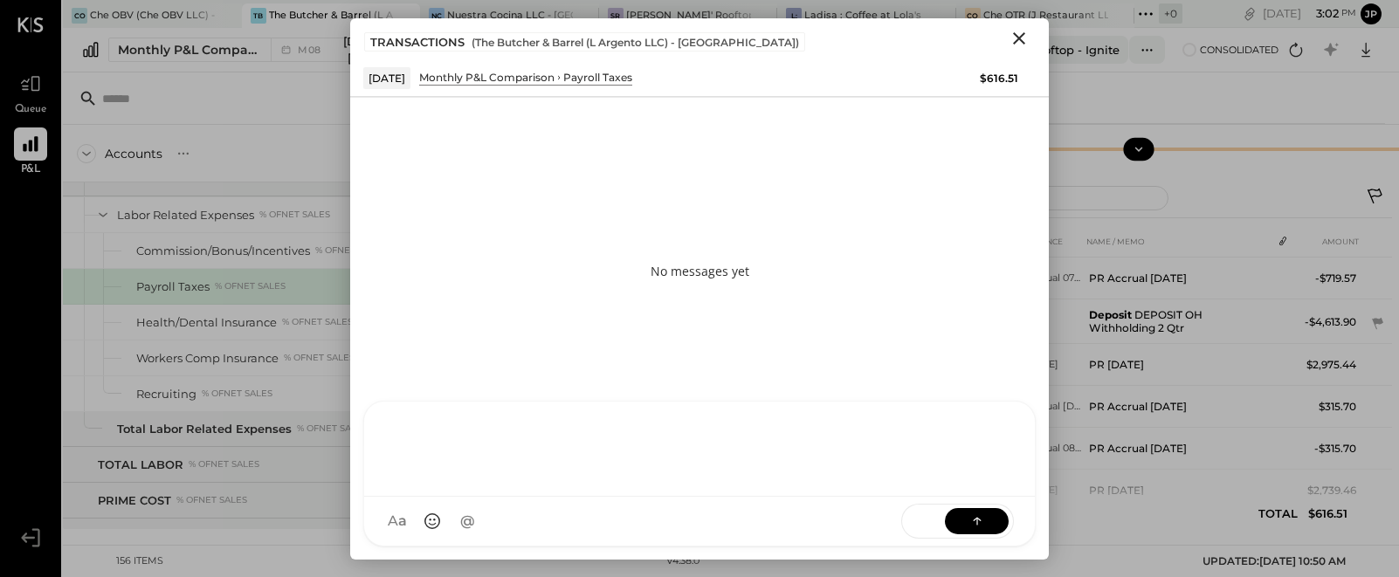
click at [490, 497] on div at bounding box center [699, 449] width 671 height 95
click at [392, 434] on div "**********" at bounding box center [700, 447] width 636 height 70
type input "*"
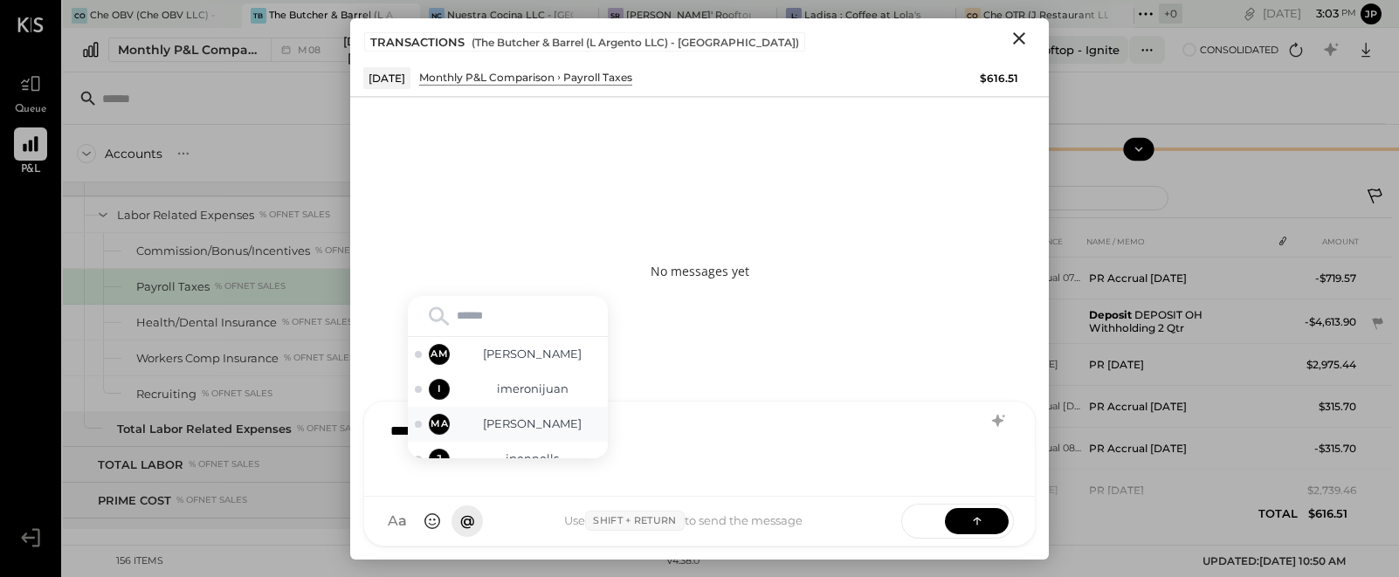
click at [511, 431] on span "[PERSON_NAME]" at bounding box center [532, 424] width 137 height 17
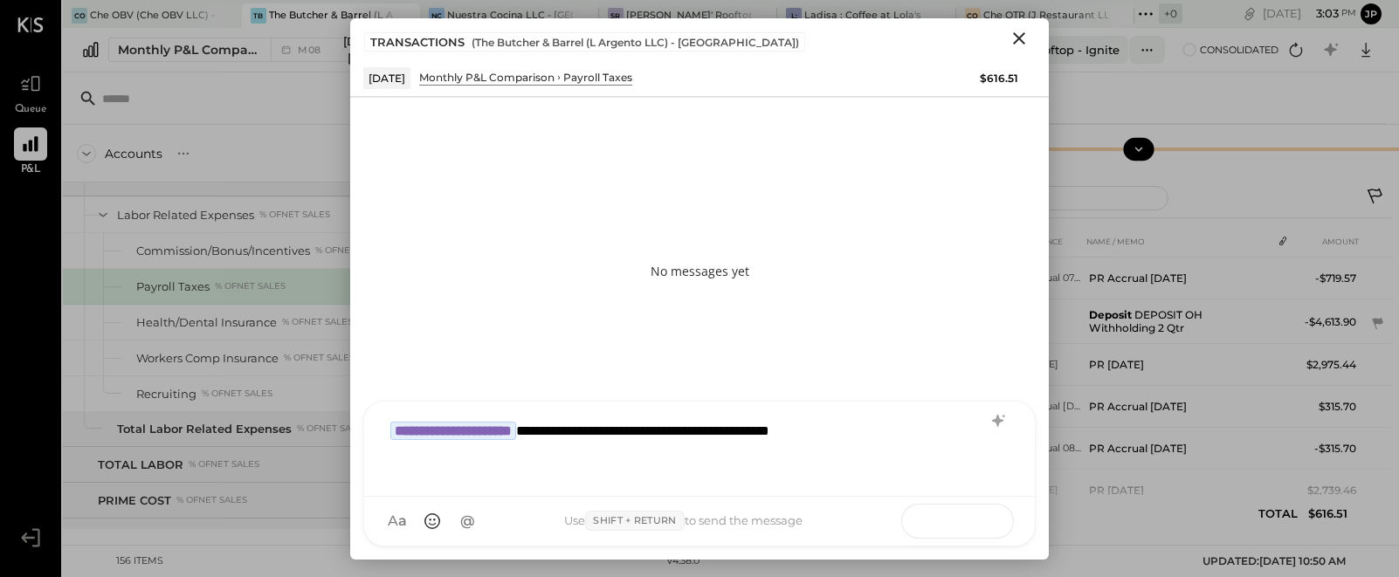
click at [962, 523] on button at bounding box center [977, 520] width 64 height 26
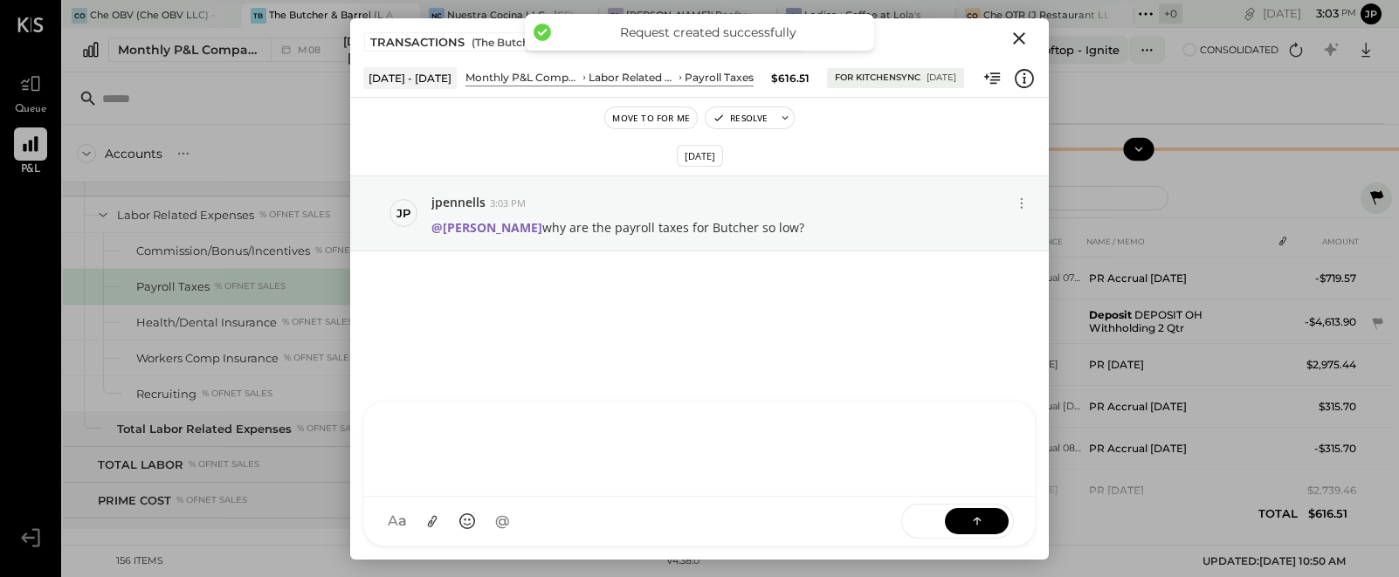
click at [1018, 39] on icon "Close" at bounding box center [1019, 38] width 21 height 21
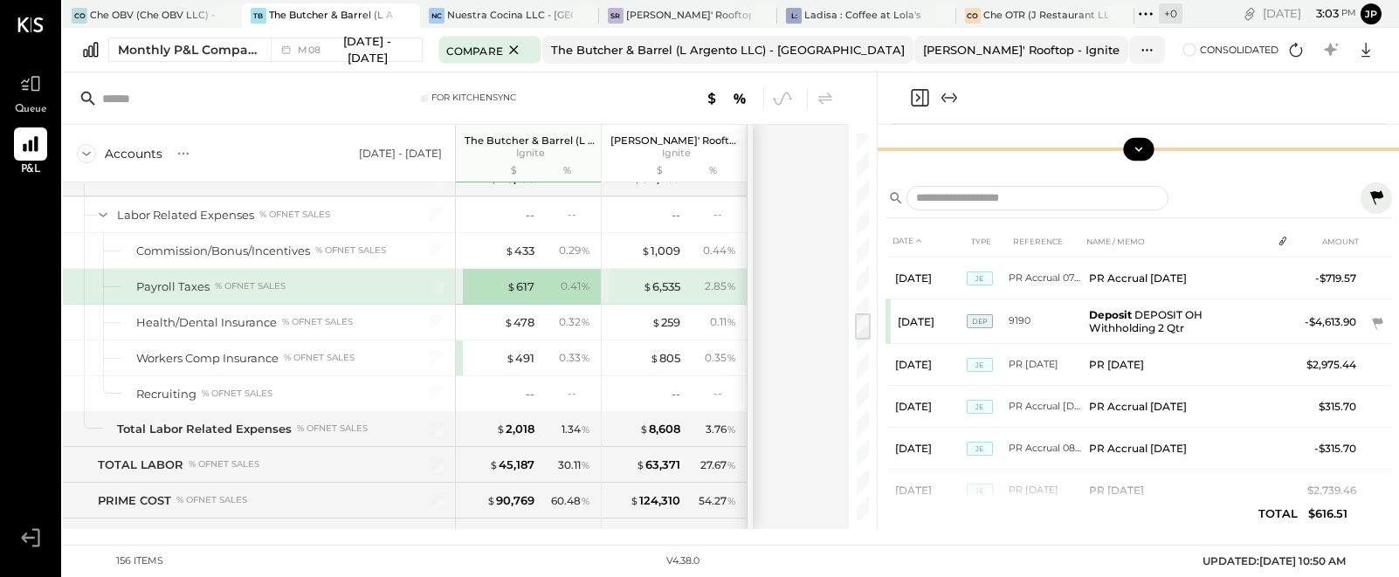
click at [945, 94] on icon "Expand panel (e)" at bounding box center [943, 98] width 4 height 10
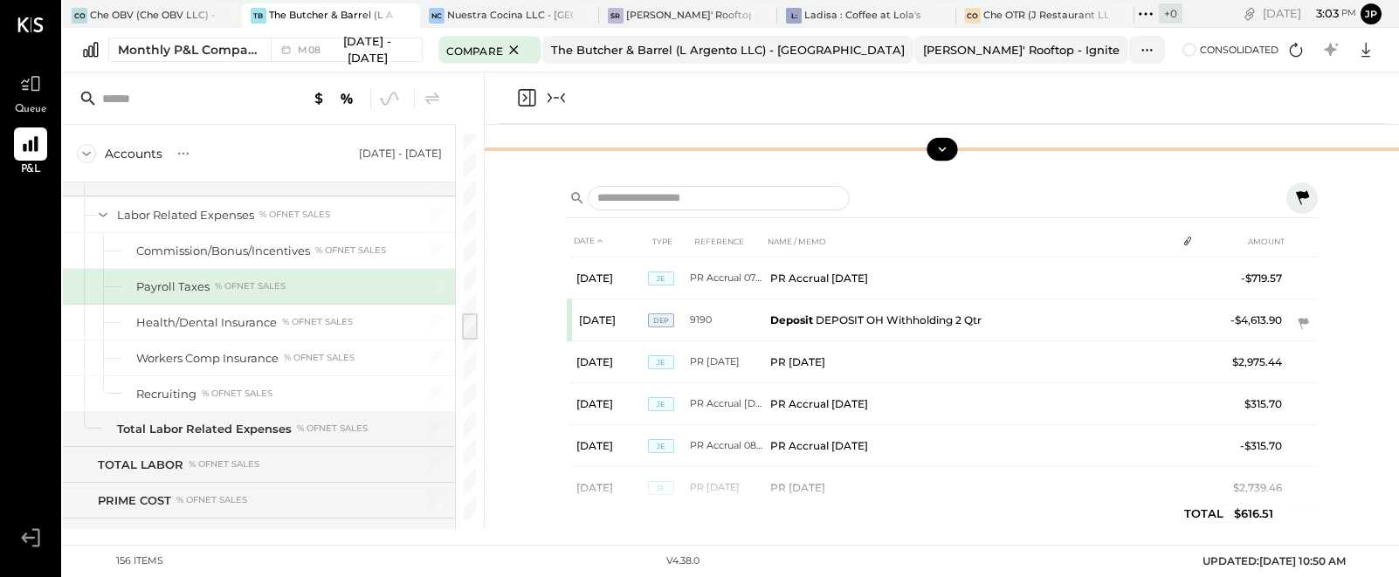
click at [541, 107] on div at bounding box center [541, 97] width 51 height 21
click at [551, 100] on icon "Collapse panel (e)" at bounding box center [556, 97] width 21 height 21
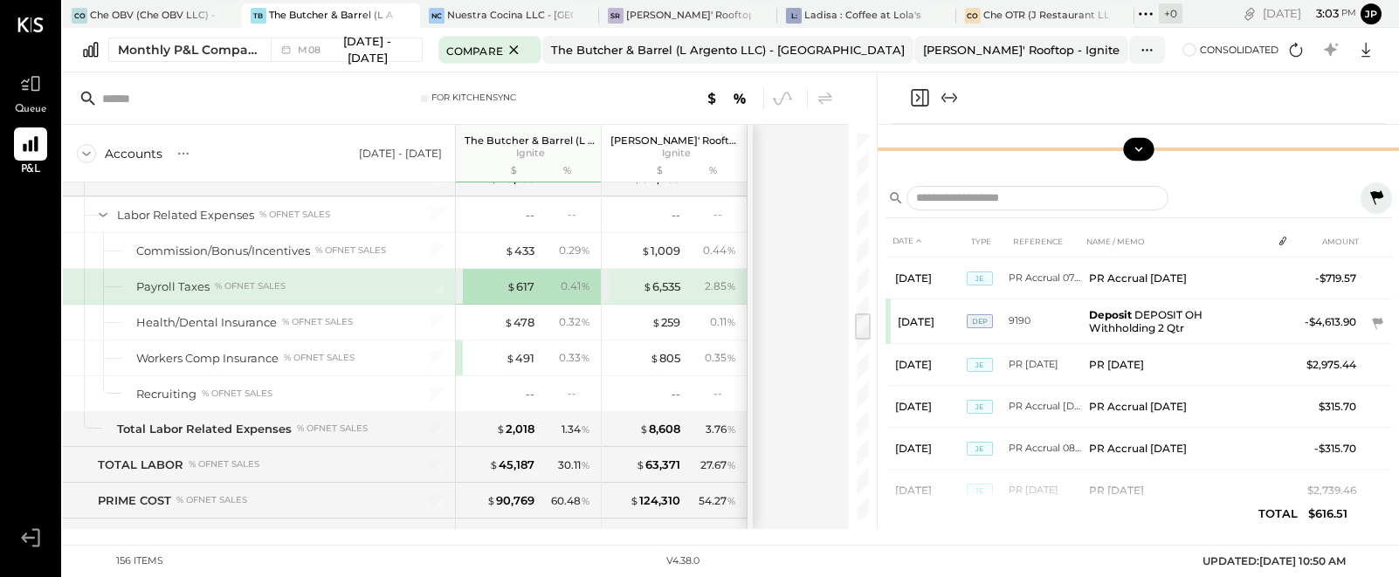
drag, startPoint x: 918, startPoint y: 97, endPoint x: 990, endPoint y: 100, distance: 72.6
click at [990, 100] on div at bounding box center [1138, 98] width 493 height 52
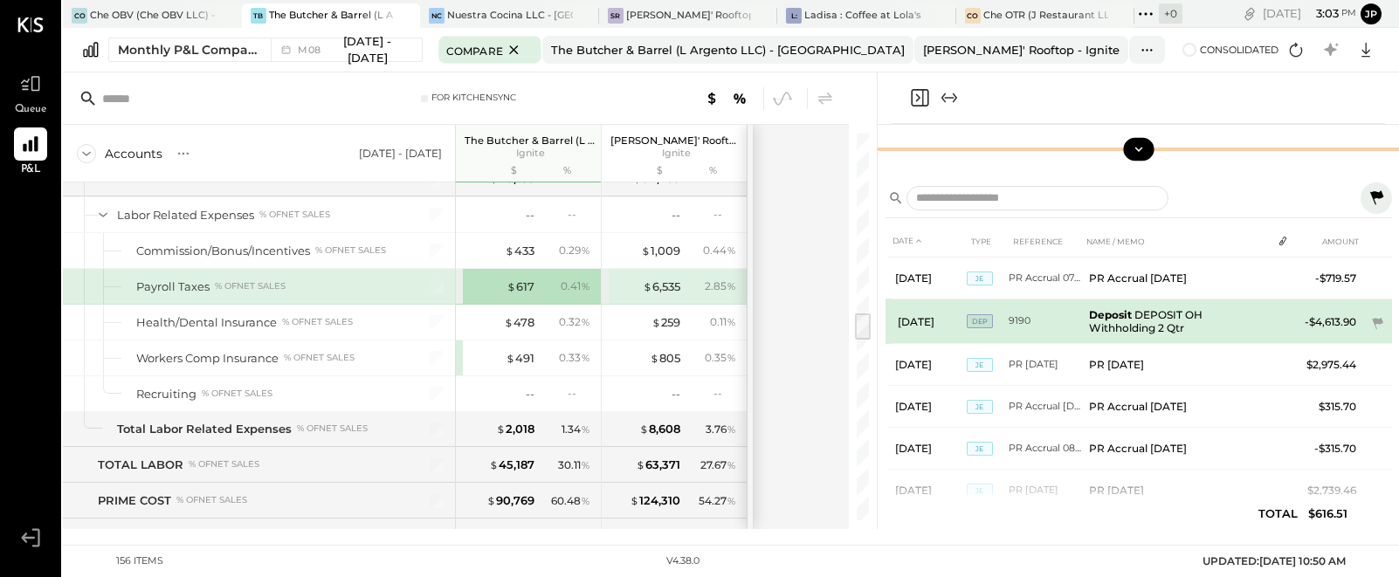
drag, startPoint x: 867, startPoint y: 321, endPoint x: 918, endPoint y: 321, distance: 50.7
click at [918, 321] on div "For KitchenSync Accounts S % GL [DATE] - [DATE] The Butcher & Barrel (L Argento…" at bounding box center [731, 300] width 1336 height 457
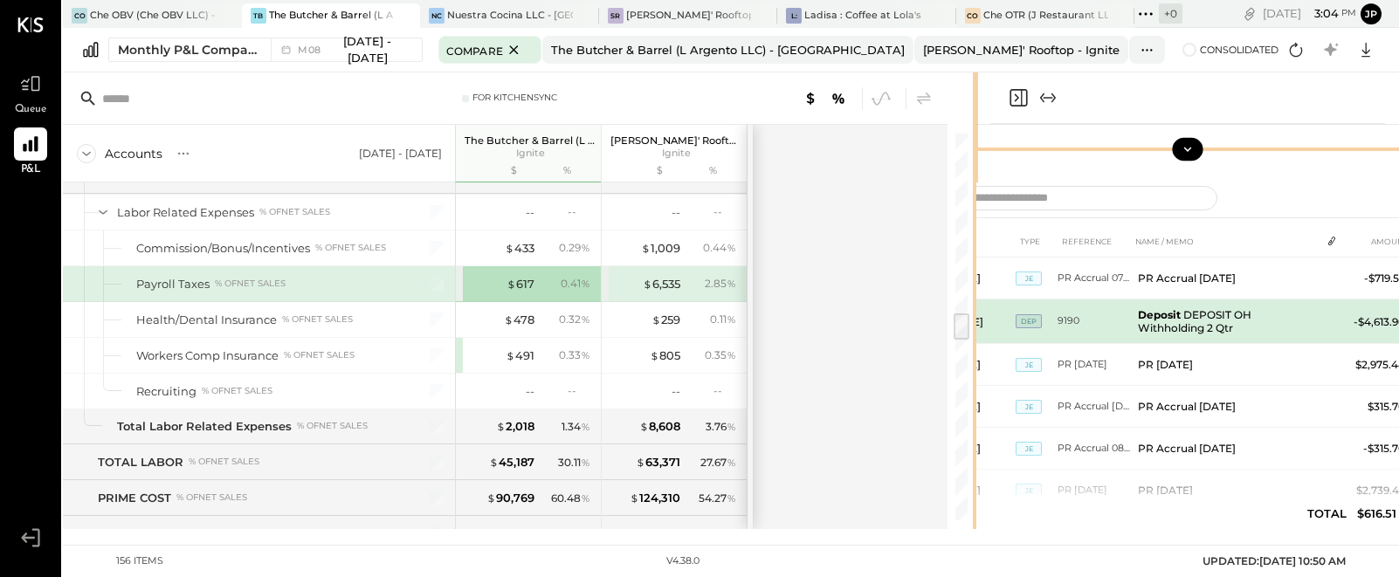
drag, startPoint x: 876, startPoint y: 322, endPoint x: 1031, endPoint y: 325, distance: 154.6
click at [1031, 325] on div "For KitchenSync Accounts S % GL [DATE] - [DATE] The Butcher & Barrel (L Argento…" at bounding box center [731, 300] width 1336 height 457
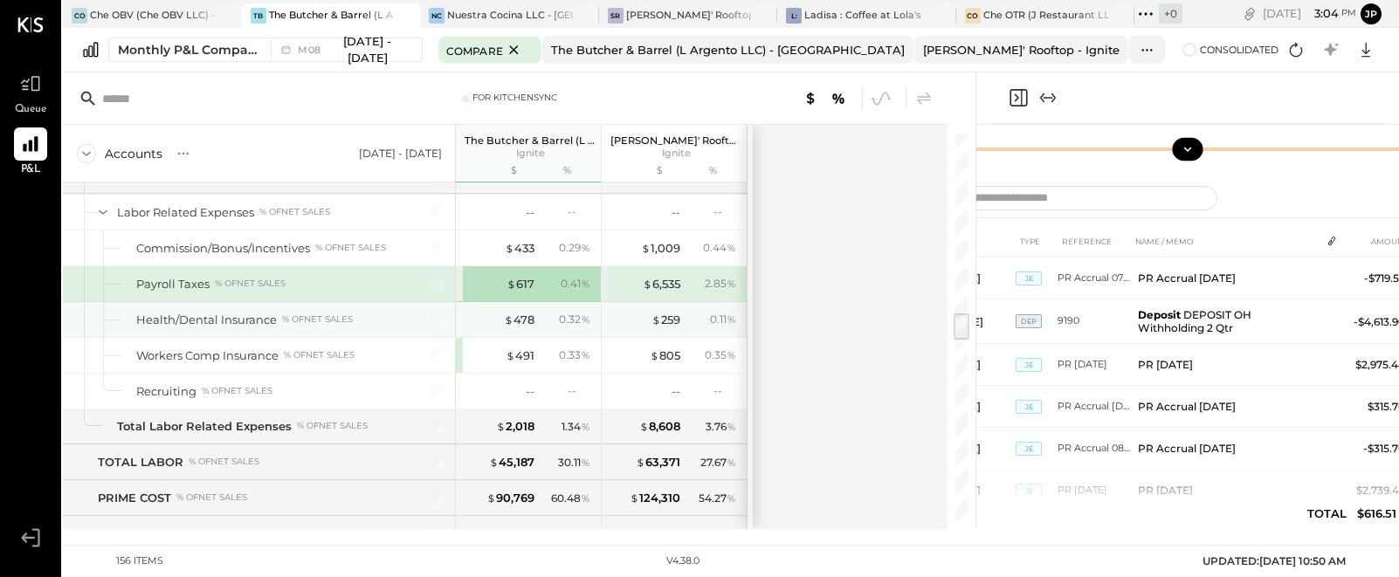
scroll to position [2344, 0]
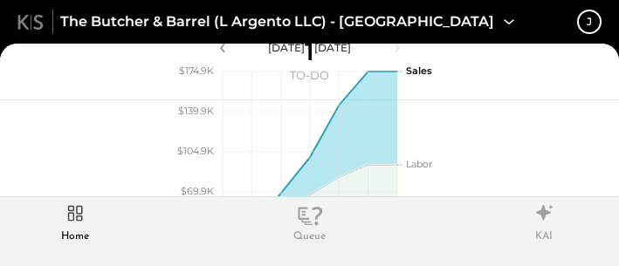
click at [71, 141] on div "[DATE] - [DATE] polygon, polyline { transition: fill-opacity 0.1s, stroke-opaci…" at bounding box center [309, 176] width 619 height 153
click at [85, 113] on div "[DATE] - [DATE] polygon, polyline { transition: fill-opacity 0.1s, stroke-opaci…" at bounding box center [309, 176] width 619 height 153
click at [480, 0] on div "The Butcher & Barrel (L Argento LLC) - Ignite j" at bounding box center [309, 22] width 619 height 44
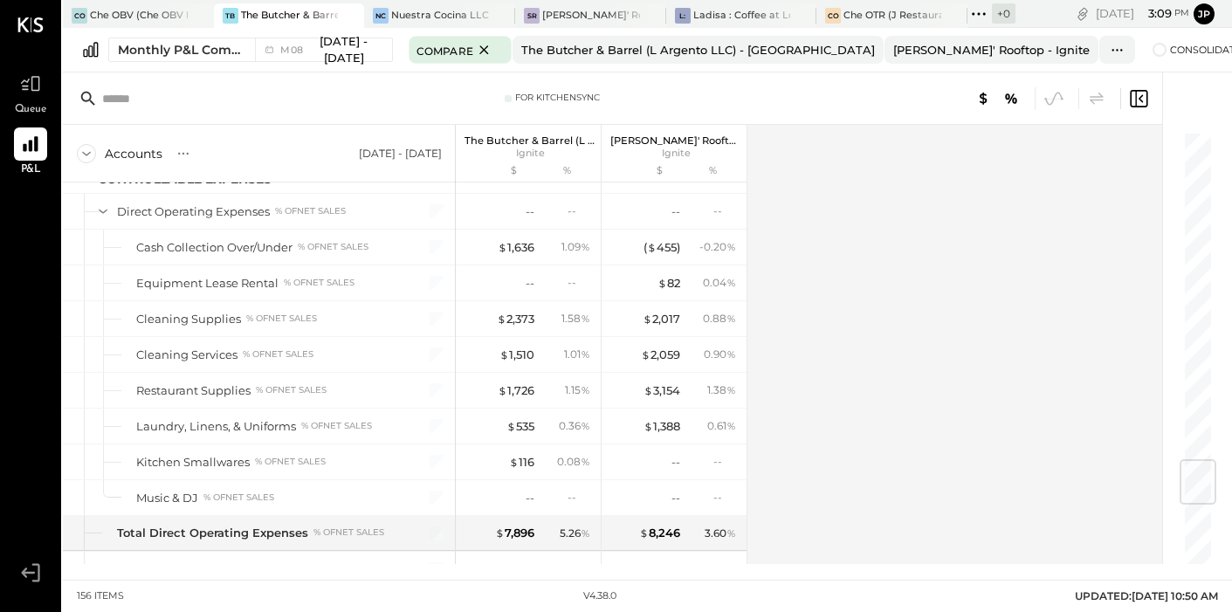
scroll to position [2782, 0]
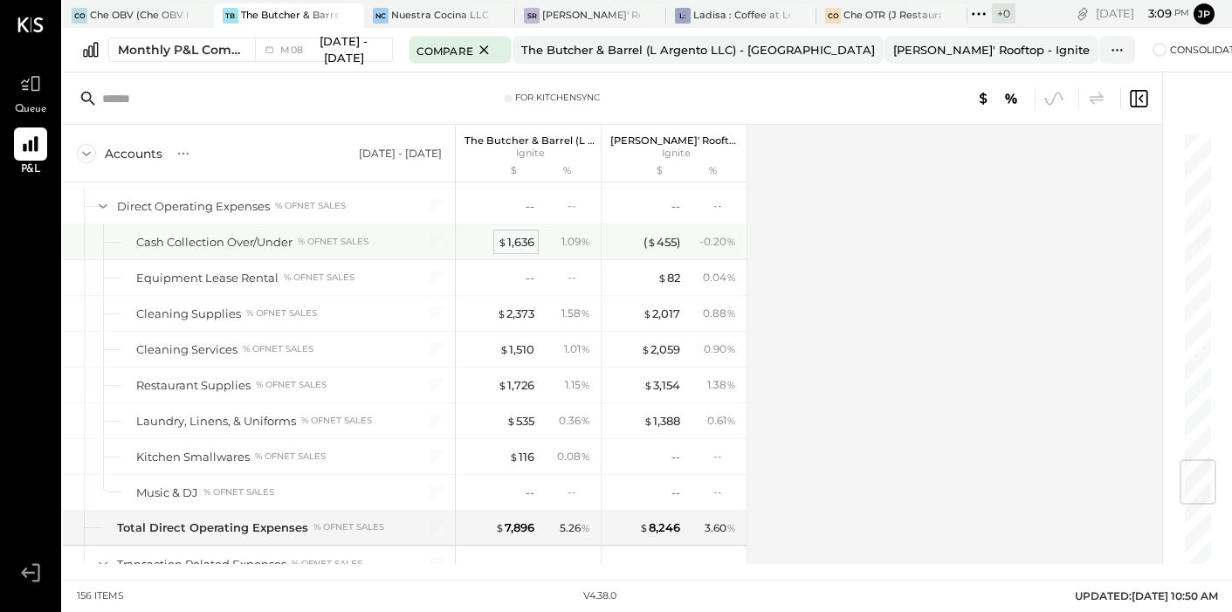
click at [521, 243] on div "$ 1,636" at bounding box center [516, 242] width 37 height 17
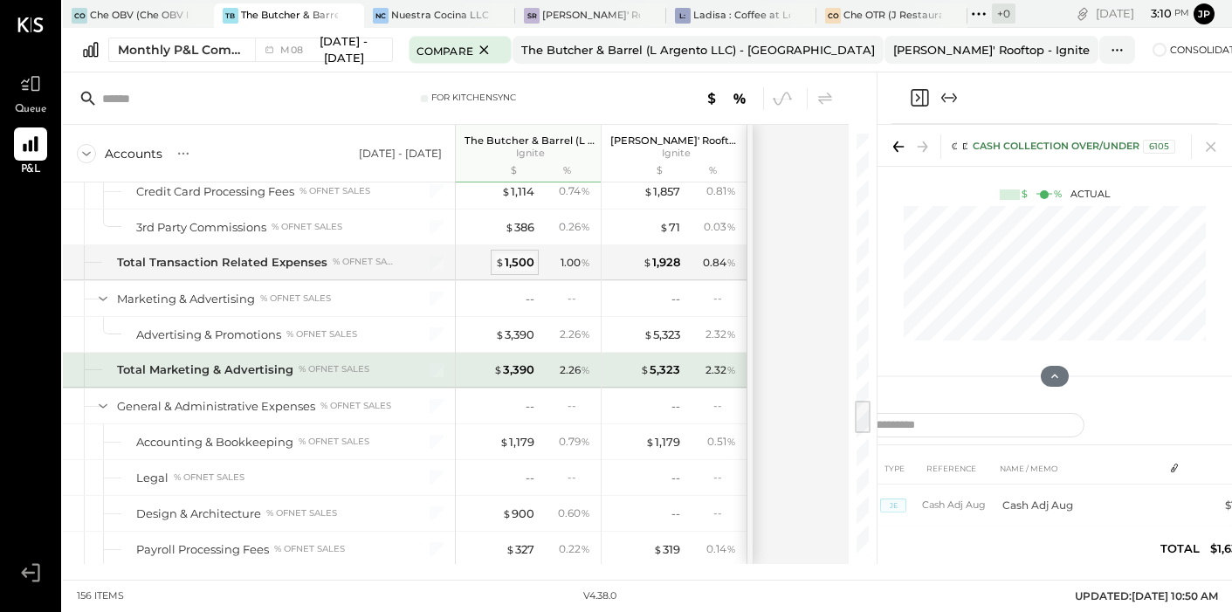
scroll to position [3203, 0]
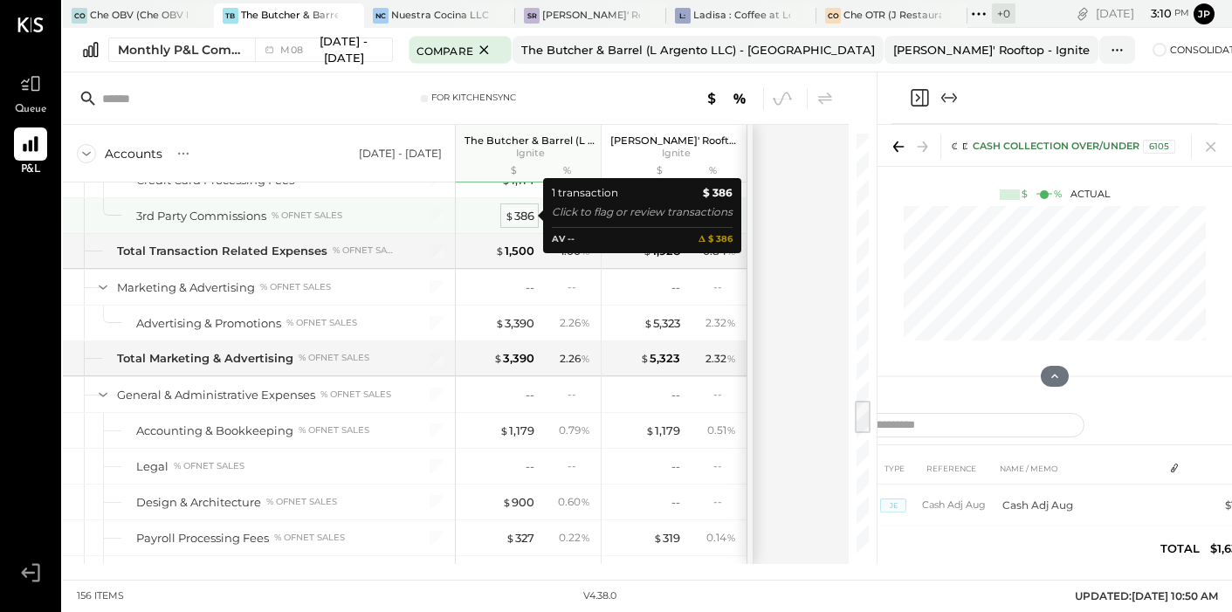
click at [520, 215] on div "$ 386" at bounding box center [520, 216] width 30 height 17
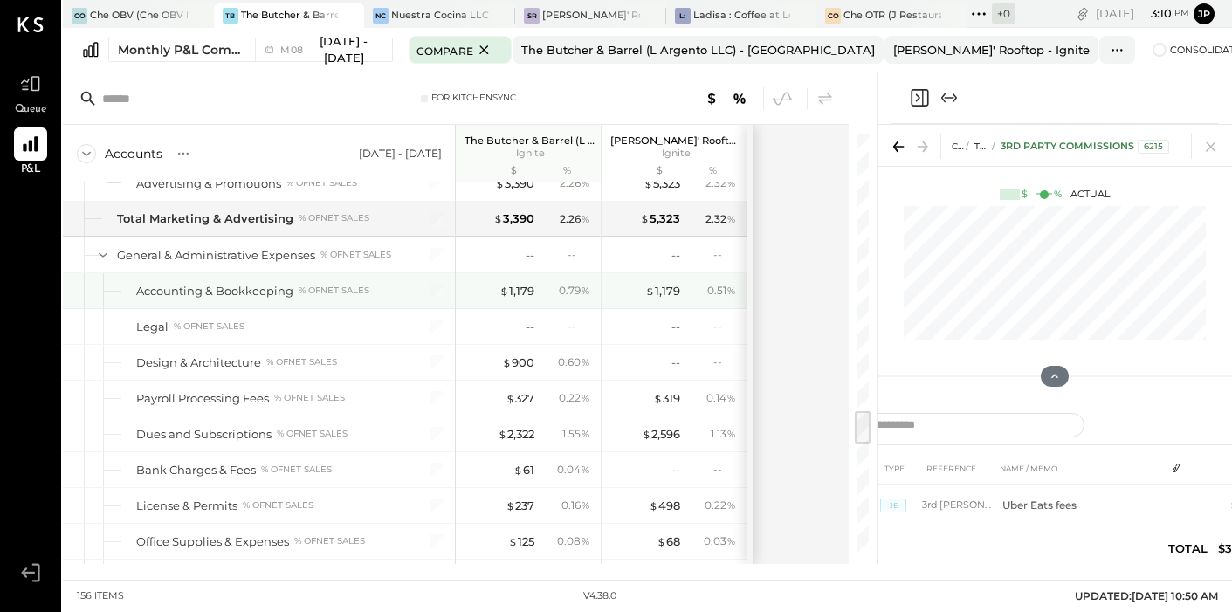
scroll to position [3328, 0]
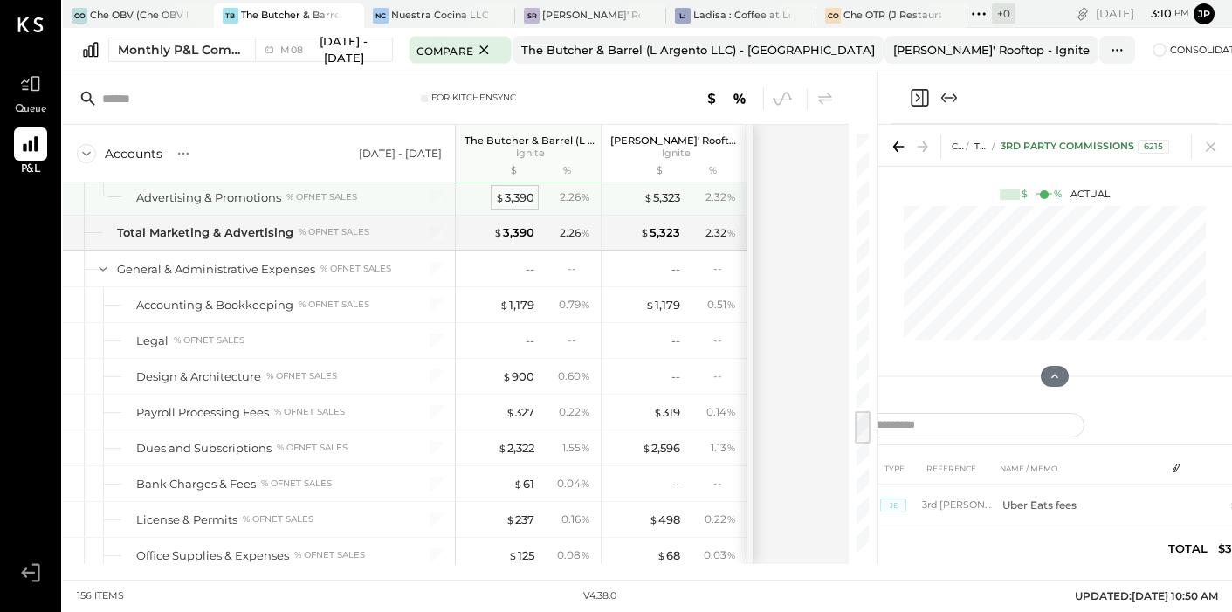
click at [514, 196] on div "$ 3,390" at bounding box center [514, 198] width 39 height 17
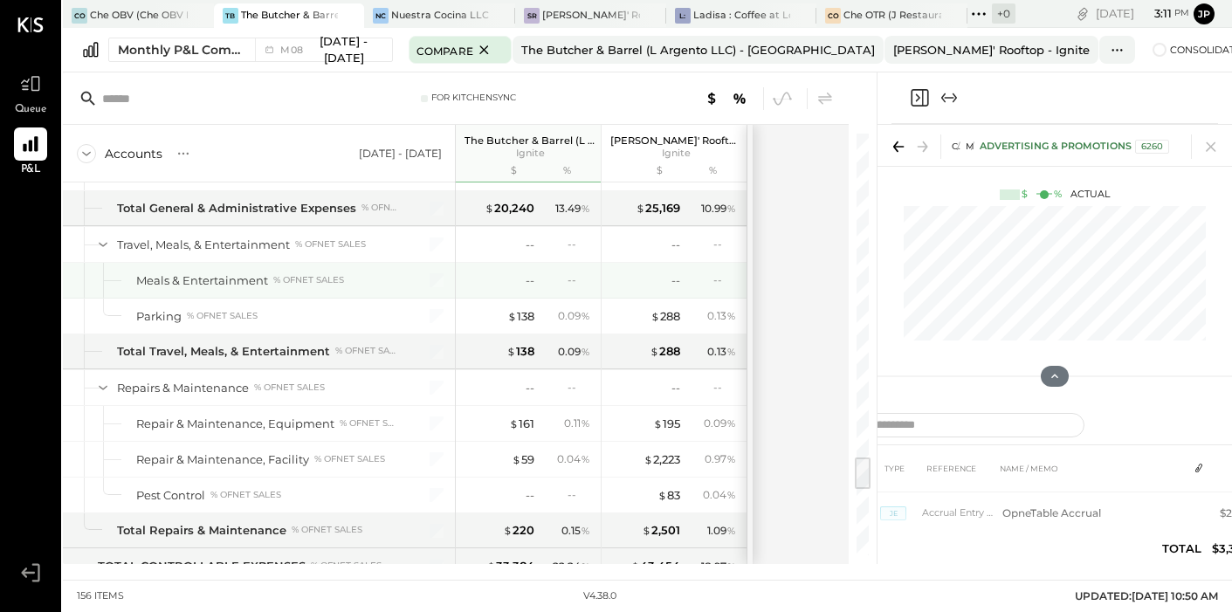
scroll to position [3895, 0]
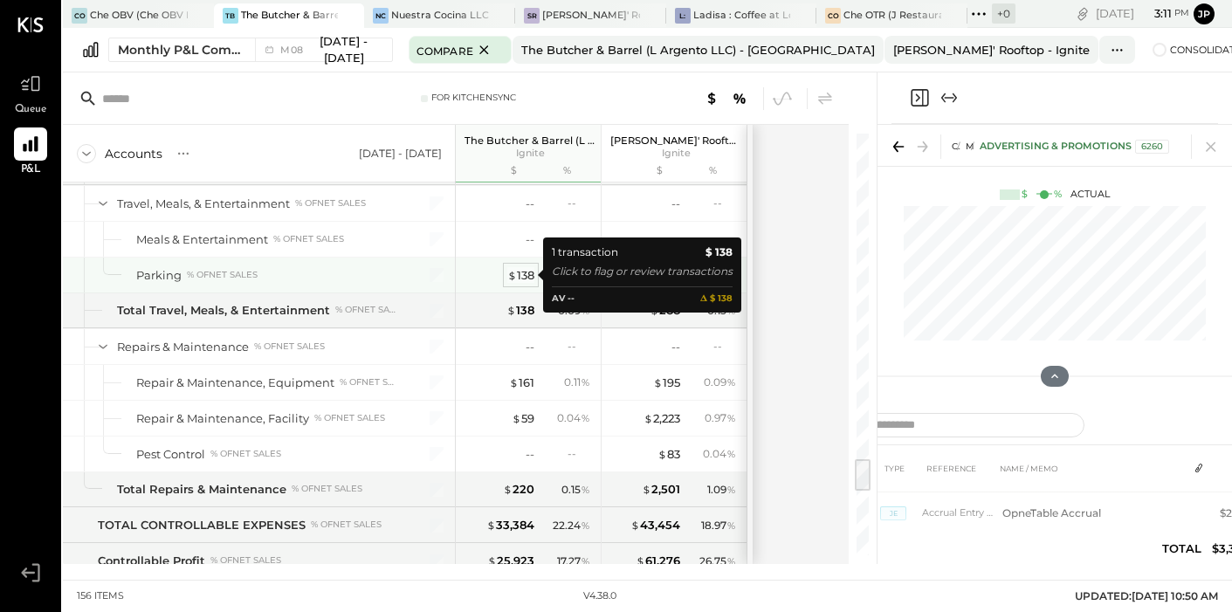
click at [524, 276] on div "$ 138" at bounding box center [520, 275] width 27 height 17
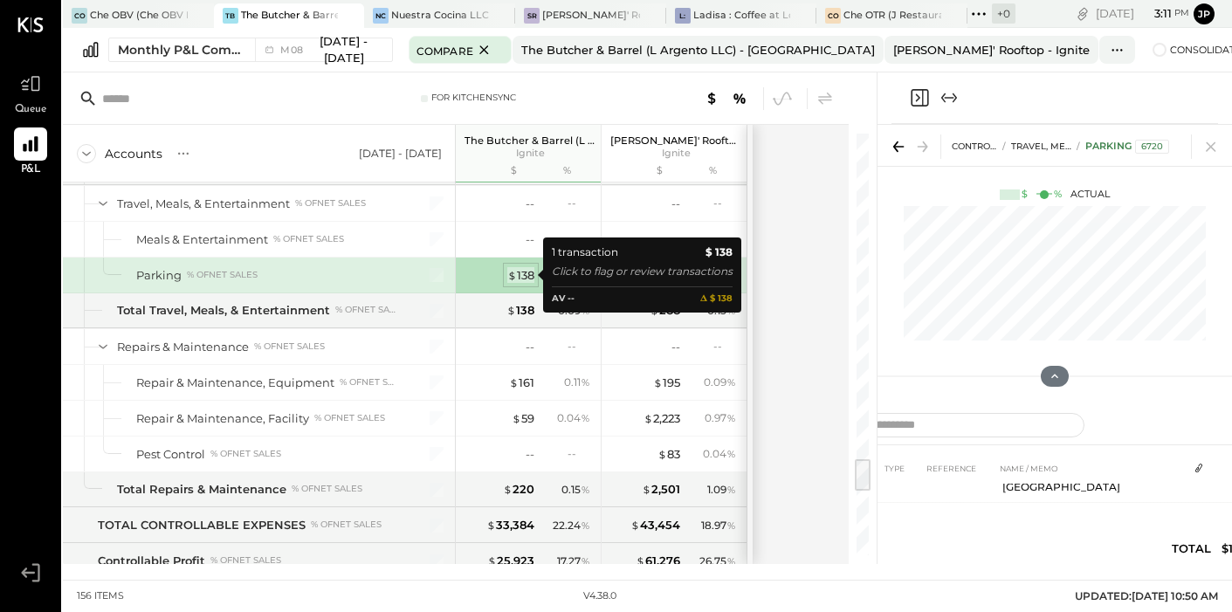
scroll to position [25, 0]
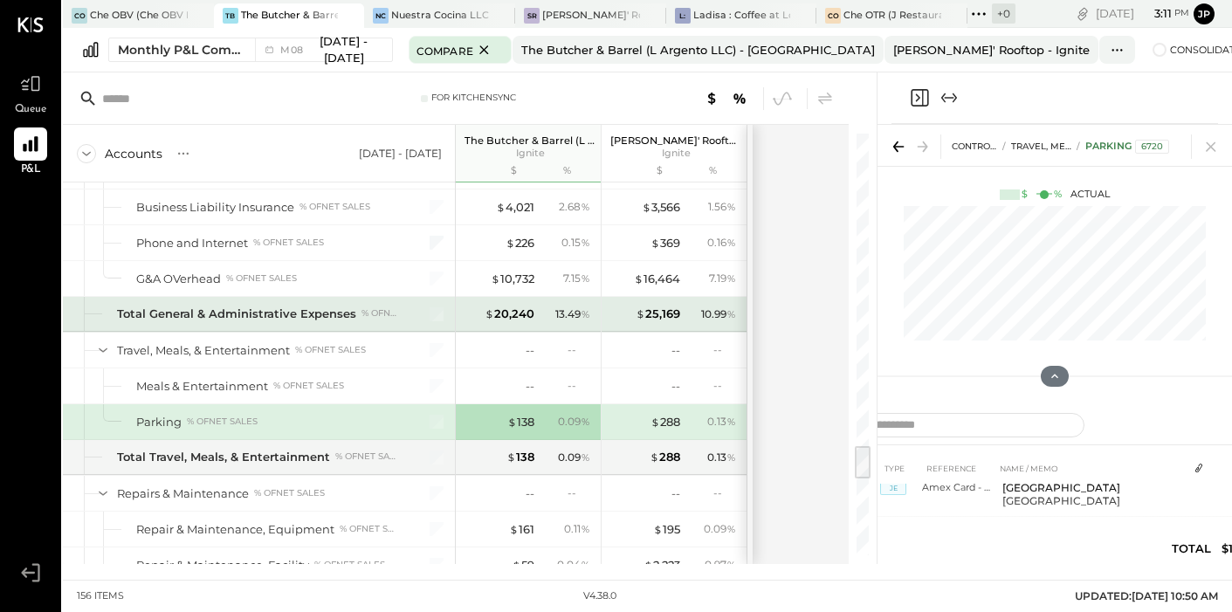
scroll to position [3755, 0]
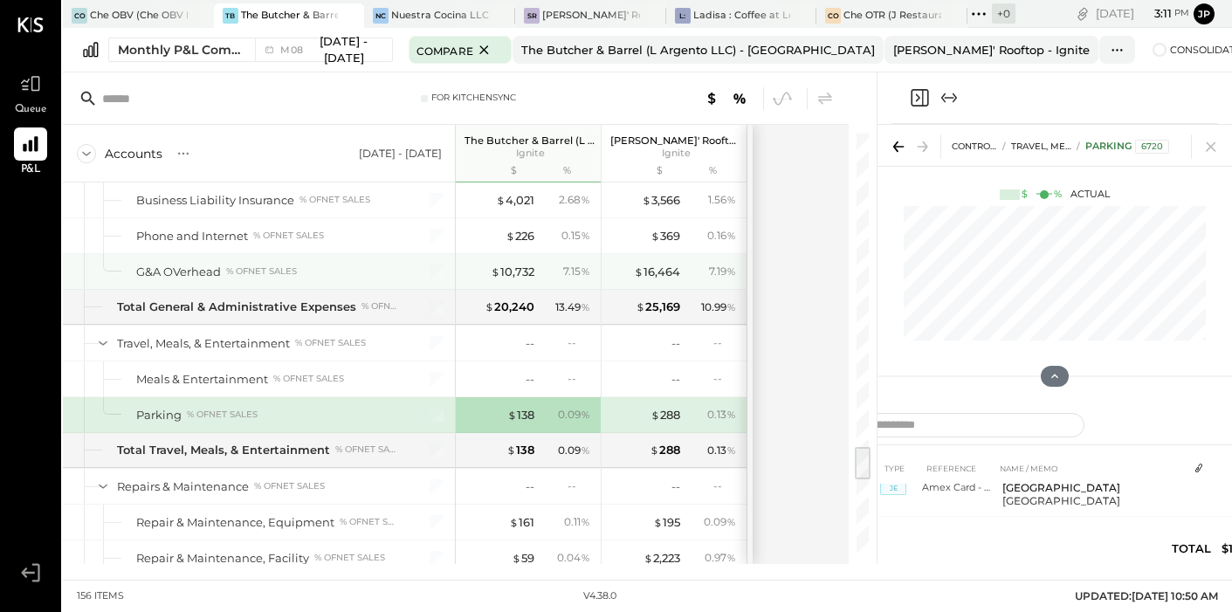
click at [221, 269] on div "G&A OVerhead % of NET SALES" at bounding box center [266, 272] width 260 height 17
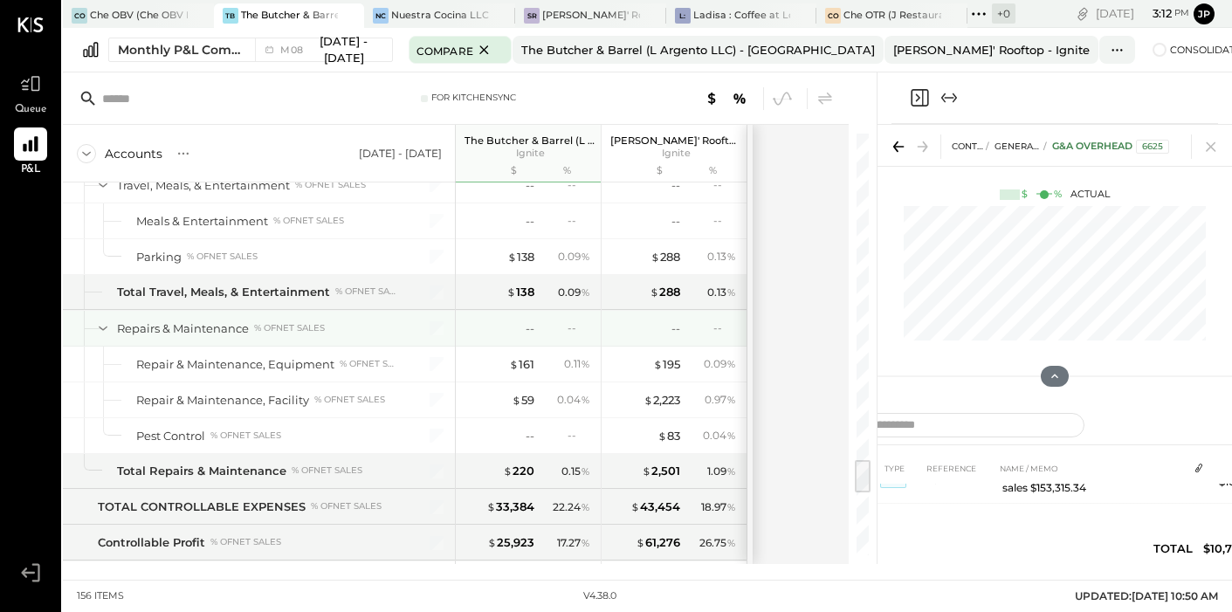
scroll to position [3865, 0]
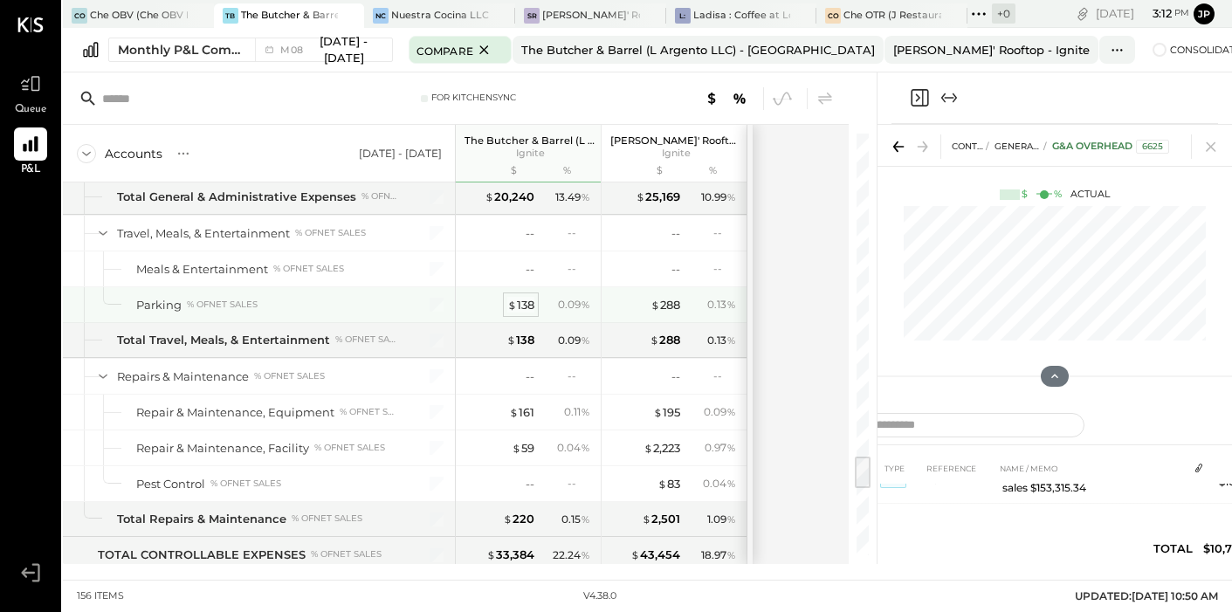
click at [522, 307] on div "$ 138" at bounding box center [520, 305] width 27 height 17
